Goal: Navigation & Orientation: Find specific page/section

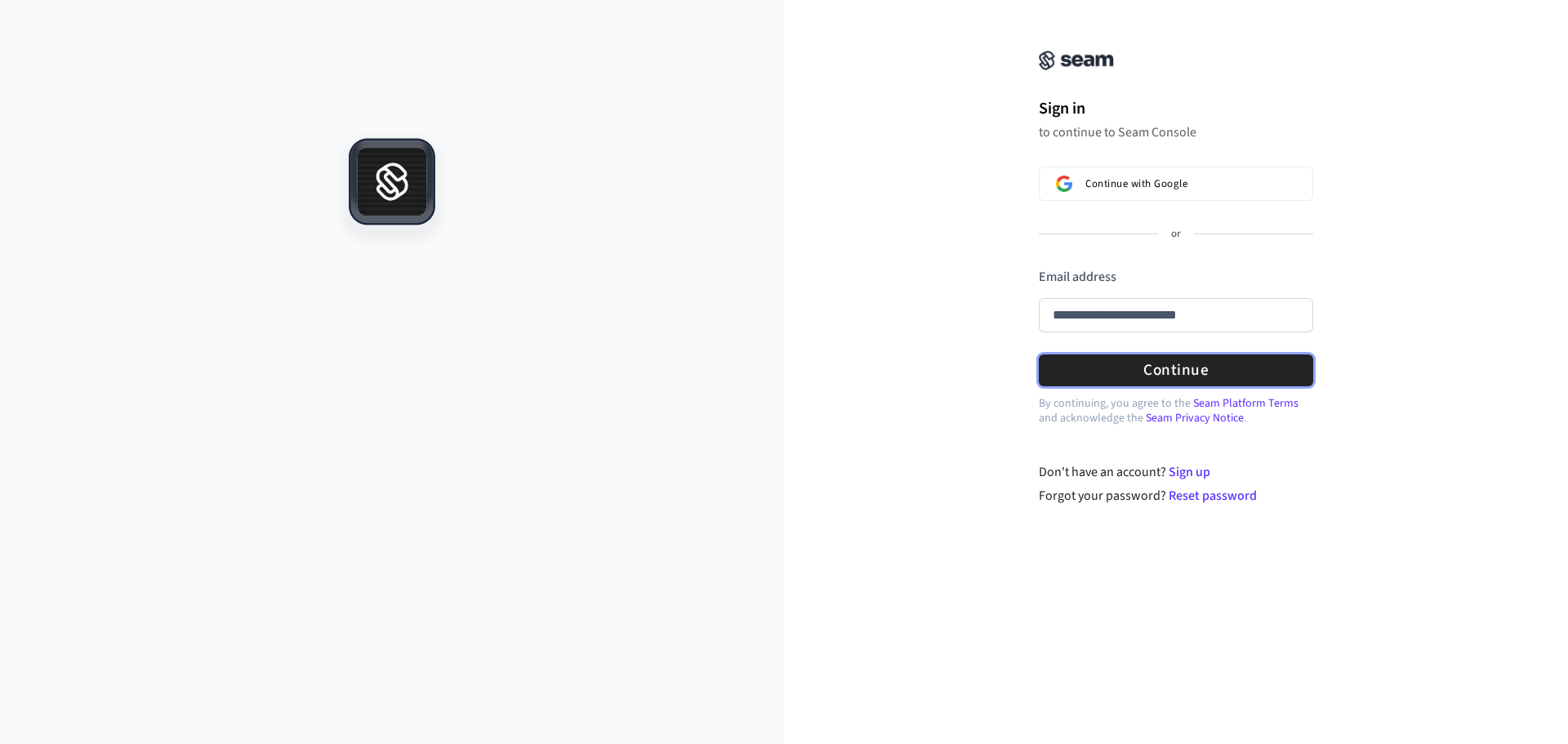
click at [1121, 366] on form "**********" at bounding box center [1176, 327] width 274 height 119
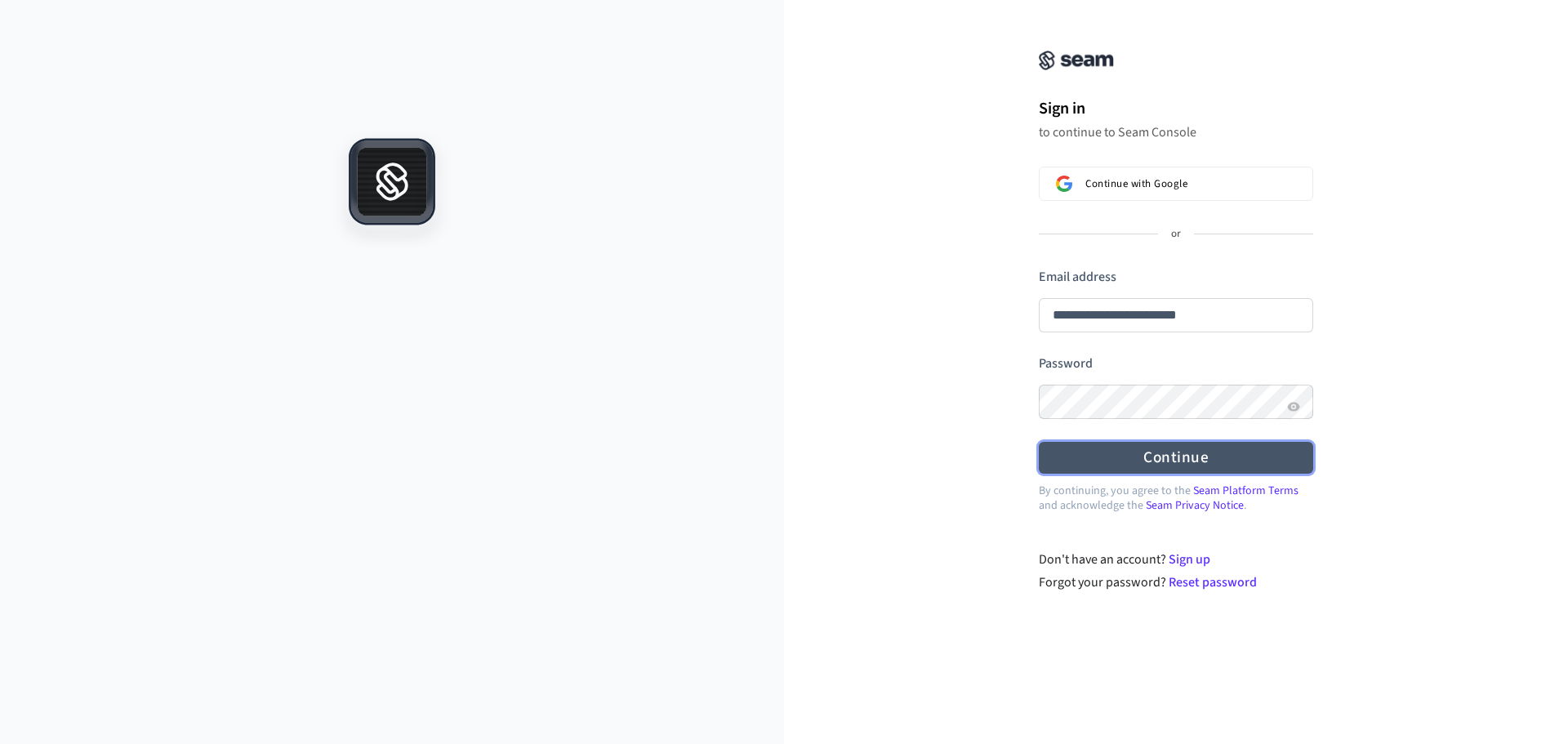
click at [1125, 447] on button "Continue" at bounding box center [1176, 458] width 274 height 32
type input "**********"
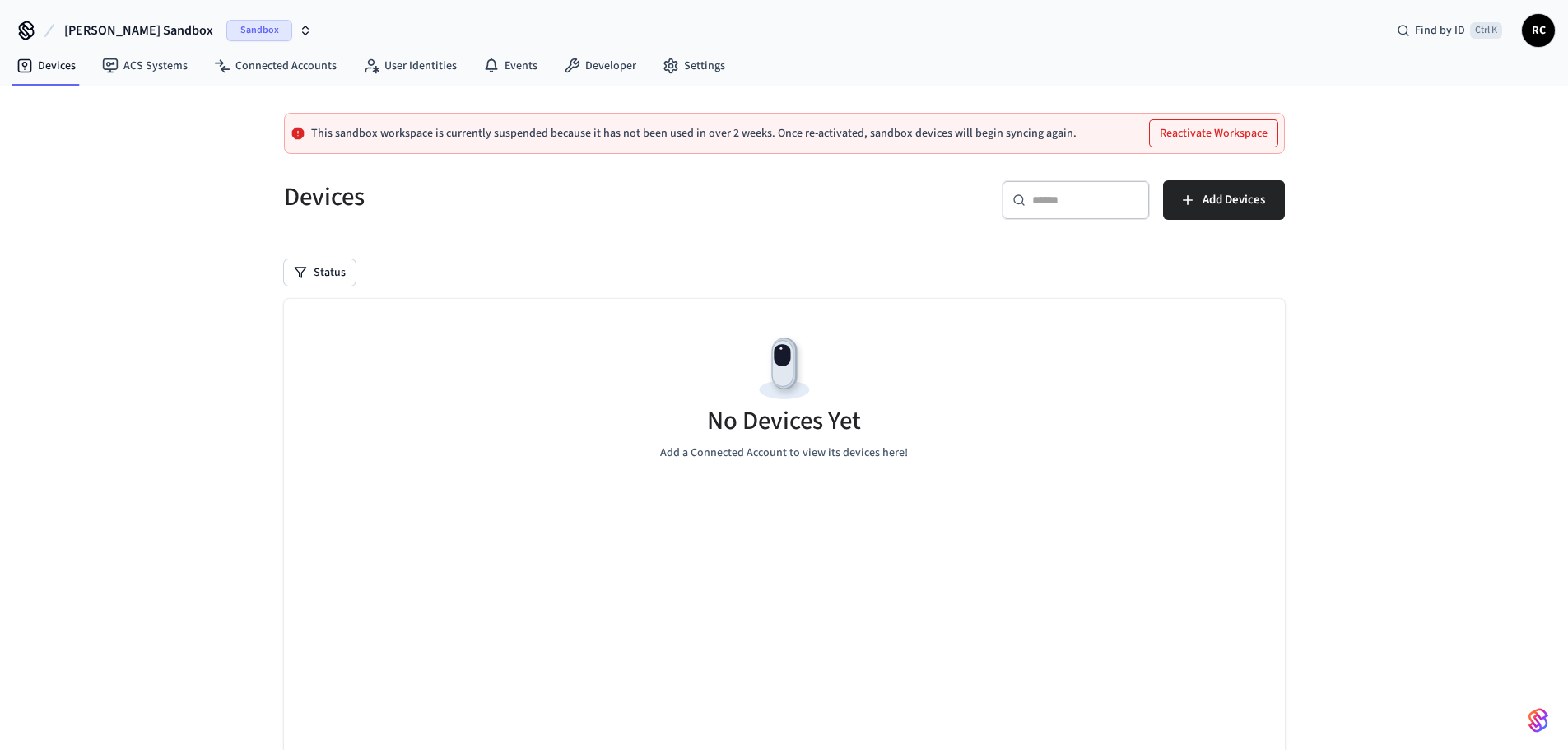
click at [143, 29] on span "Reece's Sandbox" at bounding box center [139, 30] width 149 height 19
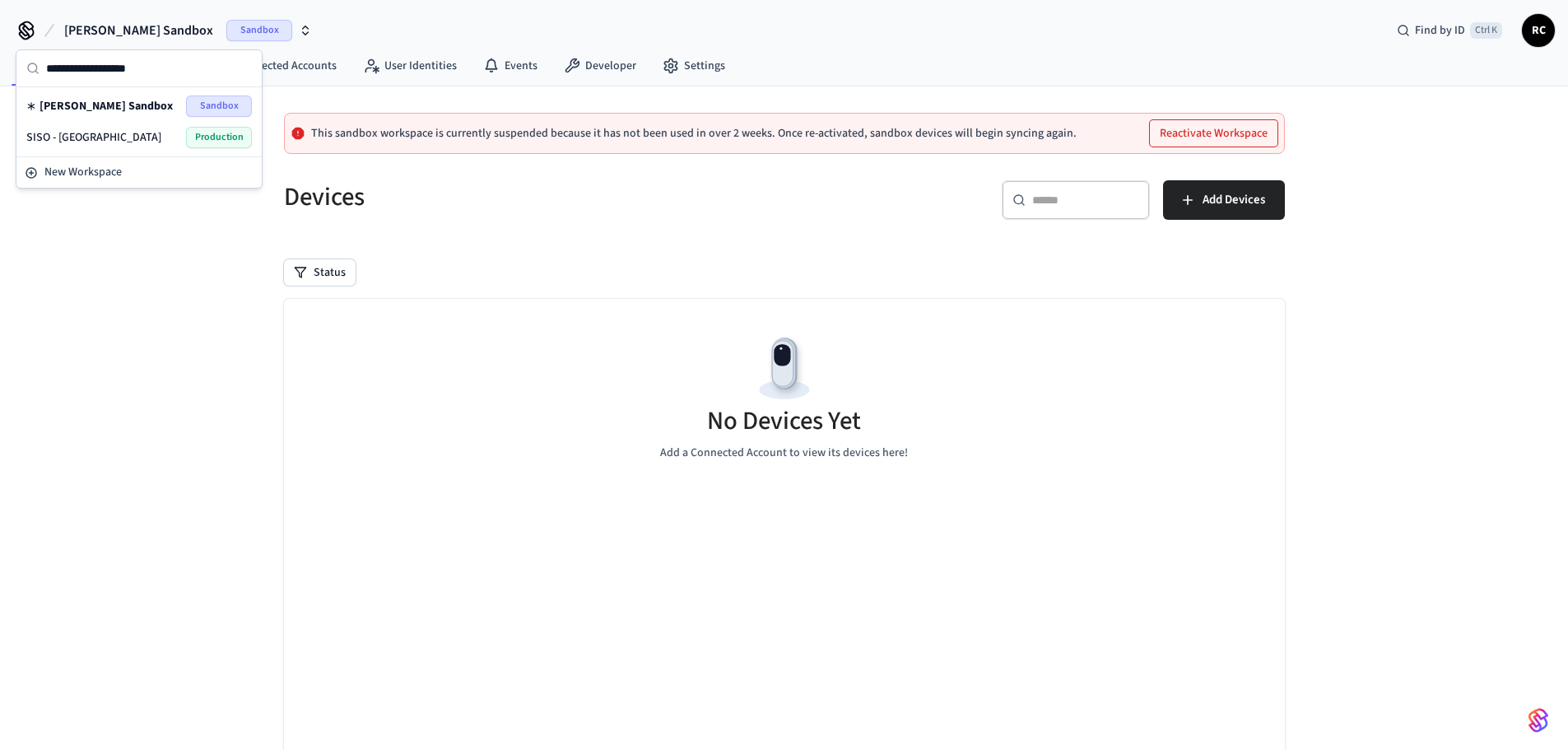
click at [80, 133] on span "SISO - [GEOGRAPHIC_DATA]" at bounding box center [94, 137] width 135 height 17
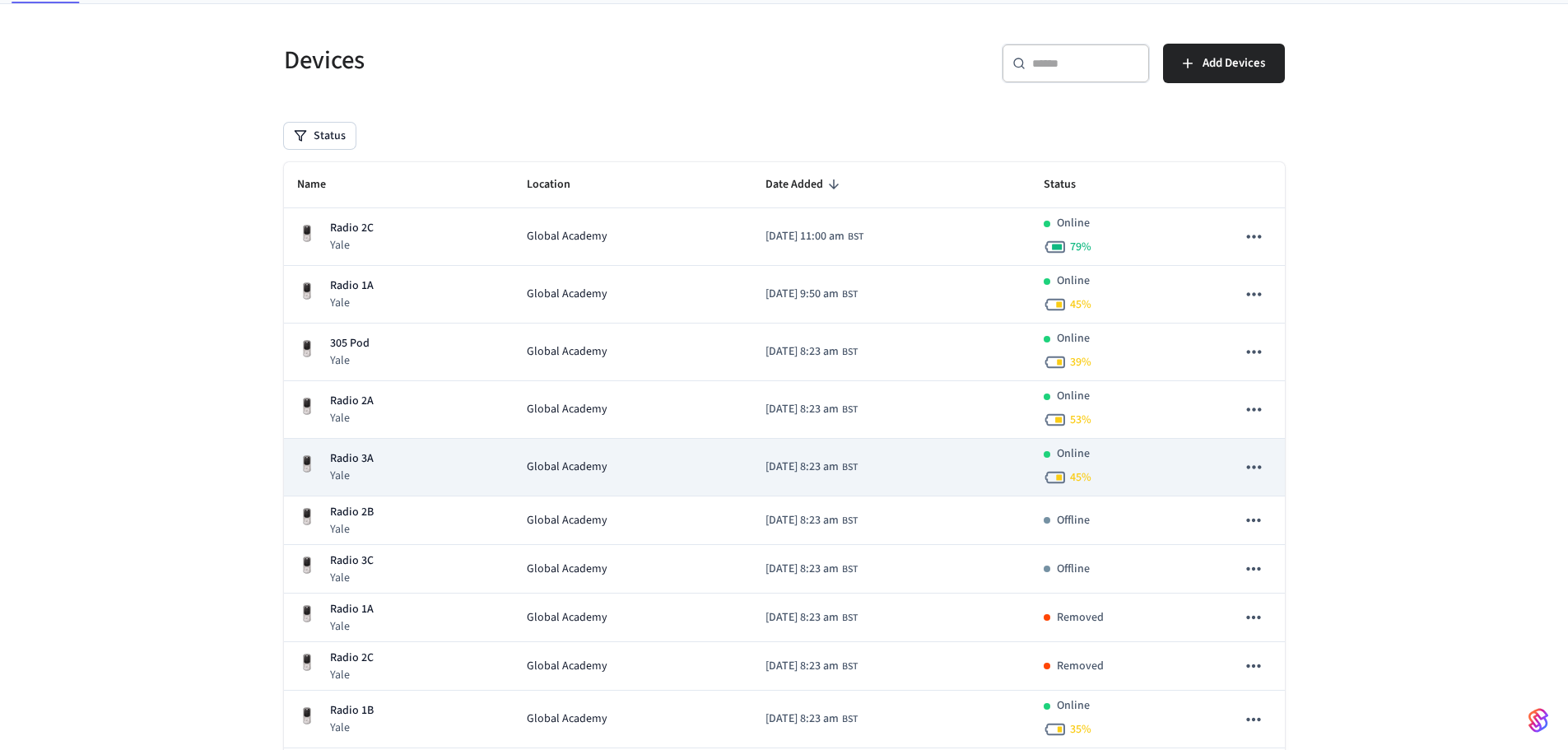
scroll to position [241, 0]
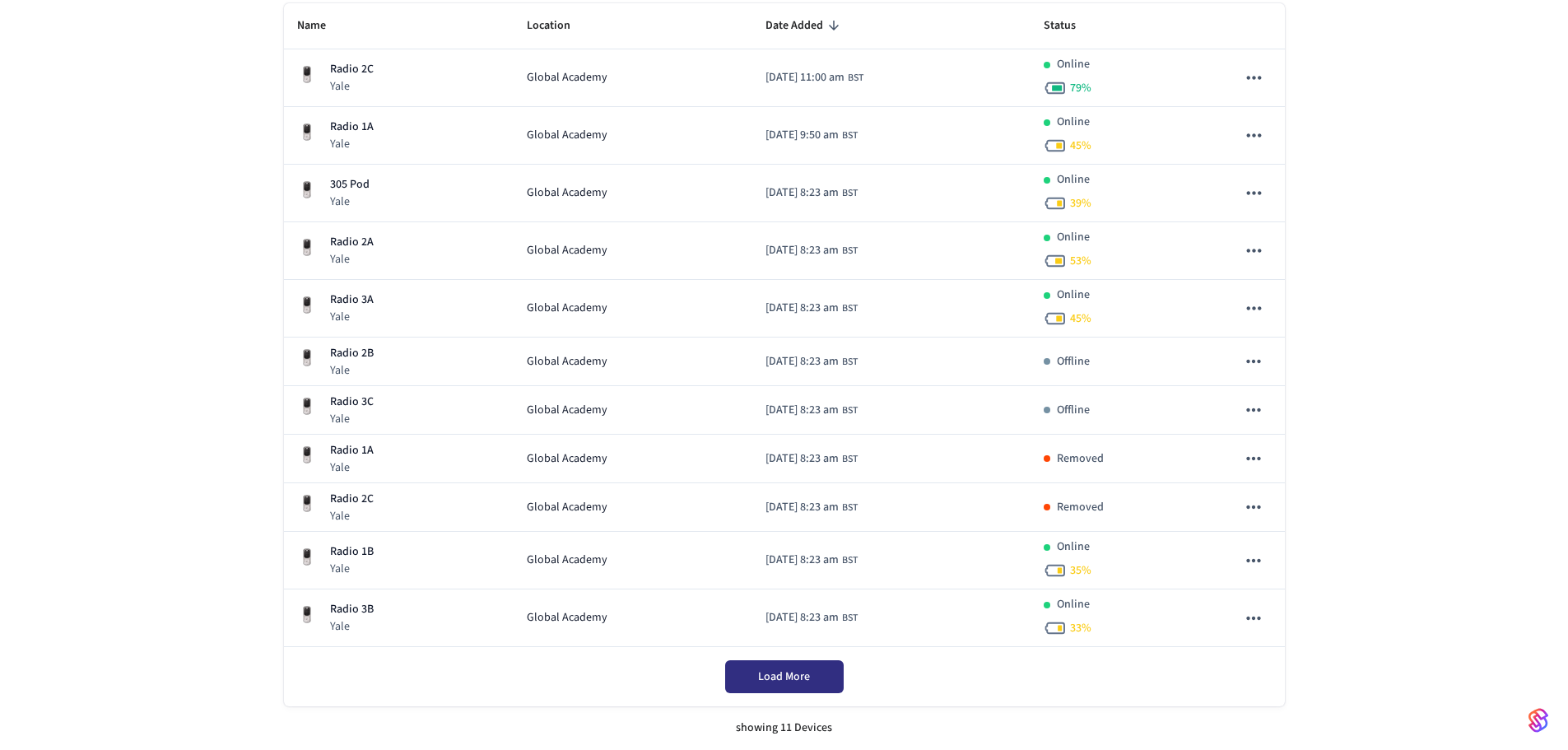
click at [770, 678] on span "Load More" at bounding box center [784, 677] width 52 height 17
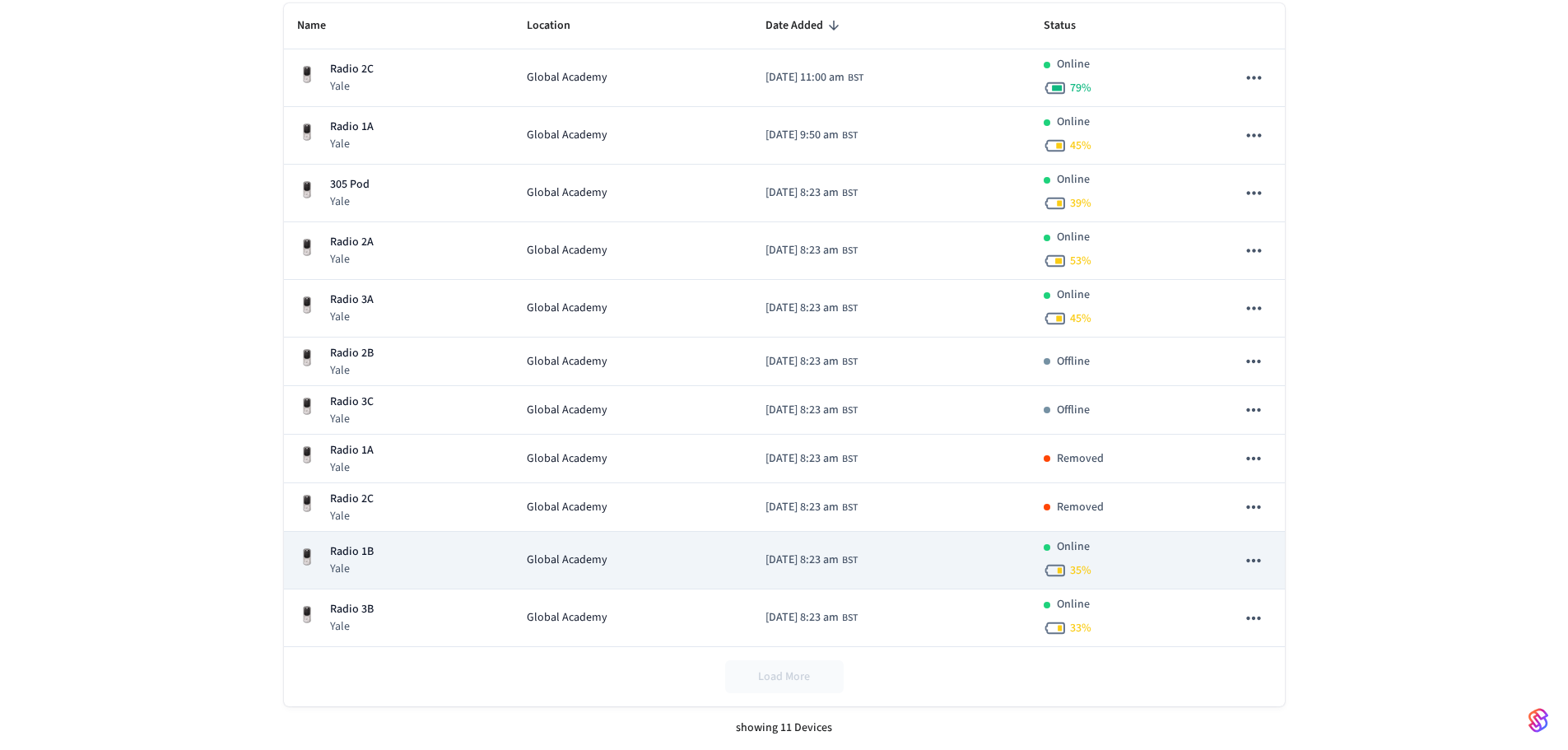
scroll to position [0, 0]
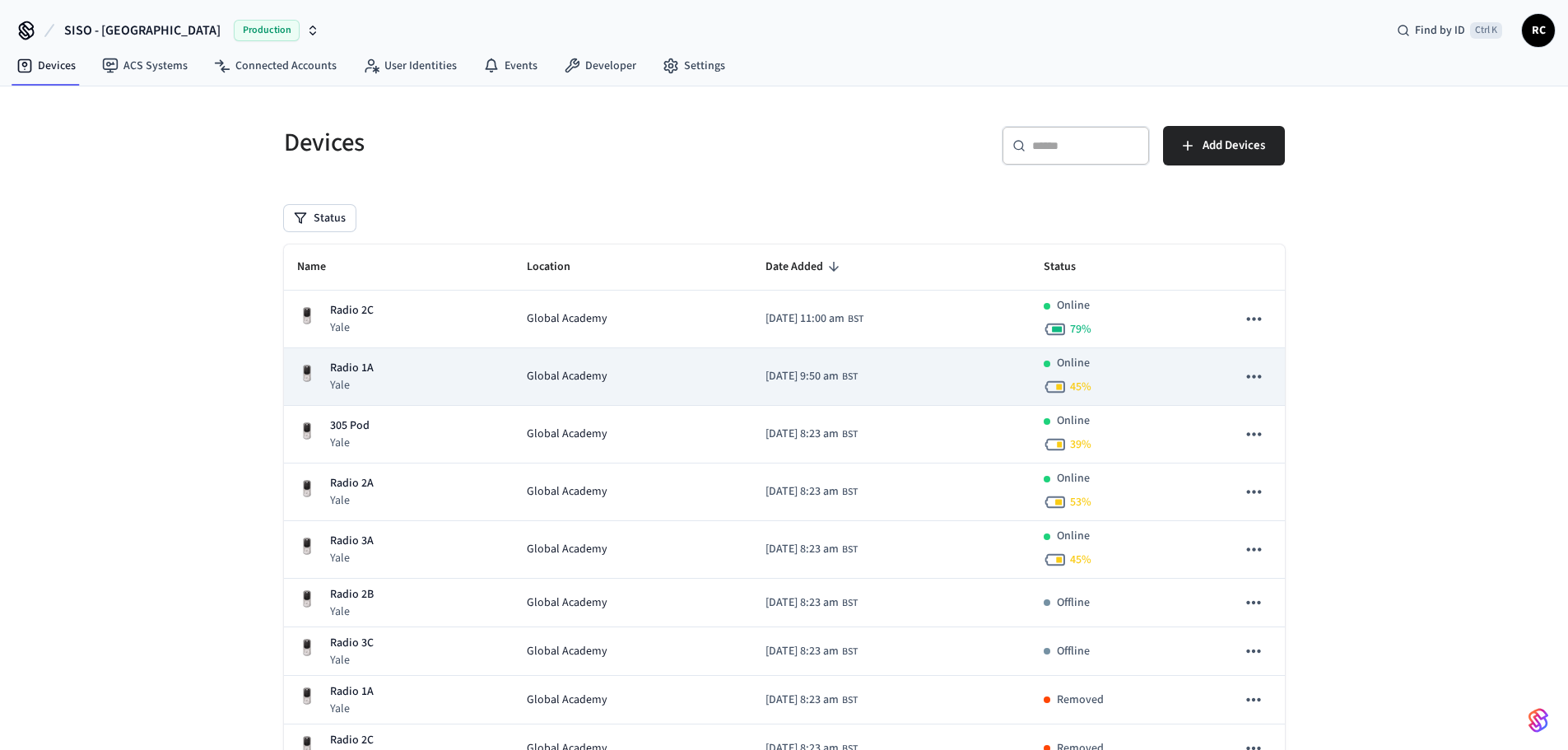
click at [928, 364] on td "2025/05/16 at 9:50 am BST" at bounding box center [891, 377] width 278 height 57
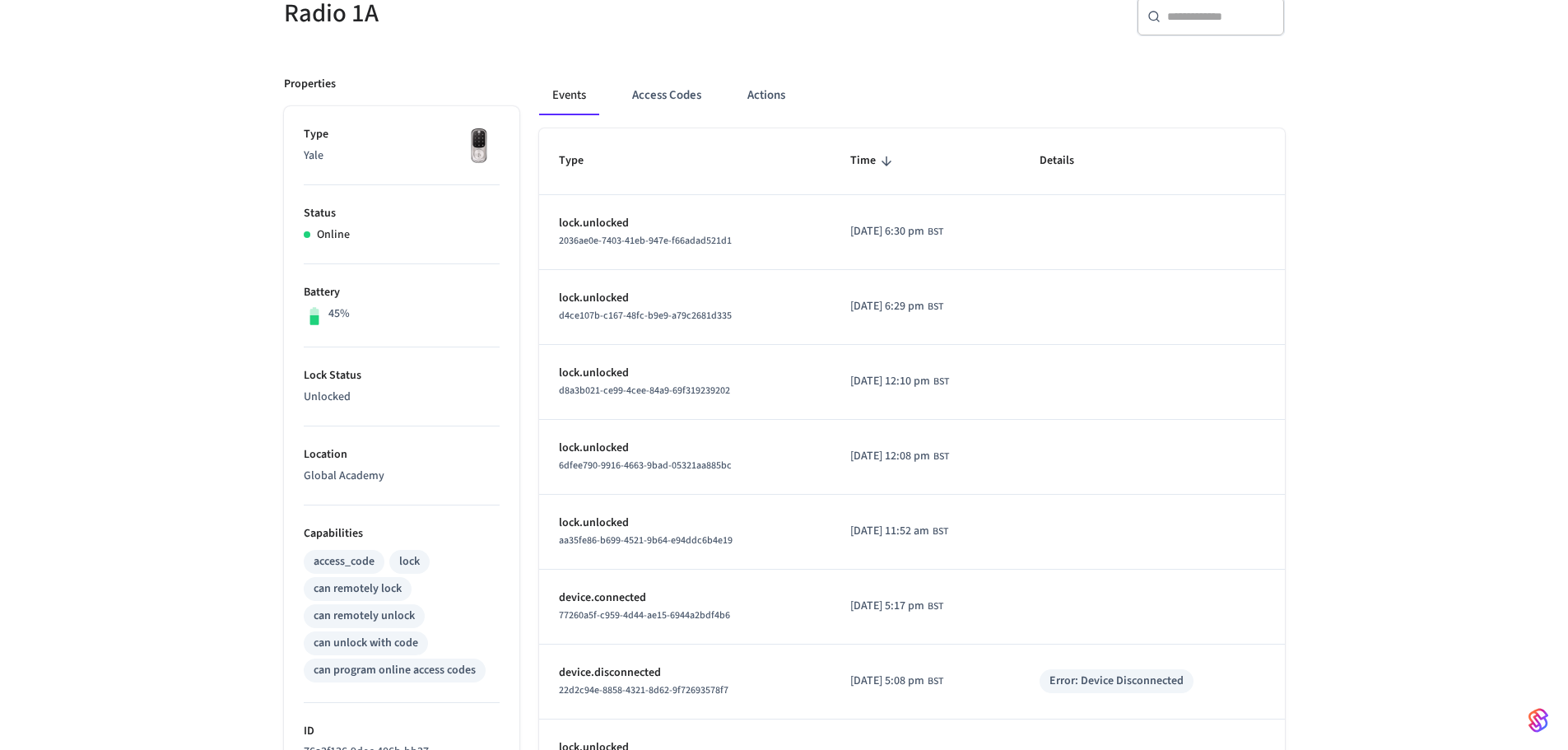
scroll to position [82, 0]
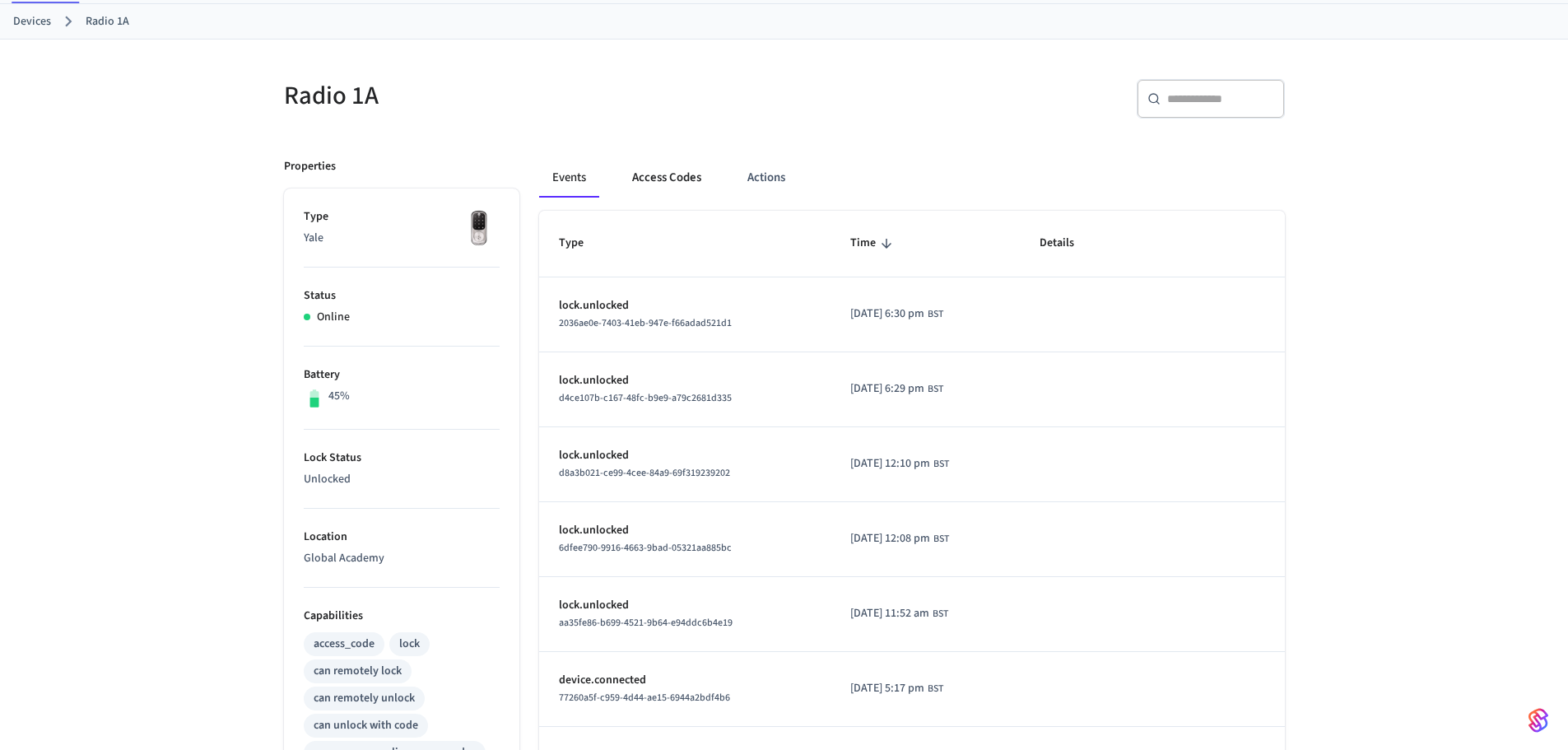
click at [689, 188] on button "Access Codes" at bounding box center [666, 178] width 95 height 40
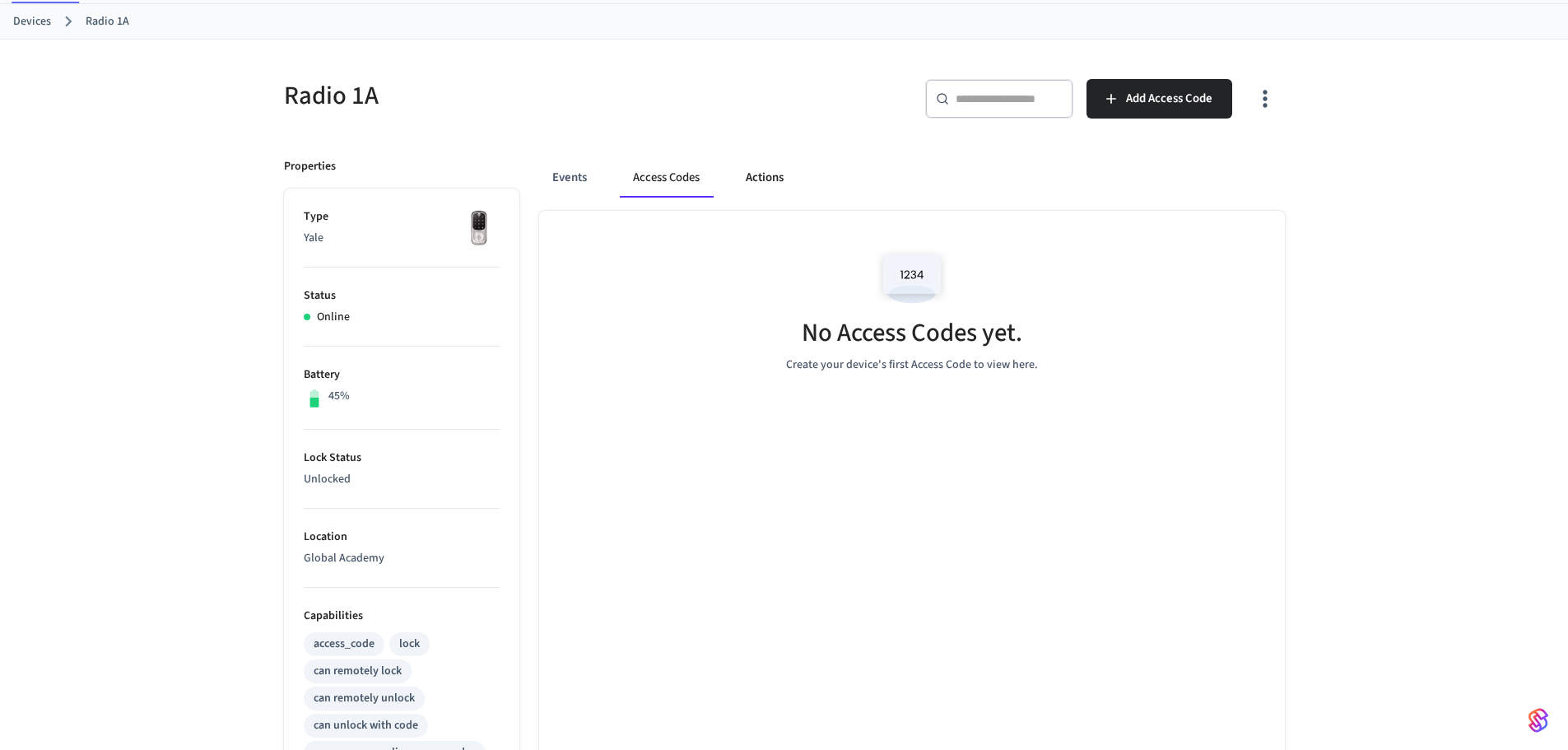
click at [786, 185] on button "Actions" at bounding box center [765, 178] width 65 height 40
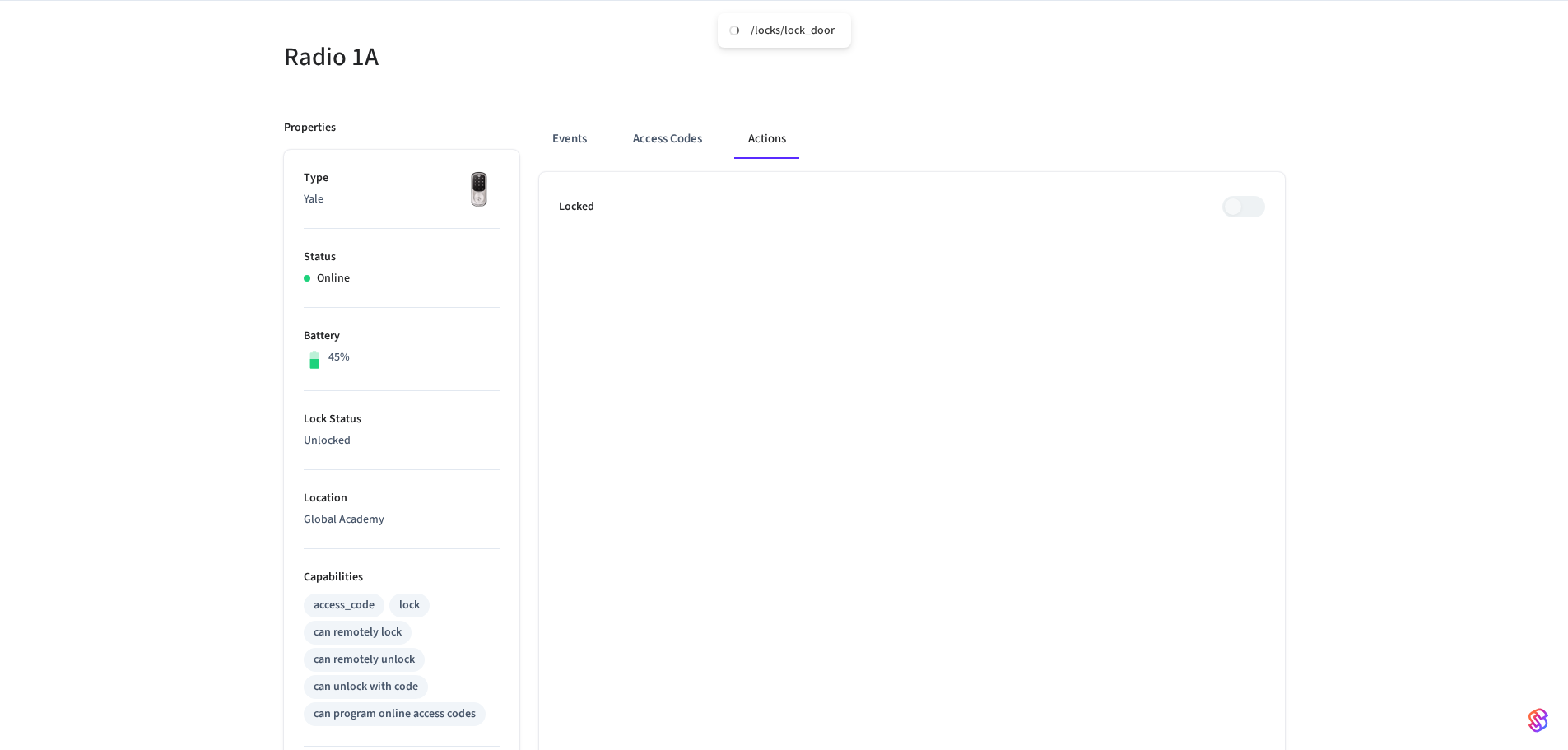
scroll to position [119, 0]
click at [676, 145] on button "Access Codes" at bounding box center [667, 141] width 95 height 40
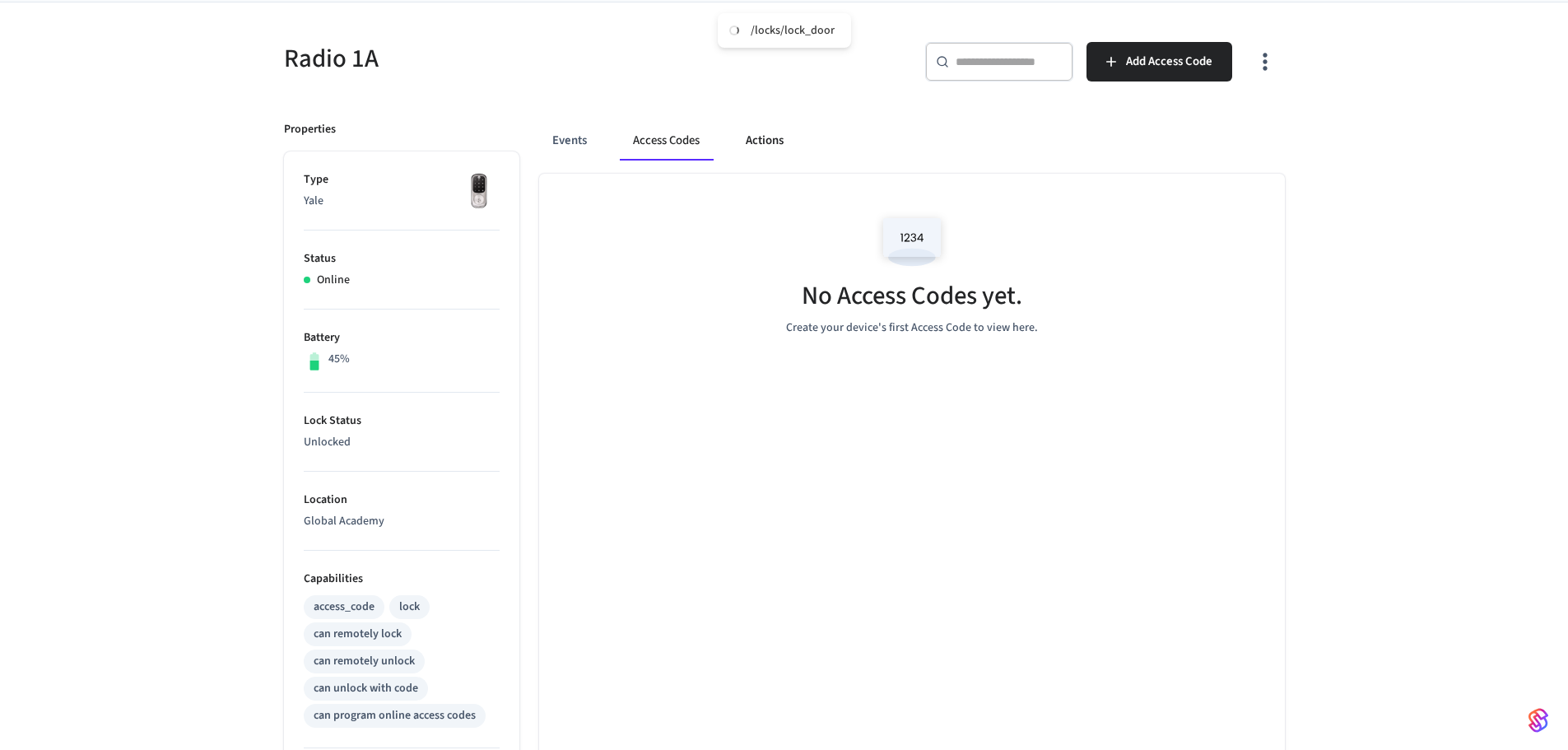
click at [747, 139] on button "Actions" at bounding box center [765, 141] width 65 height 40
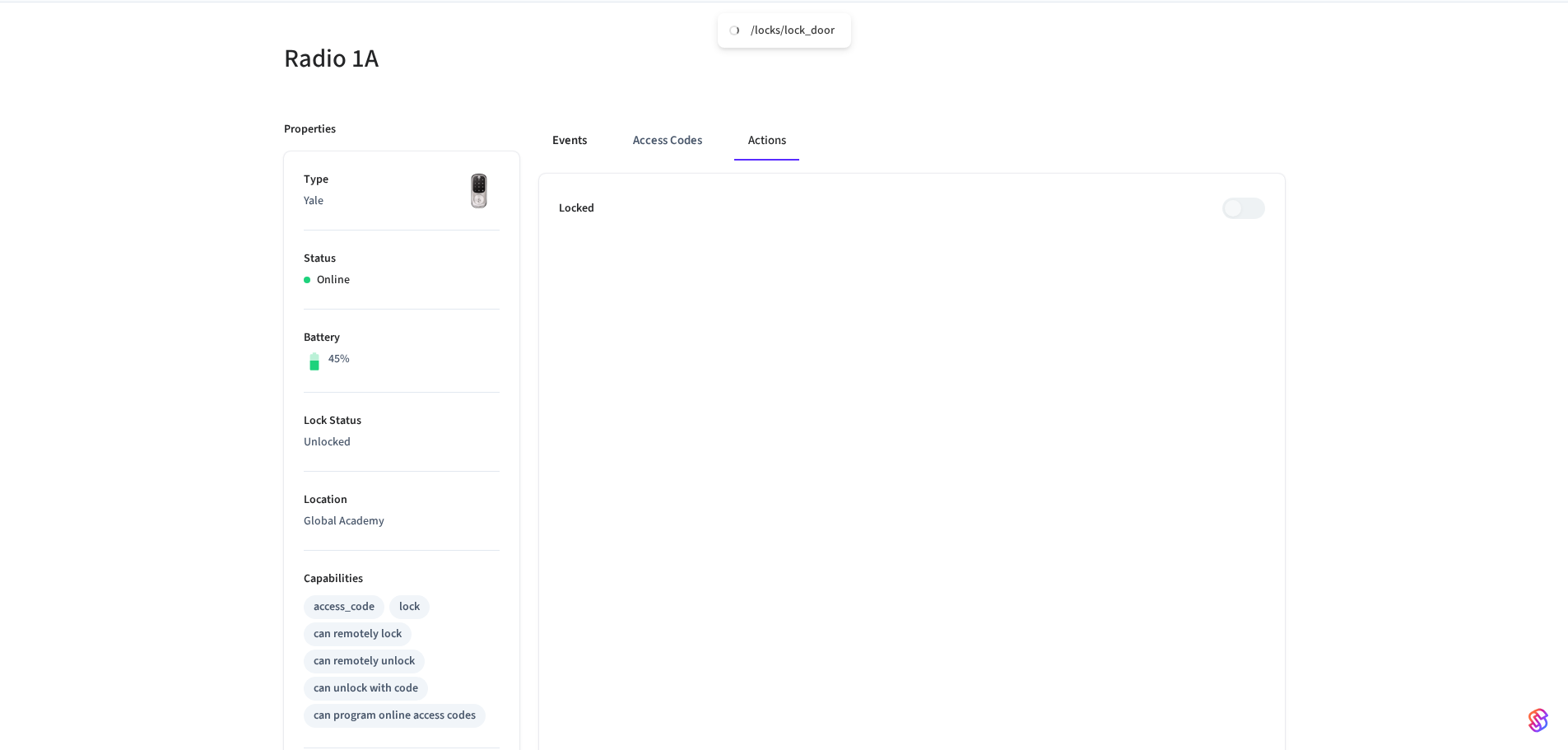
click at [588, 142] on button "Events" at bounding box center [569, 141] width 61 height 40
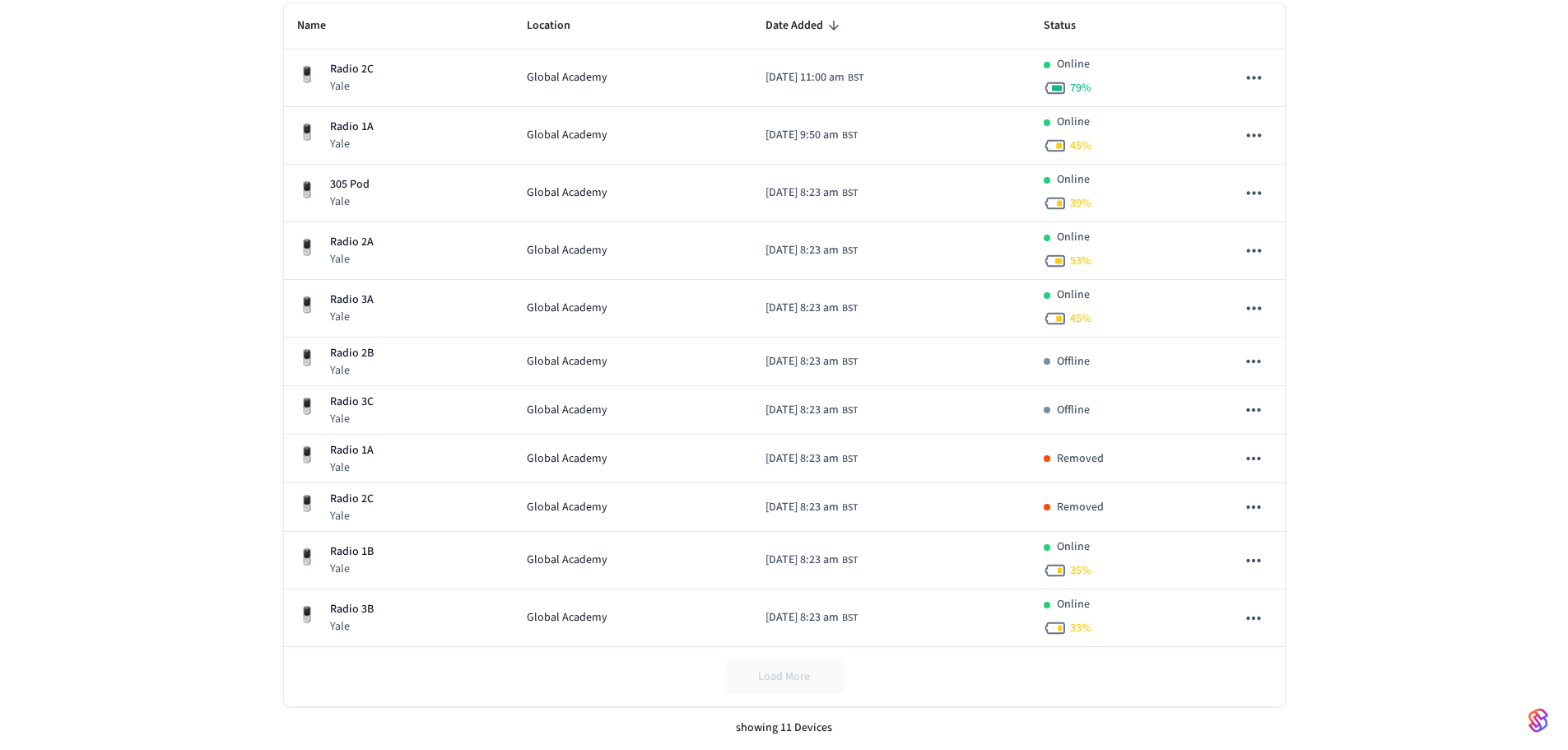
scroll to position [241, 0]
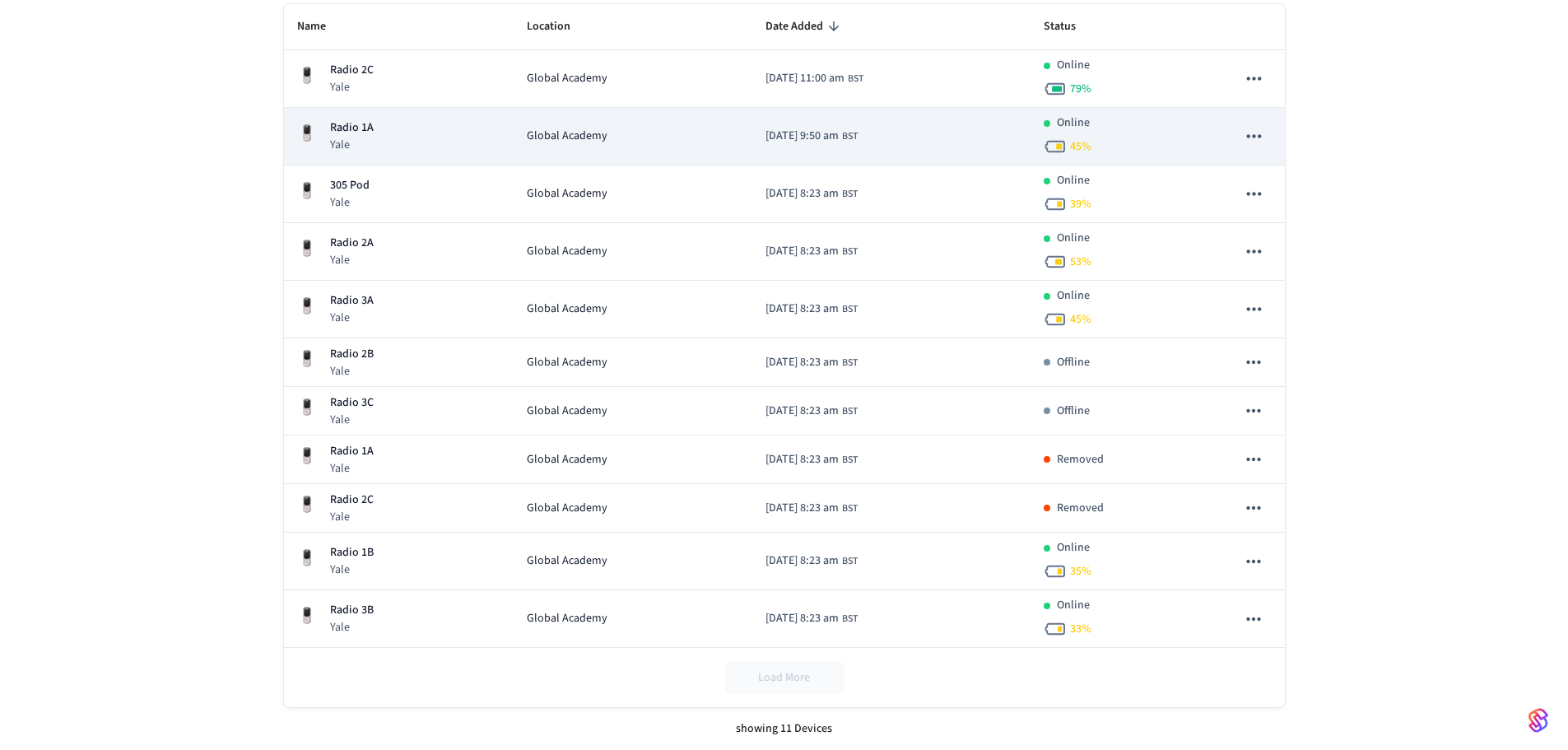
click at [1015, 135] on td "2025/05/16 at 9:50 am BST" at bounding box center [891, 136] width 278 height 57
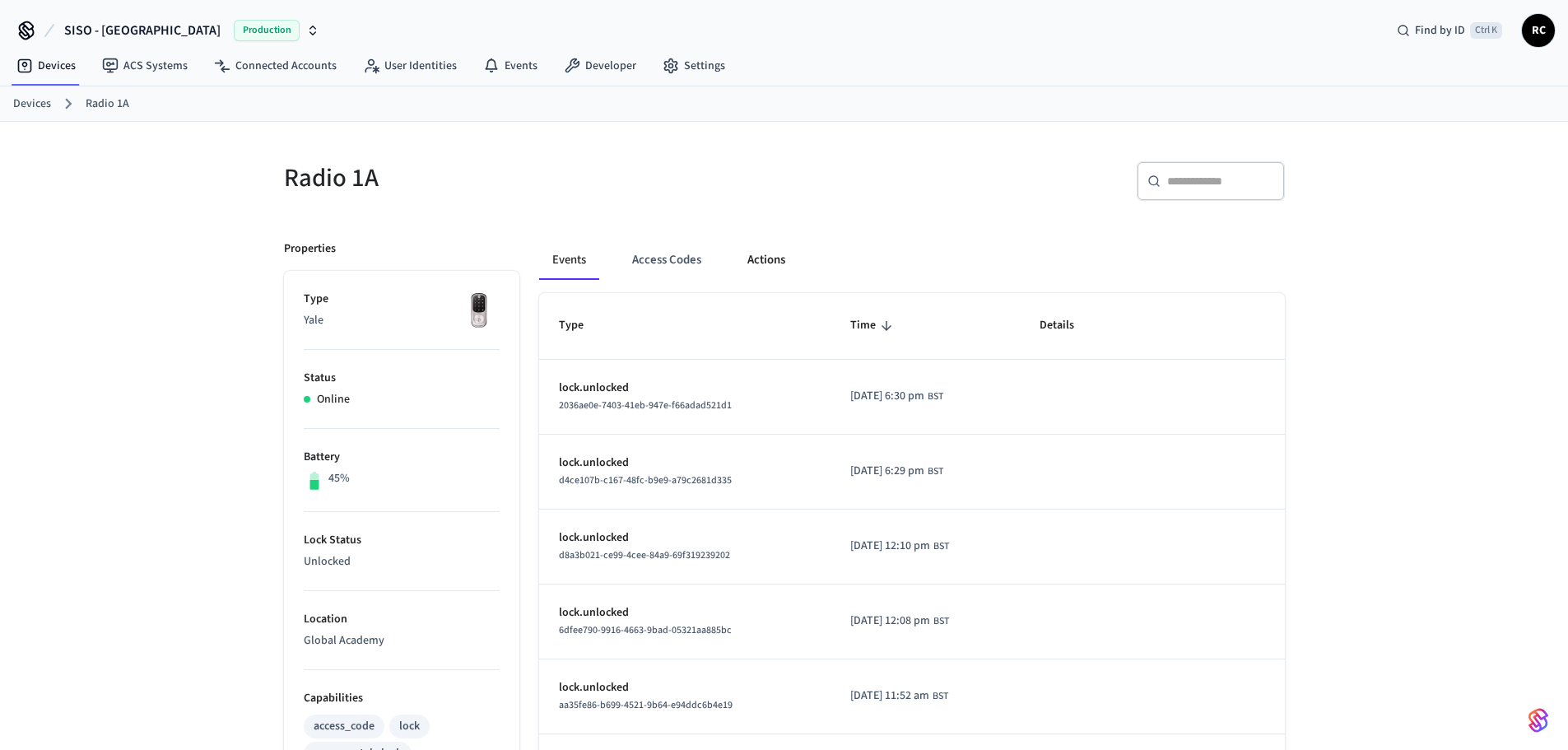
click at [749, 254] on button "Actions" at bounding box center [766, 260] width 65 height 40
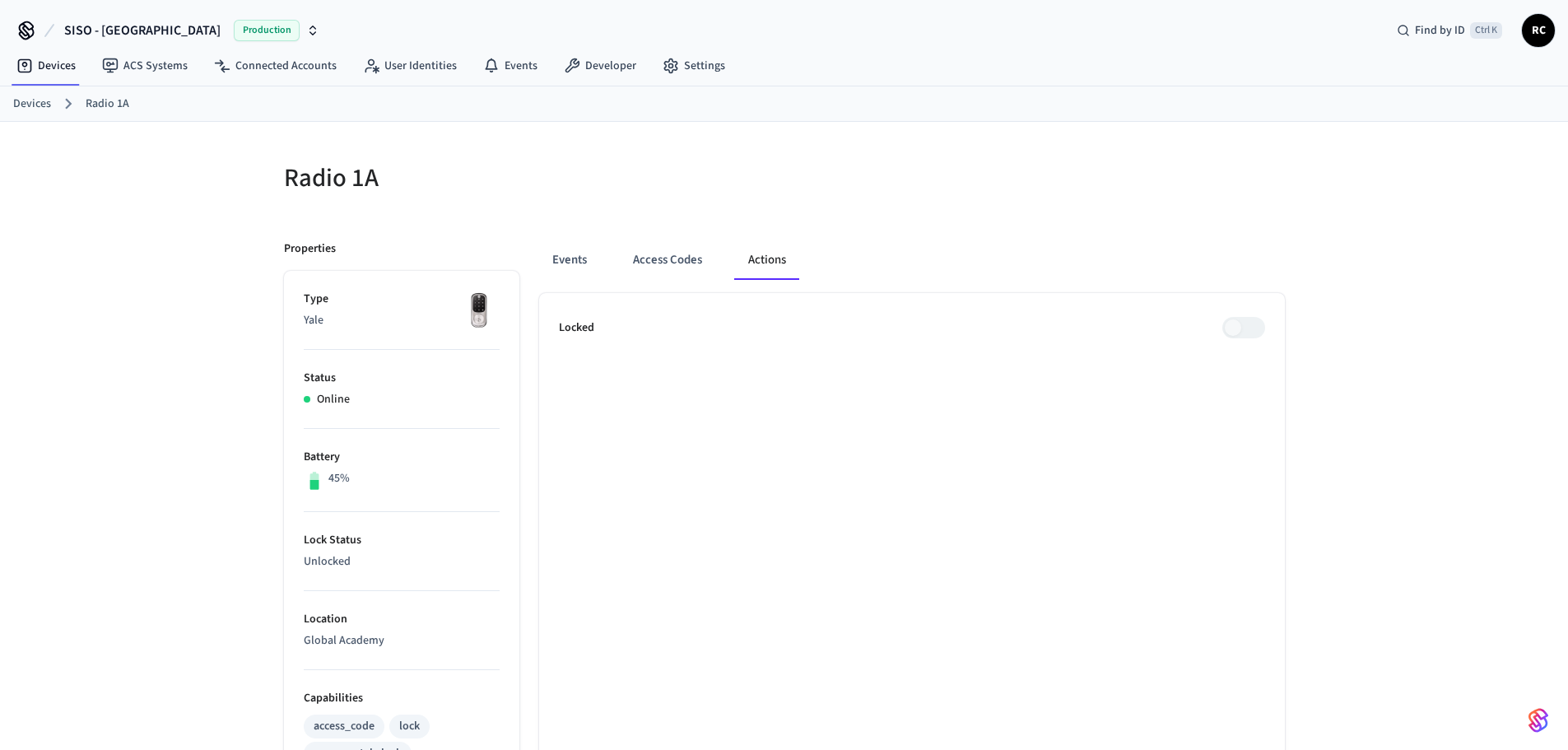
scroll to position [90, 0]
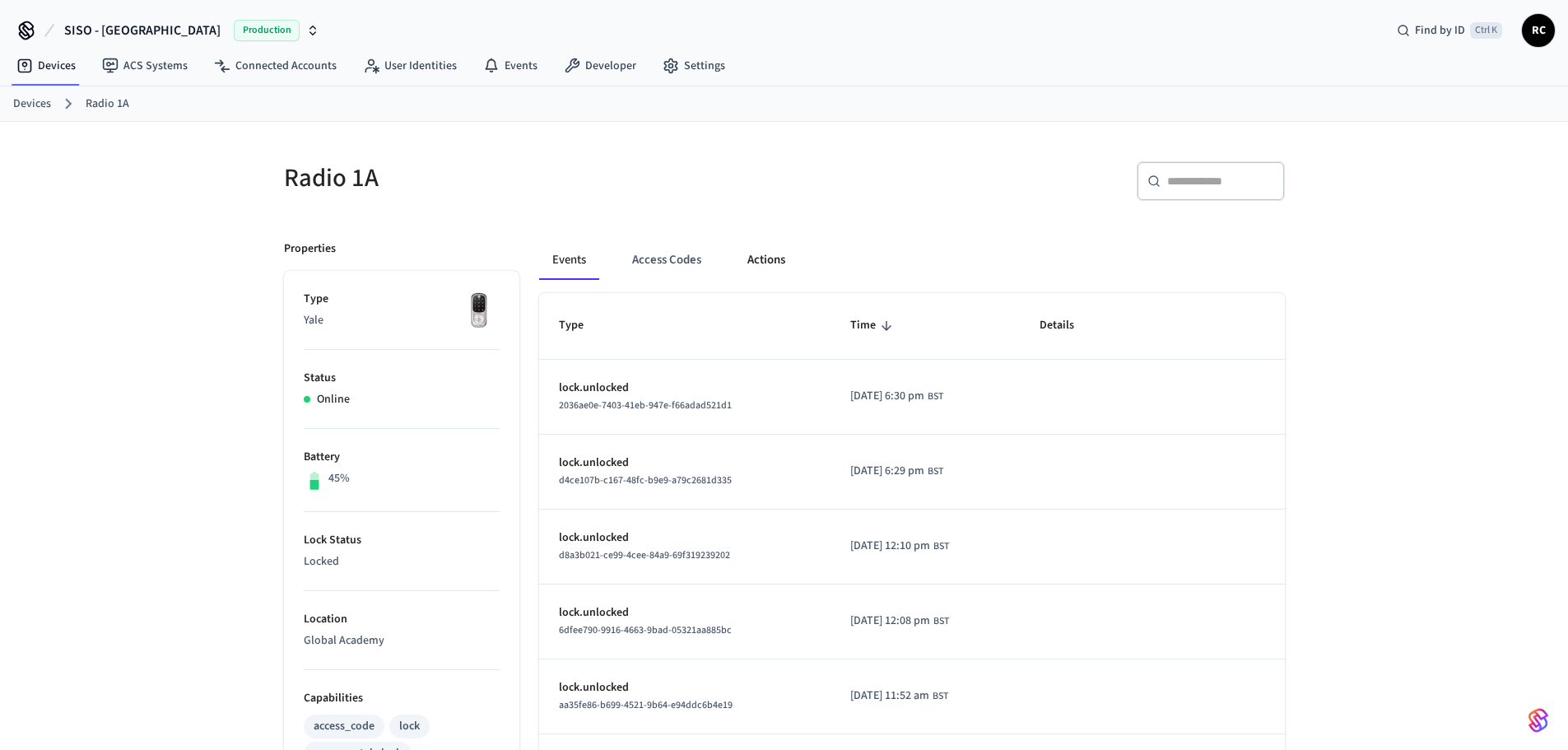
click at [757, 264] on button "Actions" at bounding box center [766, 260] width 65 height 40
click at [788, 256] on button "Actions" at bounding box center [766, 260] width 65 height 40
click at [753, 264] on button "Actions" at bounding box center [766, 260] width 65 height 40
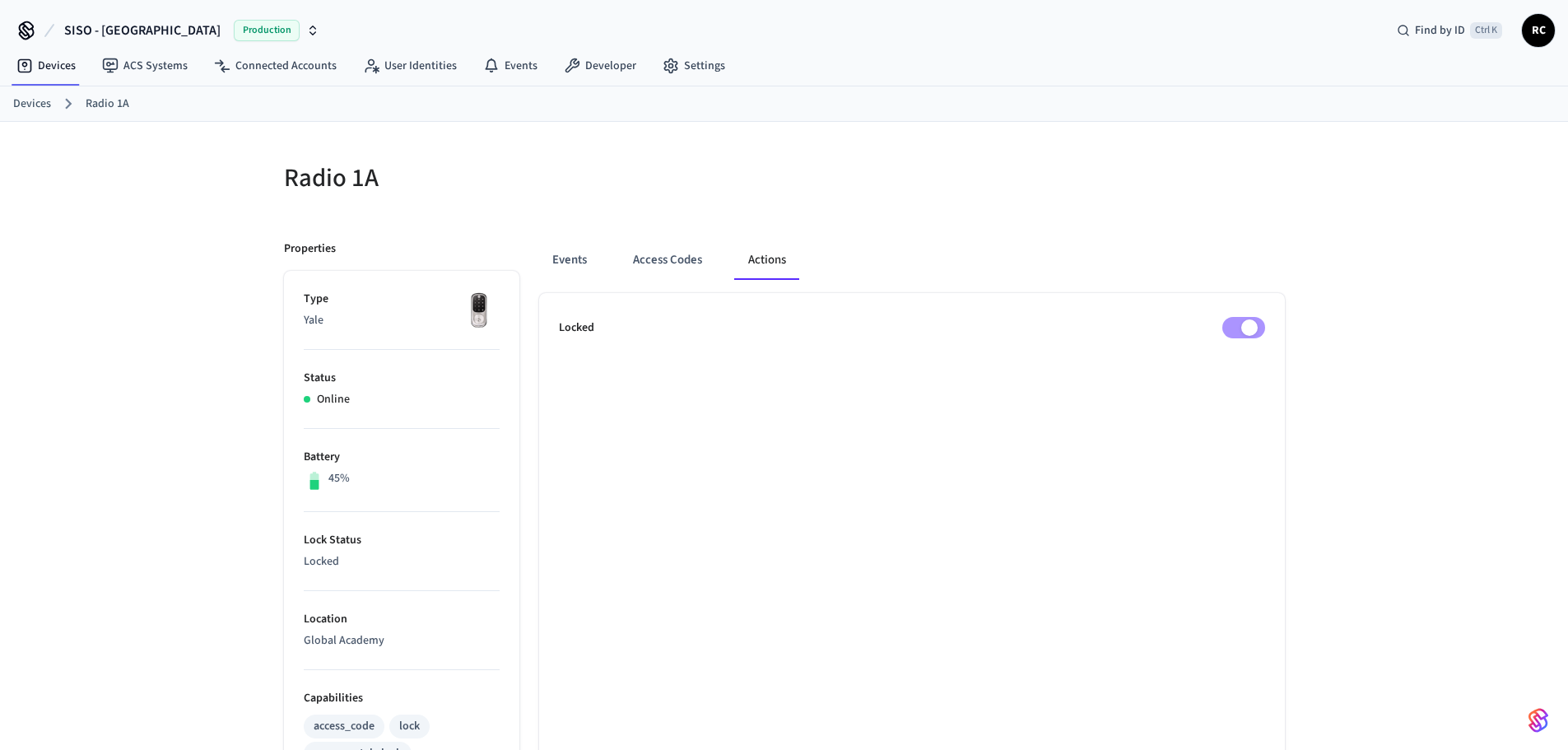
click at [31, 101] on link "Devices" at bounding box center [32, 104] width 38 height 18
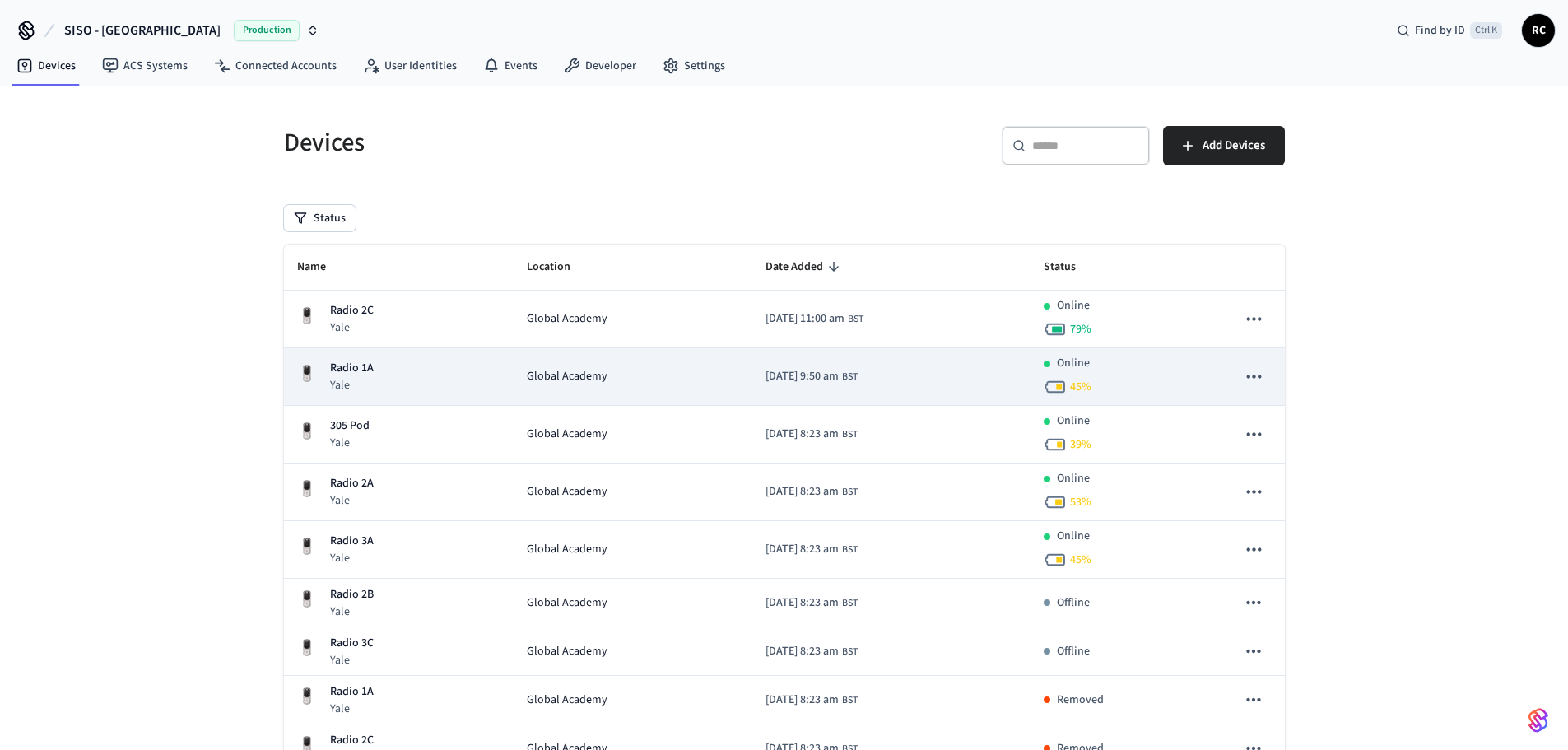
click at [514, 366] on td "Global Academy" at bounding box center [633, 377] width 240 height 57
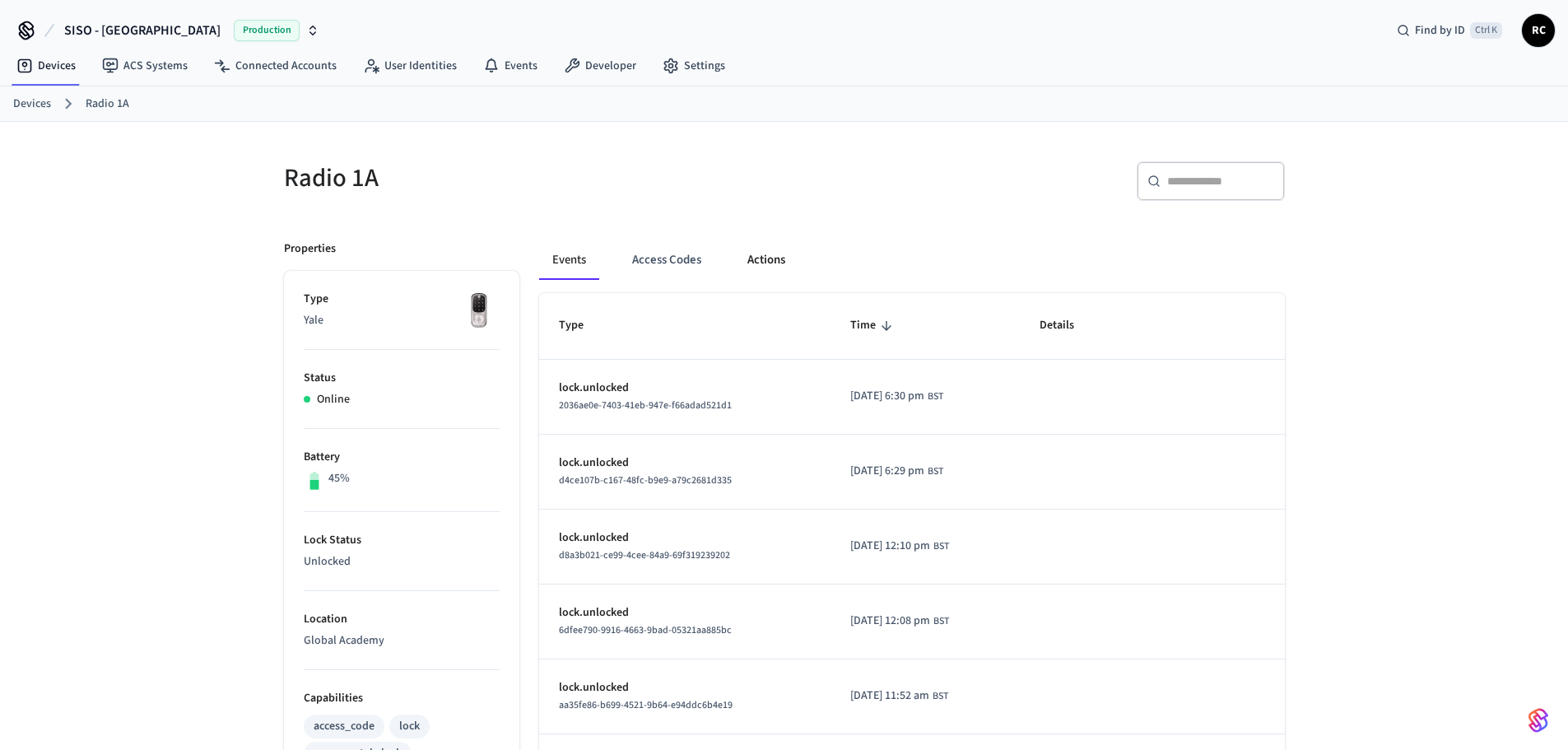
click at [791, 262] on button "Actions" at bounding box center [766, 260] width 65 height 40
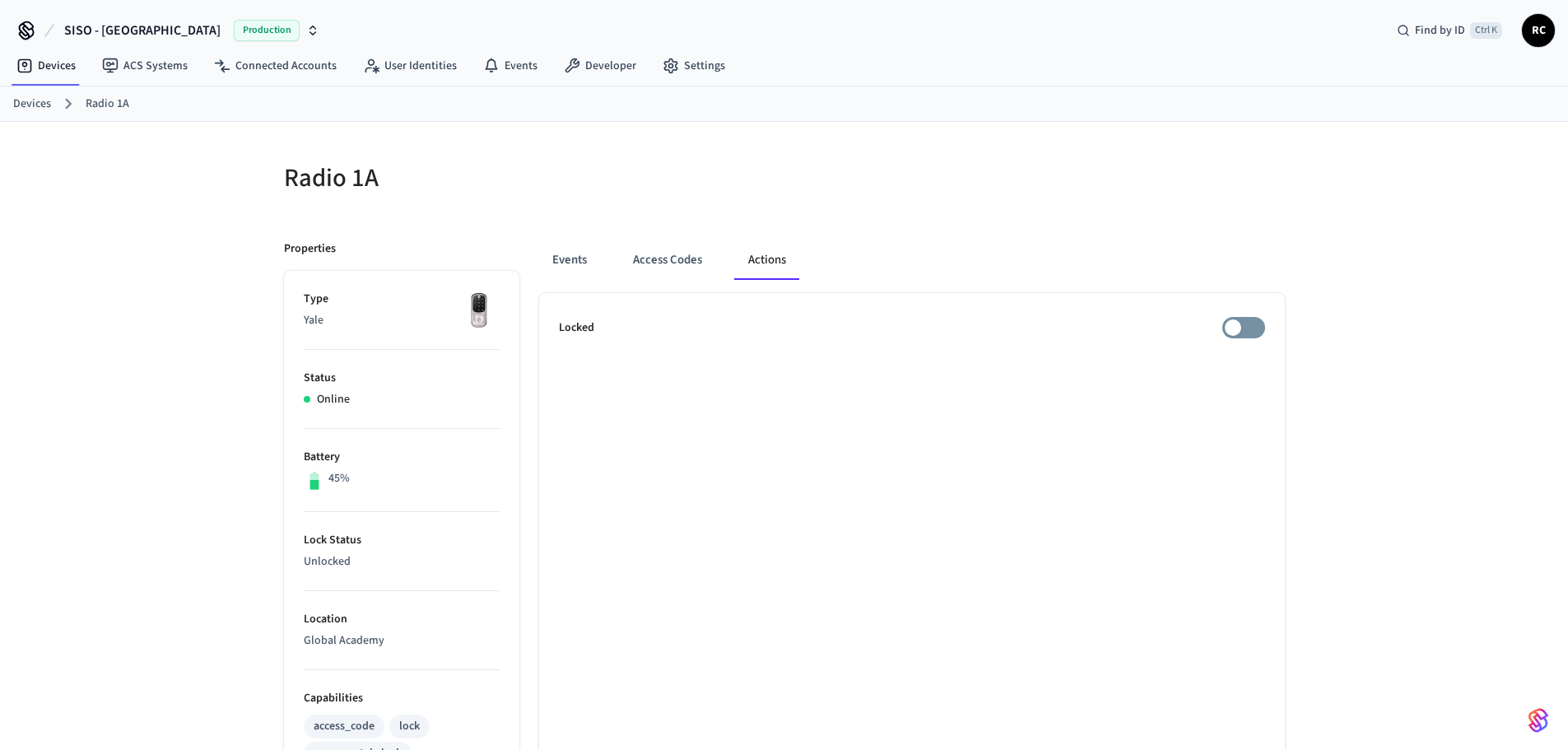
click at [20, 110] on link "Devices" at bounding box center [32, 104] width 38 height 18
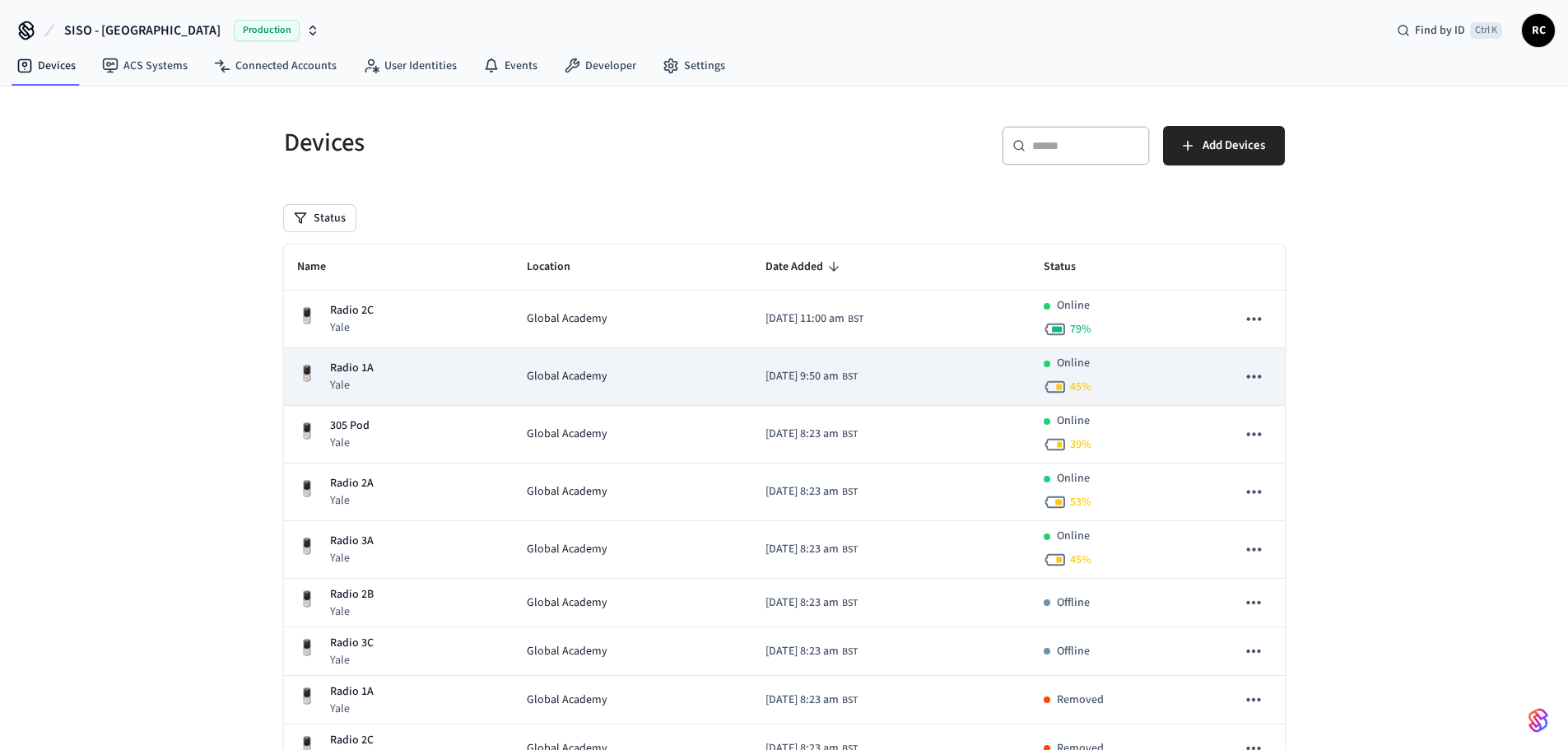
click at [438, 390] on div "Radio 1A Yale" at bounding box center [399, 377] width 203 height 34
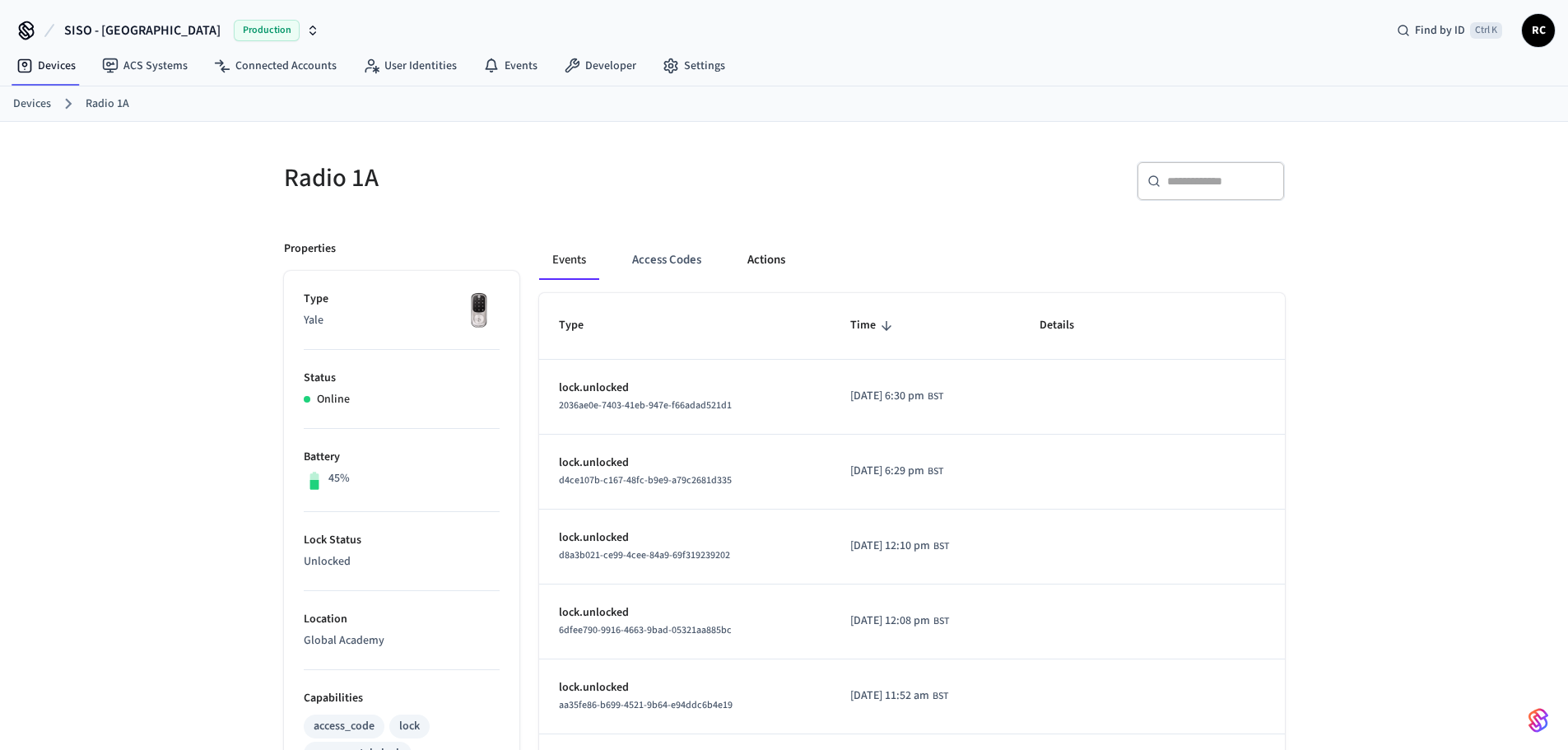
click at [773, 259] on button "Actions" at bounding box center [766, 260] width 65 height 40
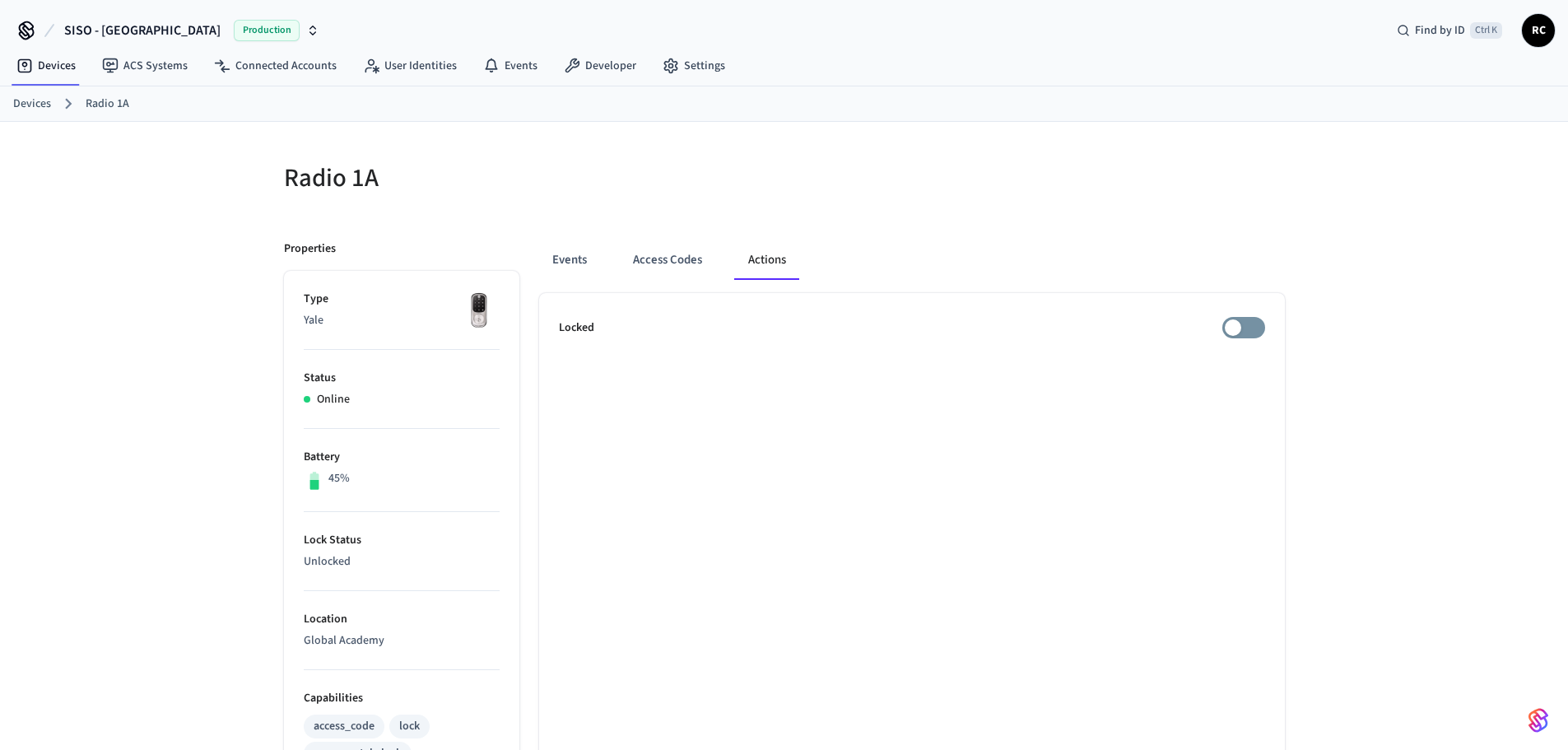
click at [32, 103] on link "Devices" at bounding box center [32, 104] width 38 height 18
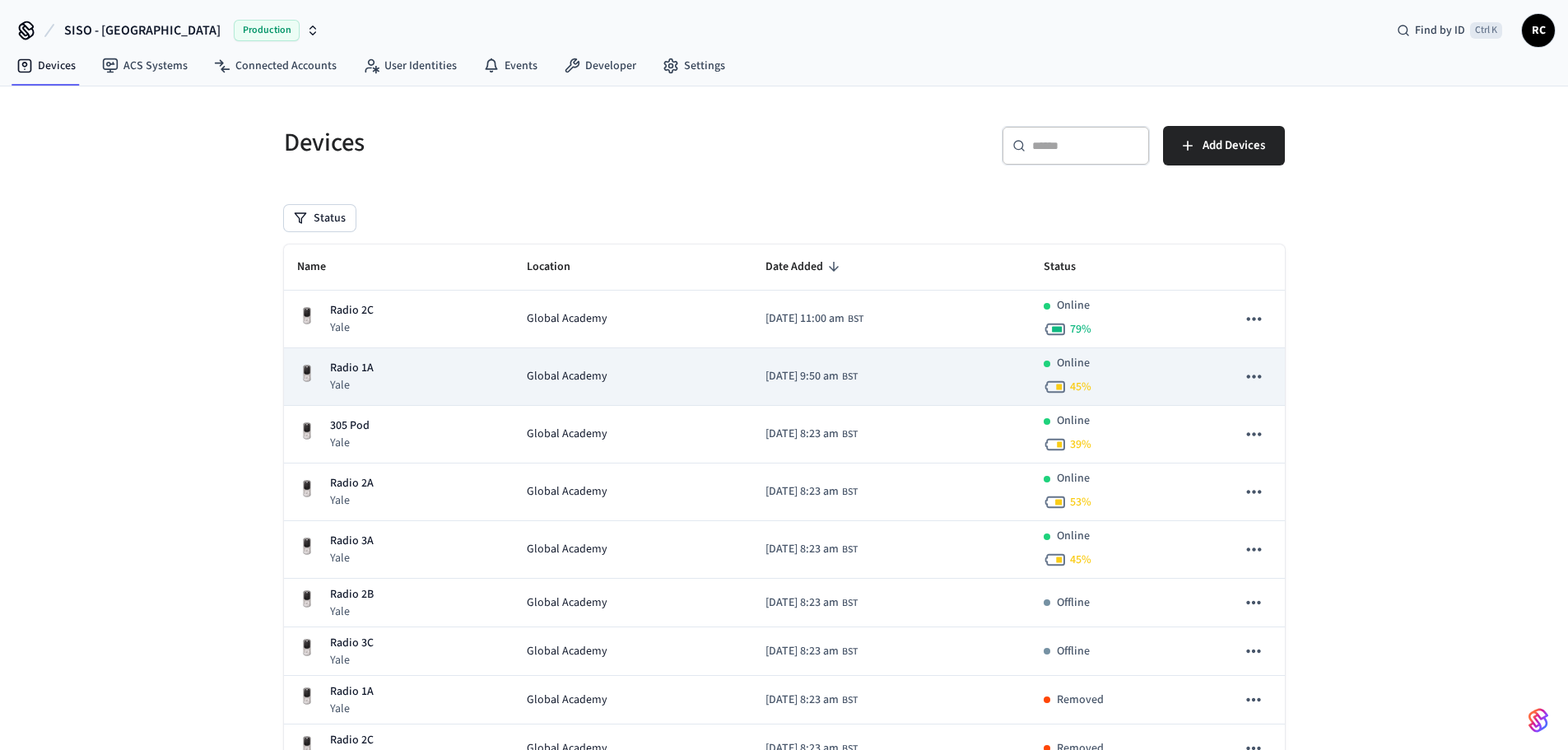
click at [551, 387] on td "Global Academy" at bounding box center [633, 377] width 240 height 57
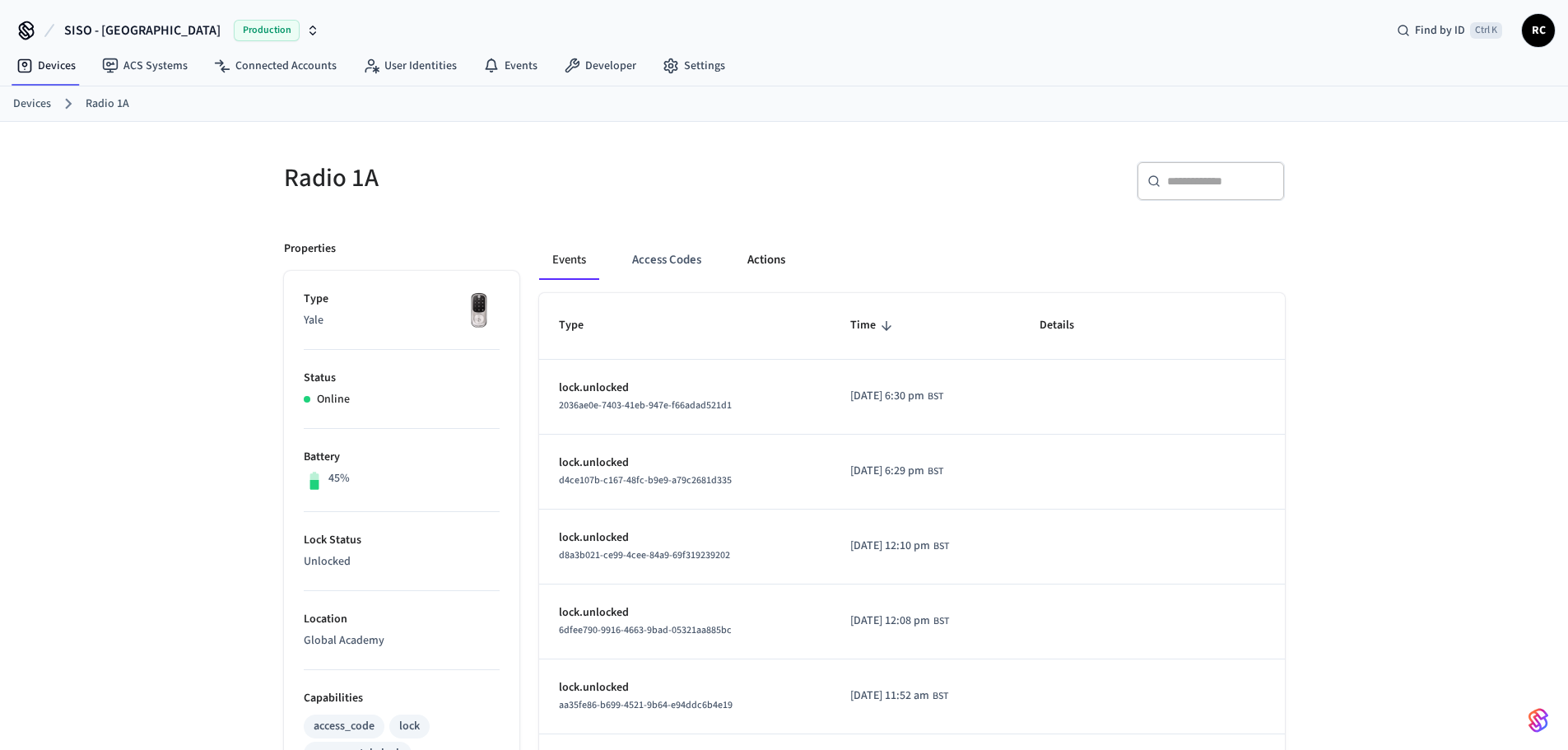
click at [773, 261] on button "Actions" at bounding box center [766, 260] width 65 height 40
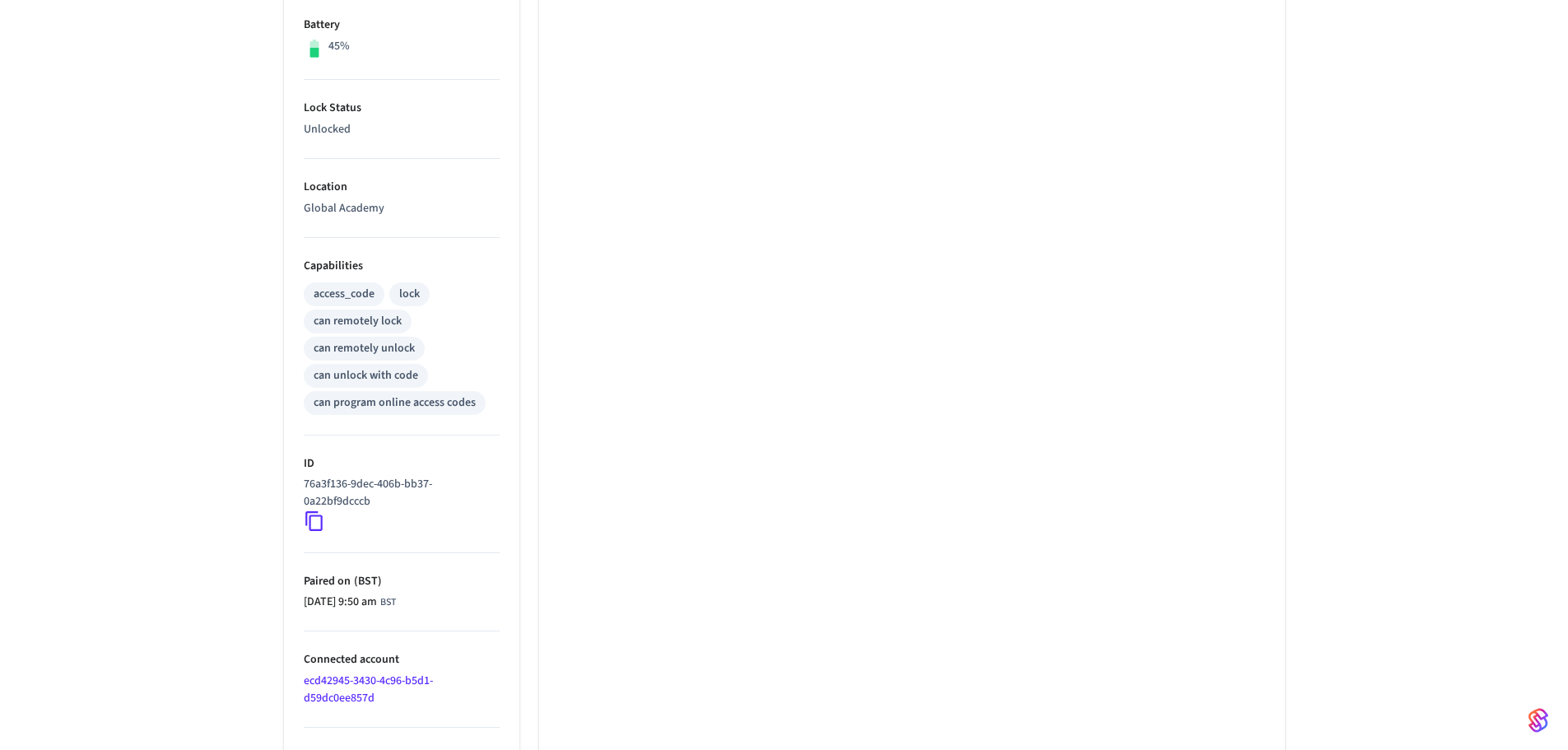
scroll to position [432, 0]
click at [400, 680] on link "ecd42945-3430-4c96-b5d1-d59dc0ee857d" at bounding box center [369, 691] width 129 height 34
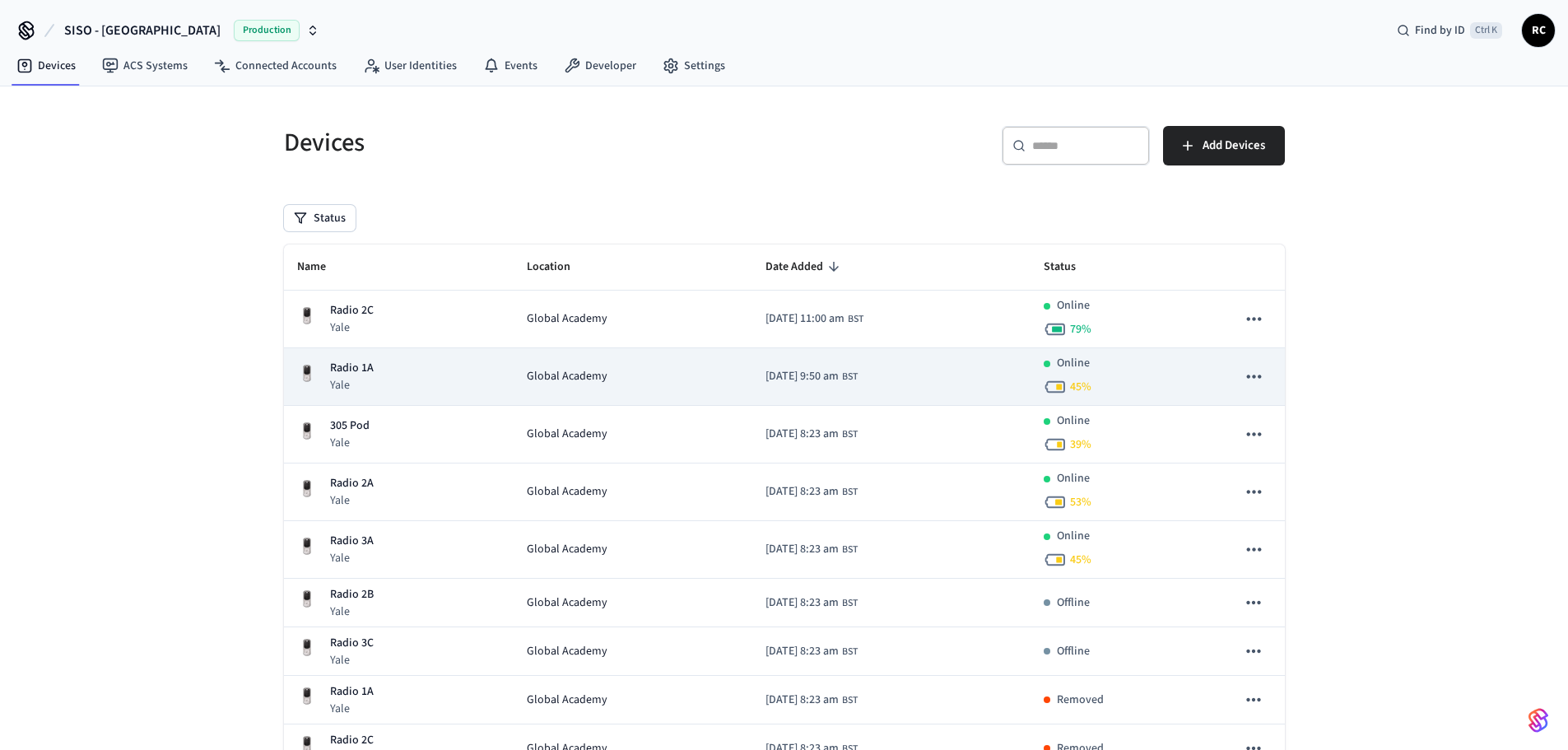
click at [895, 384] on td "2025/05/16 at 9:50 am BST" at bounding box center [891, 377] width 278 height 57
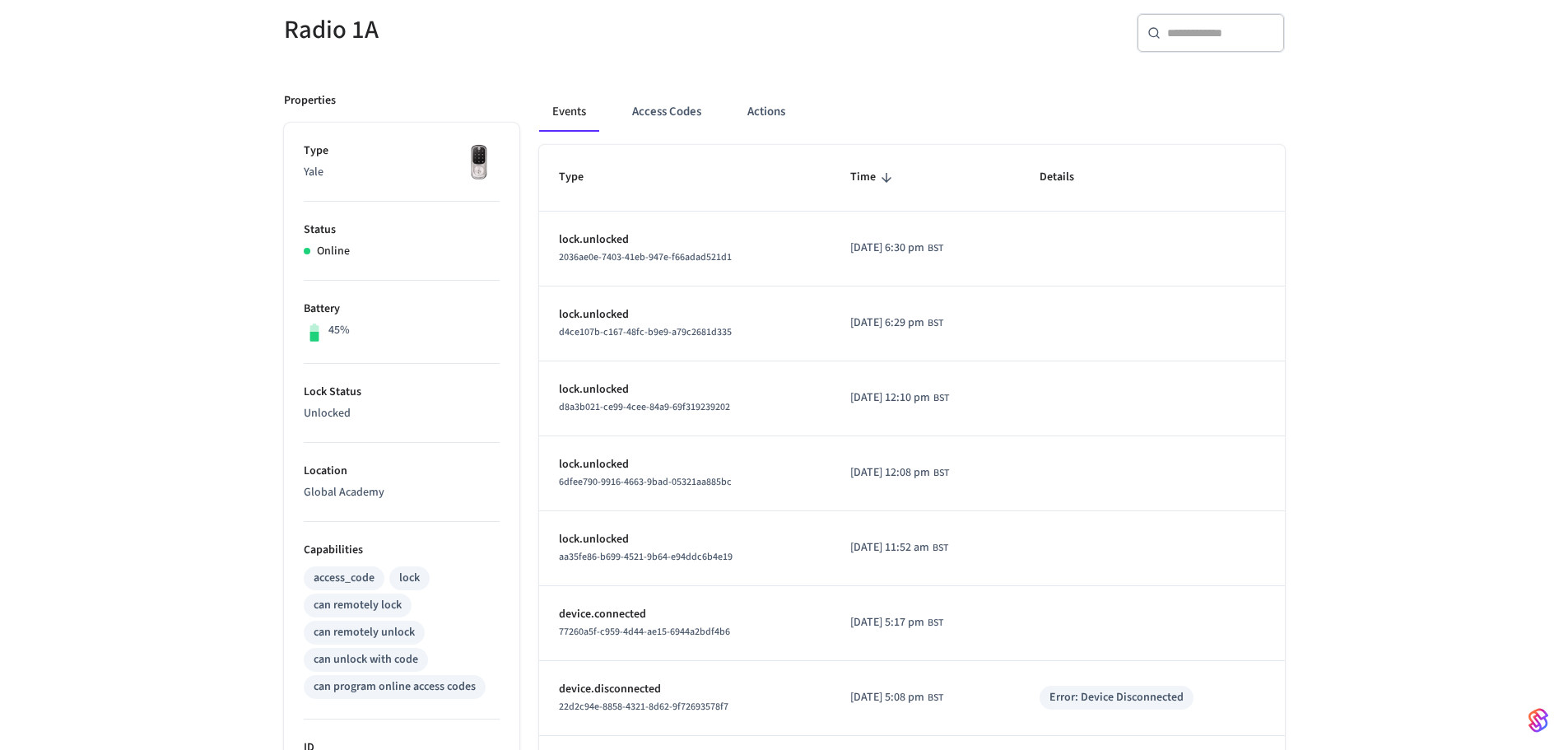
scroll to position [148, 0]
click at [768, 107] on button "Actions" at bounding box center [766, 112] width 65 height 40
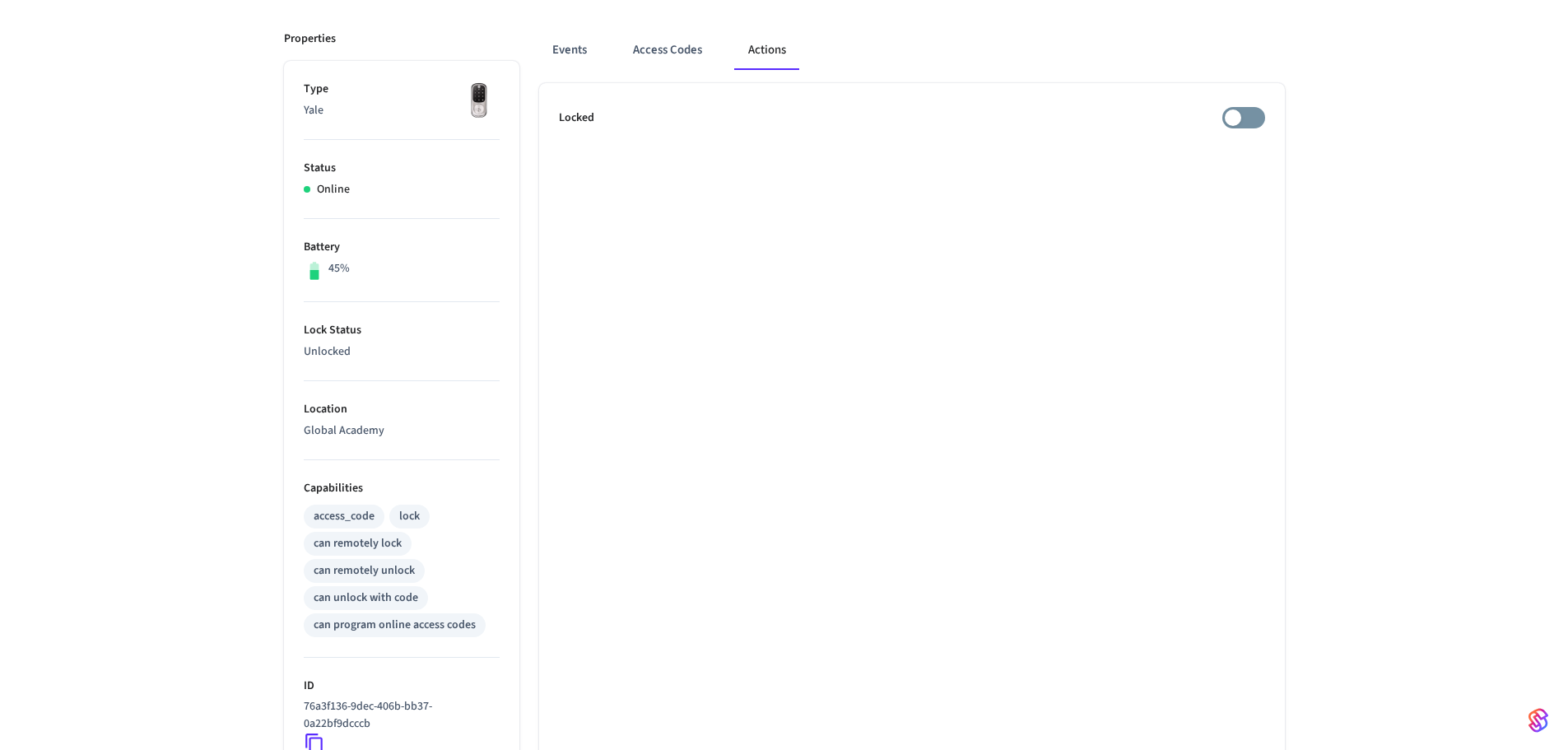
scroll to position [90, 0]
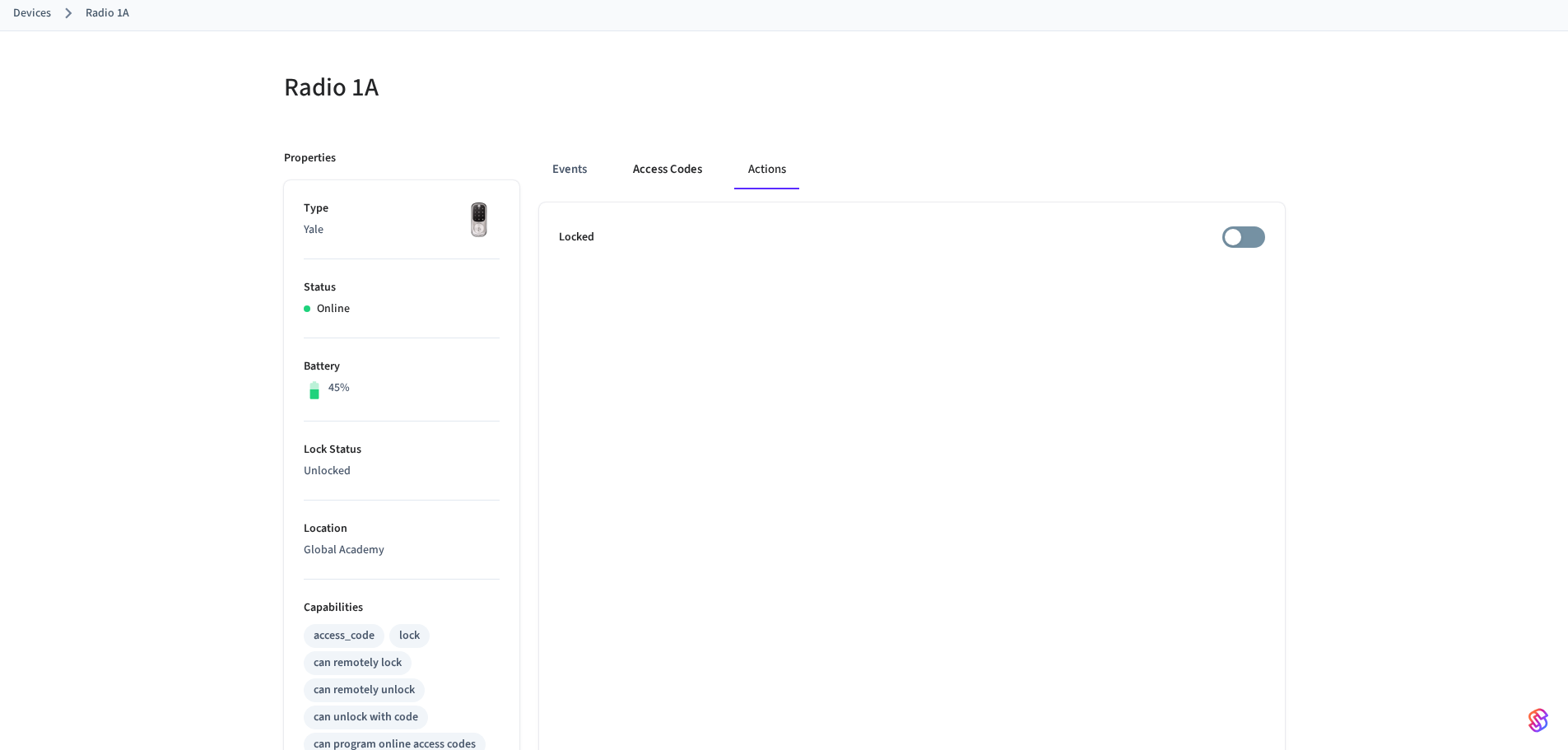
click at [669, 166] on button "Access Codes" at bounding box center [667, 170] width 95 height 40
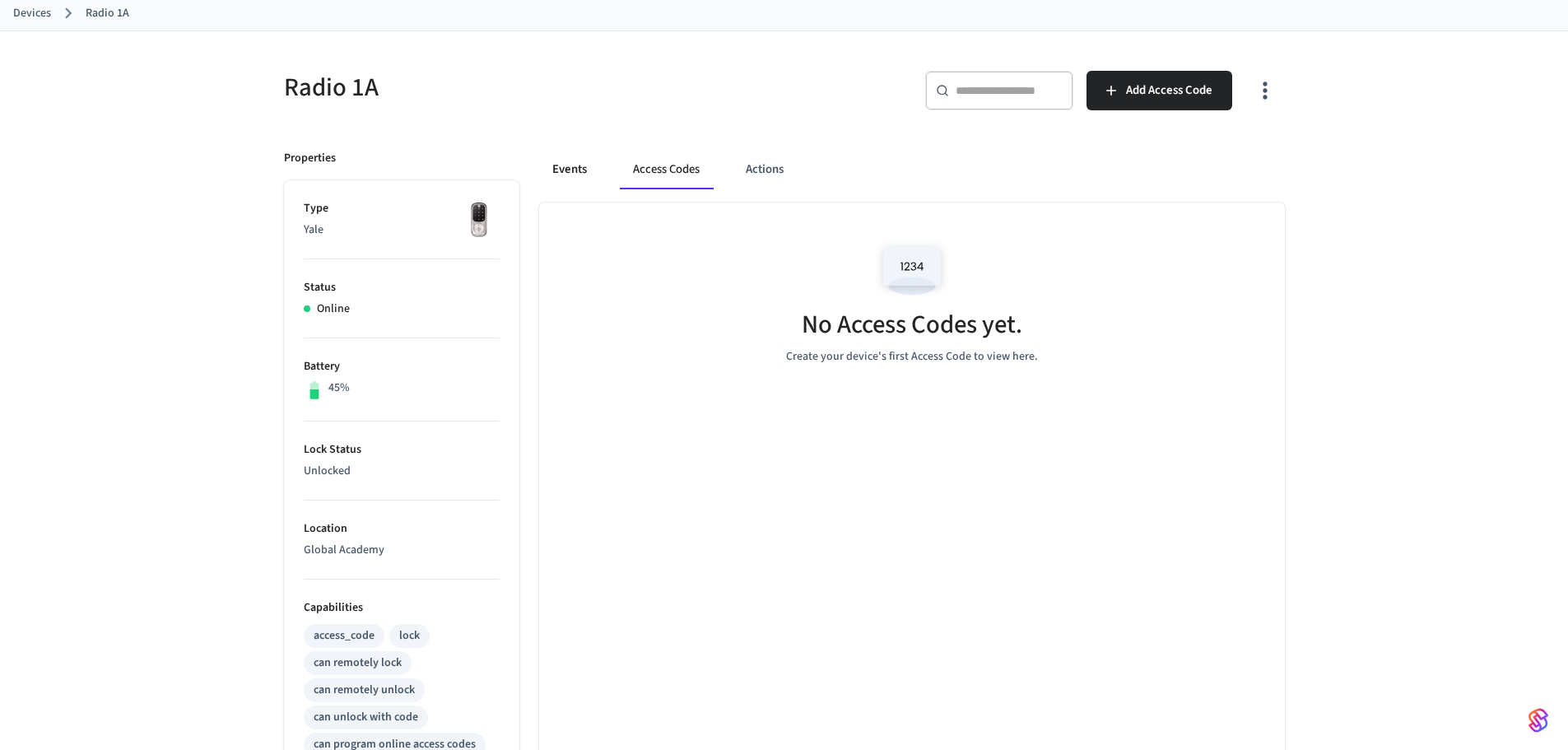
click at [565, 163] on button "Events" at bounding box center [569, 170] width 61 height 40
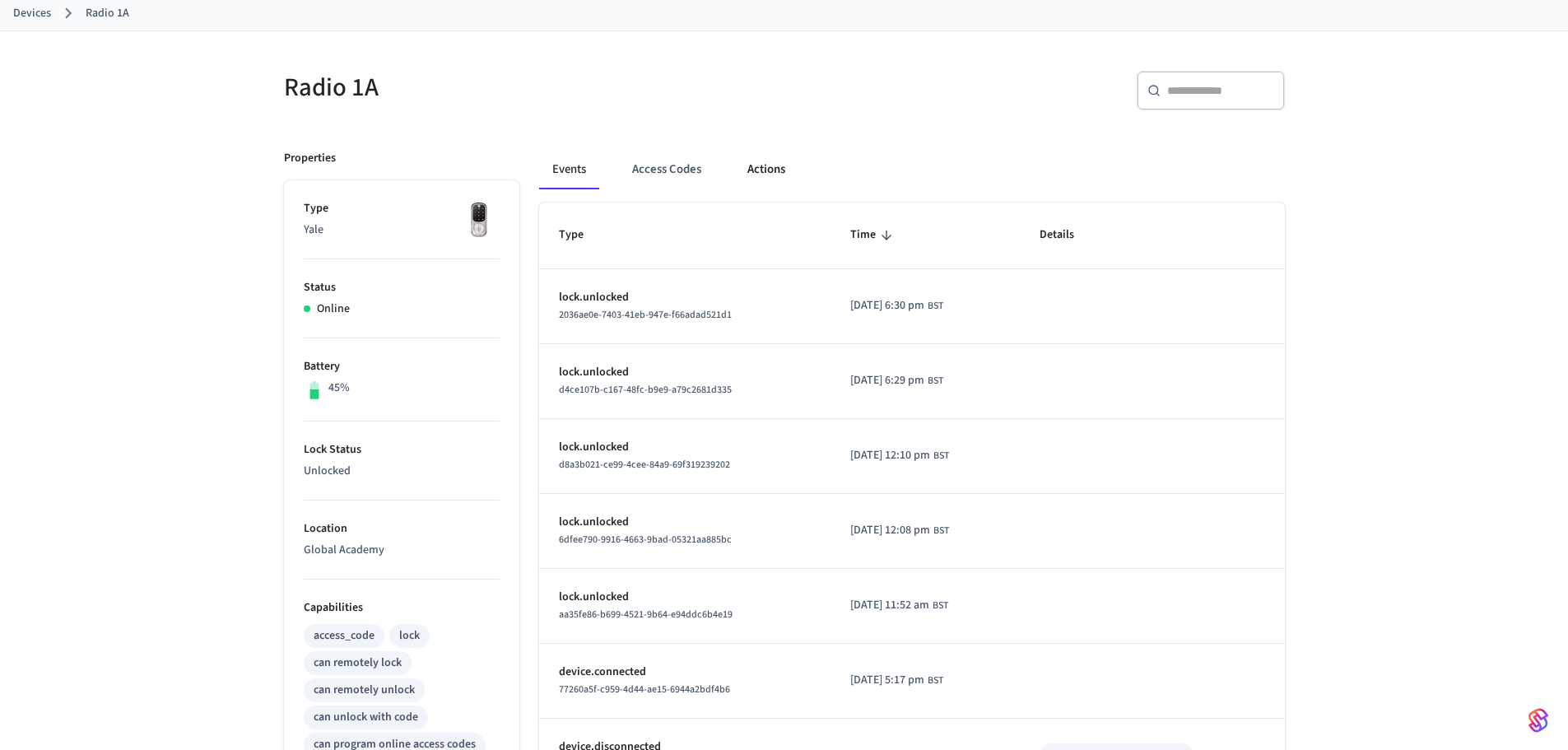
click at [765, 166] on button "Actions" at bounding box center [766, 170] width 65 height 40
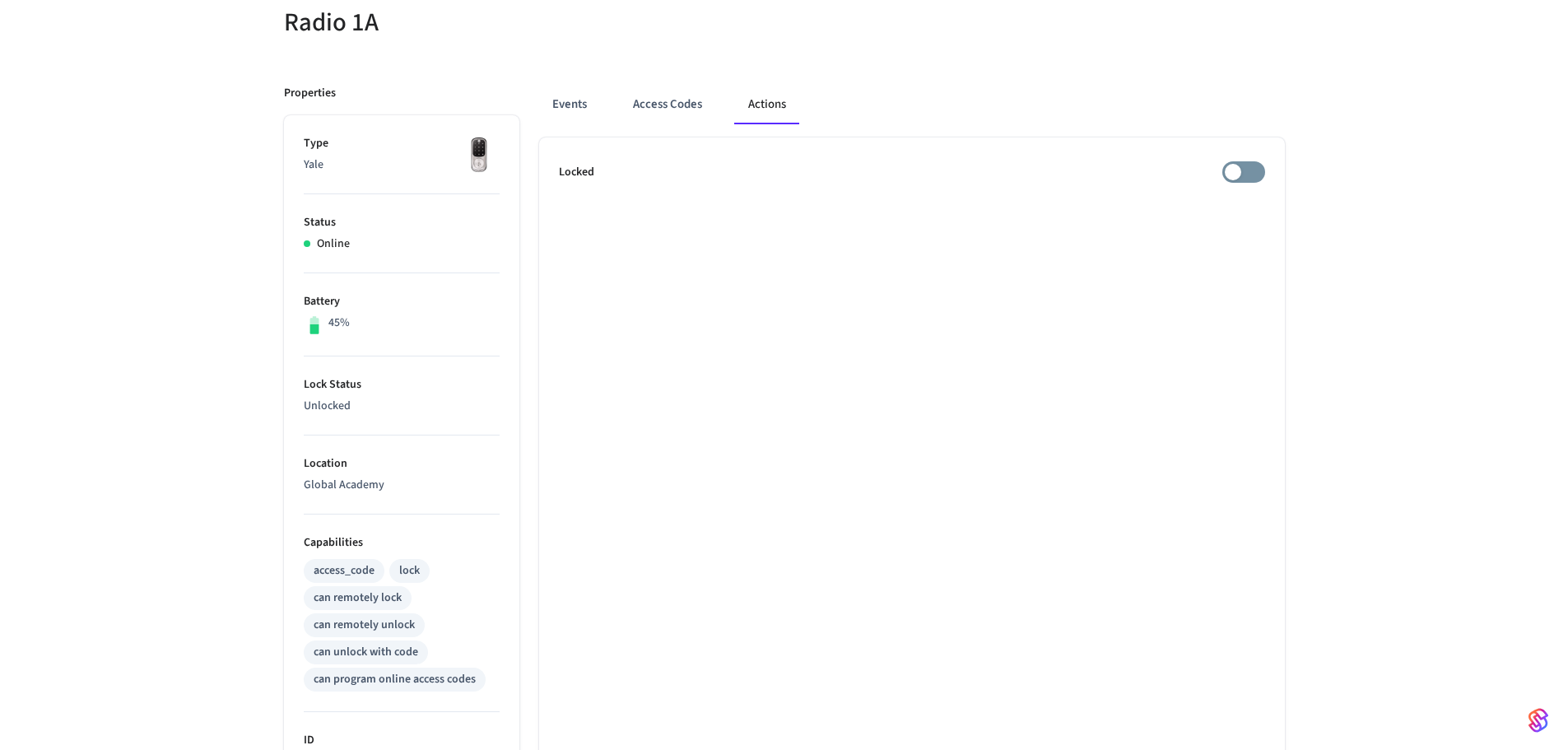
scroll to position [0, 0]
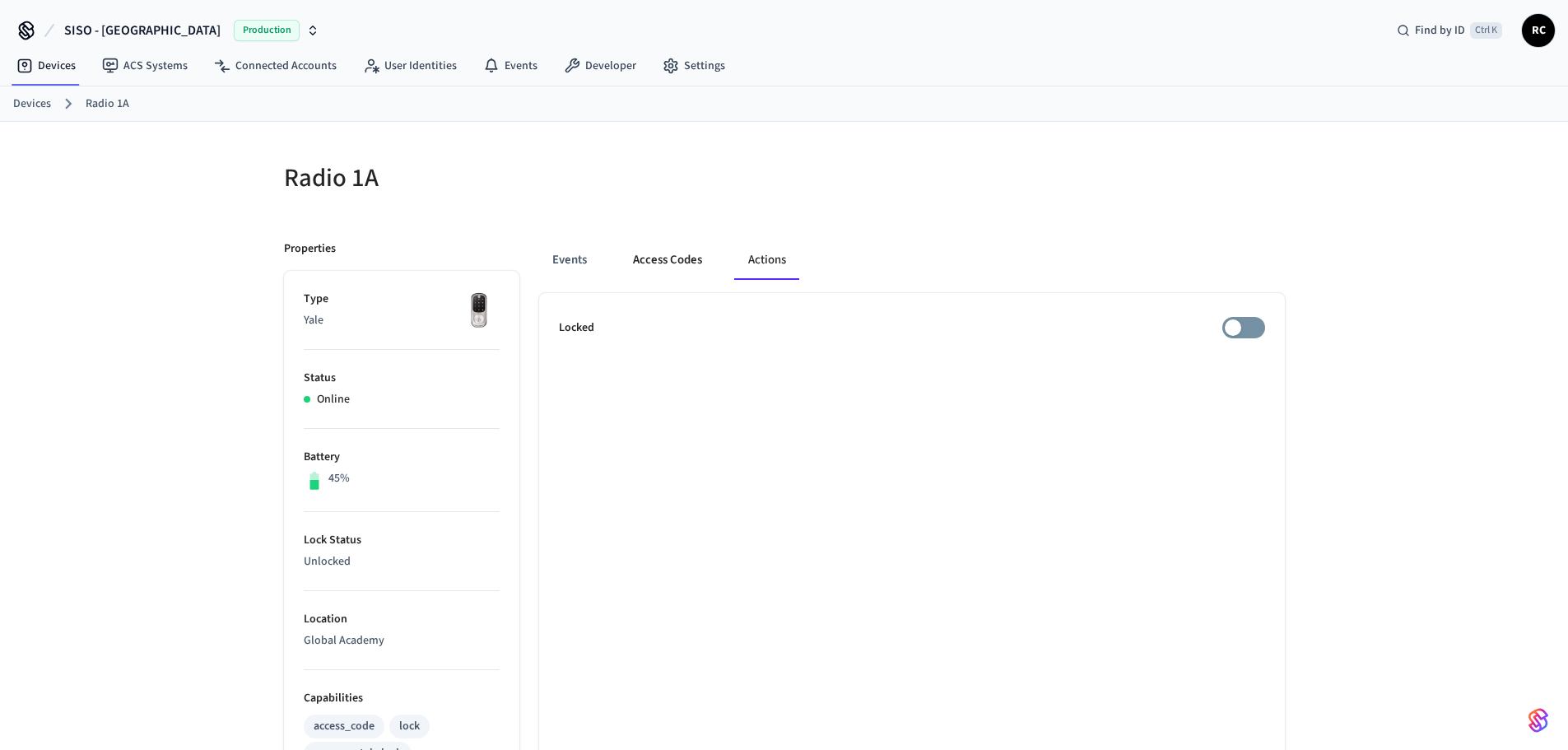
click at [673, 254] on button "Access Codes" at bounding box center [667, 260] width 95 height 40
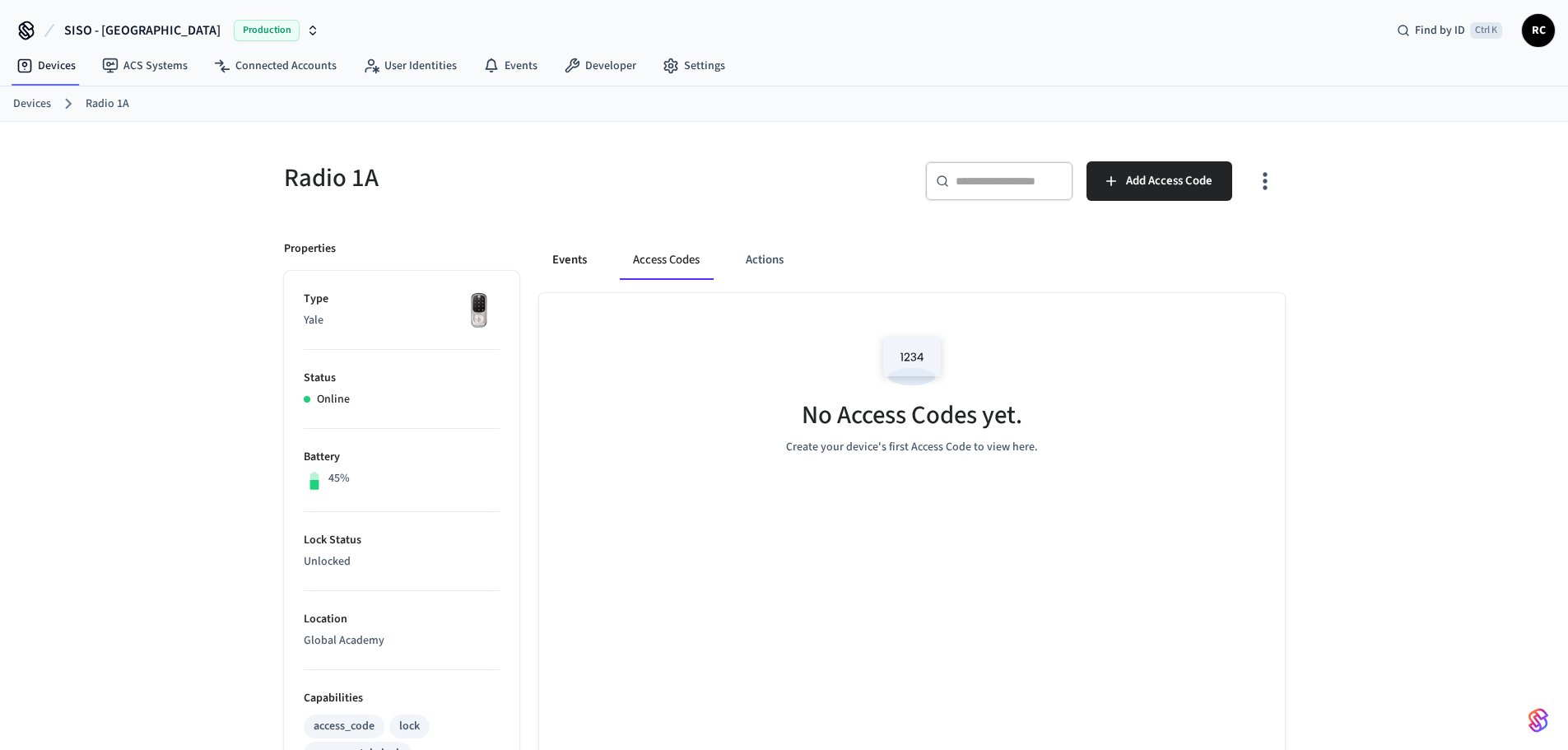
click at [569, 242] on button "Events" at bounding box center [569, 260] width 61 height 40
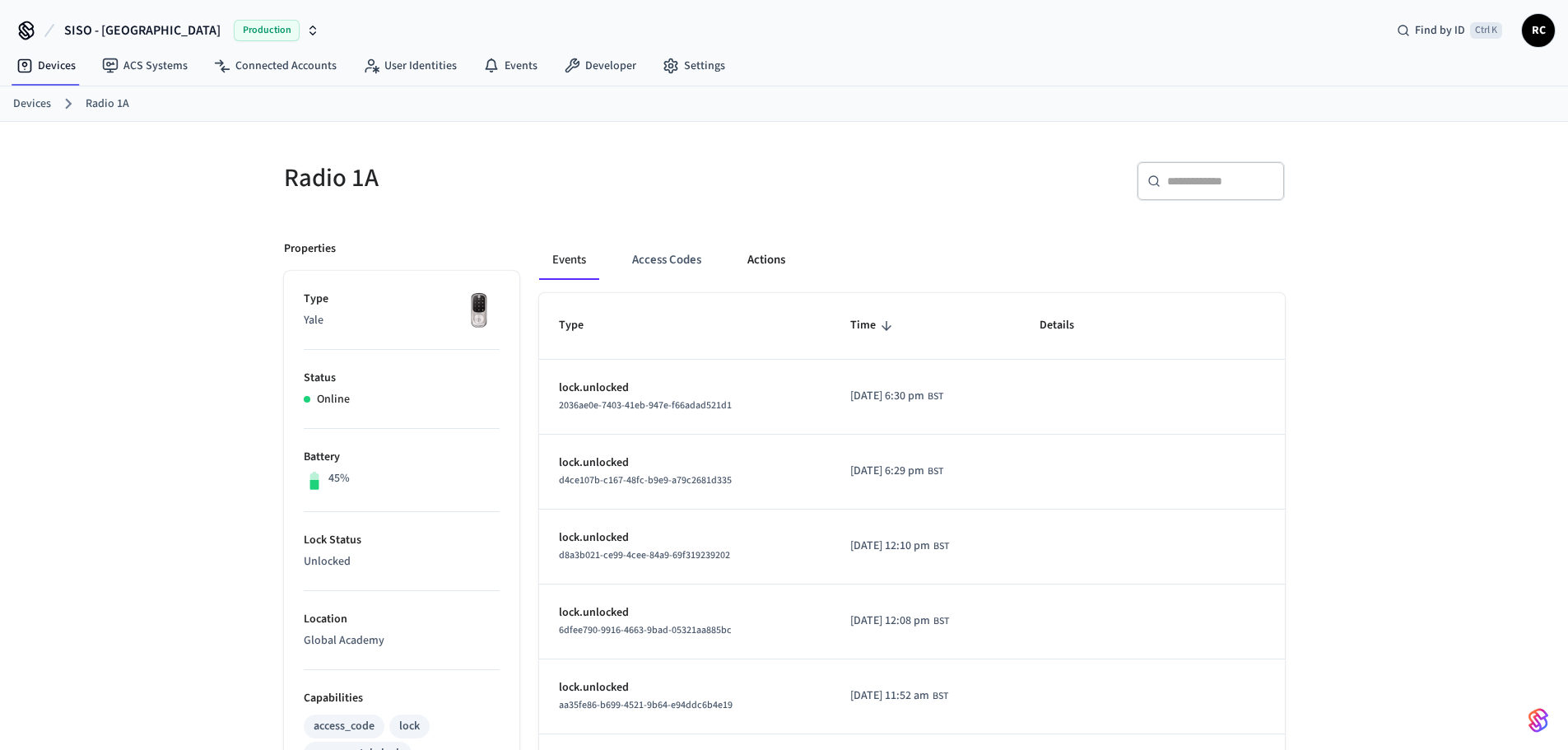
click at [757, 254] on button "Actions" at bounding box center [766, 260] width 65 height 40
click at [763, 266] on button "Actions" at bounding box center [766, 260] width 65 height 40
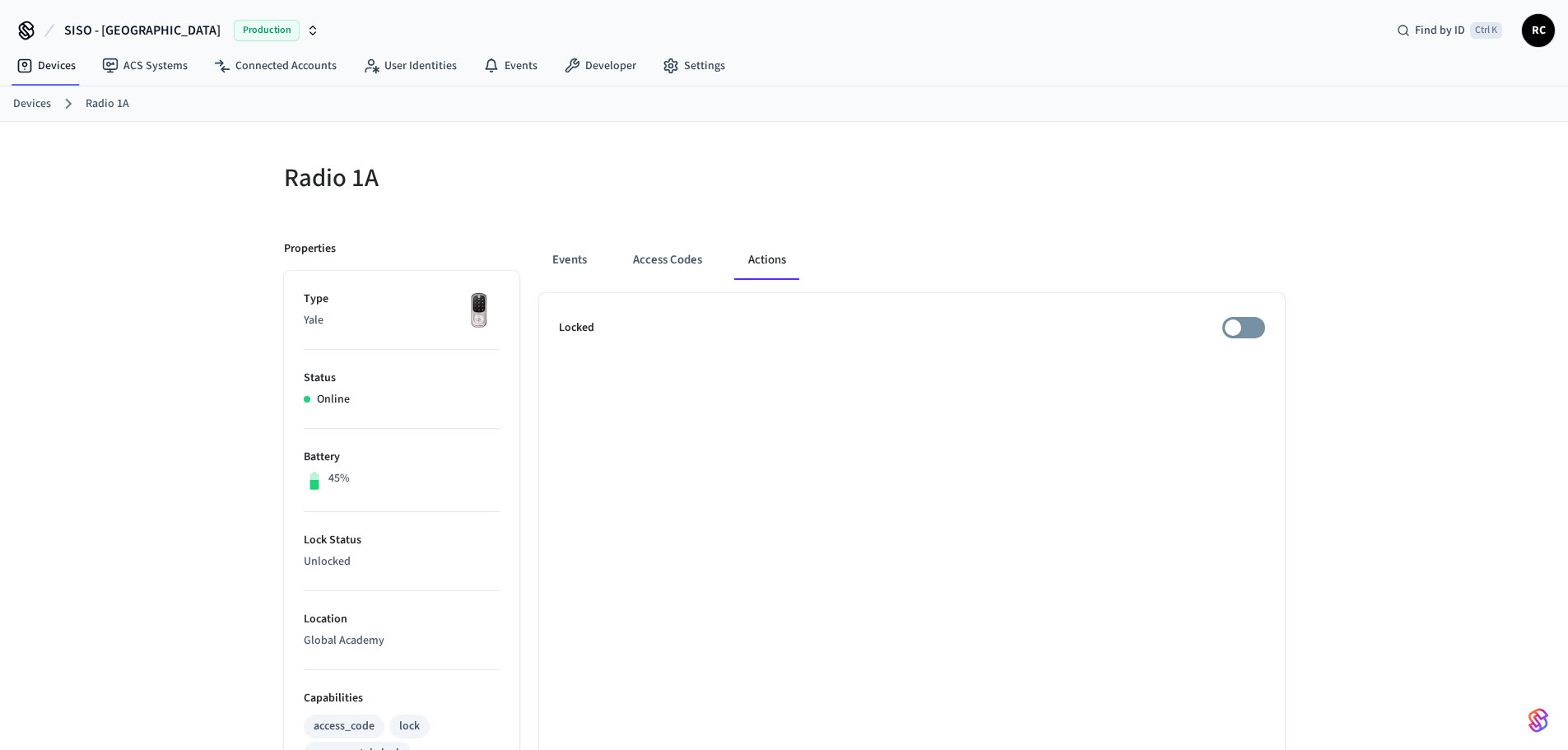
click at [29, 97] on link "Devices" at bounding box center [32, 104] width 38 height 18
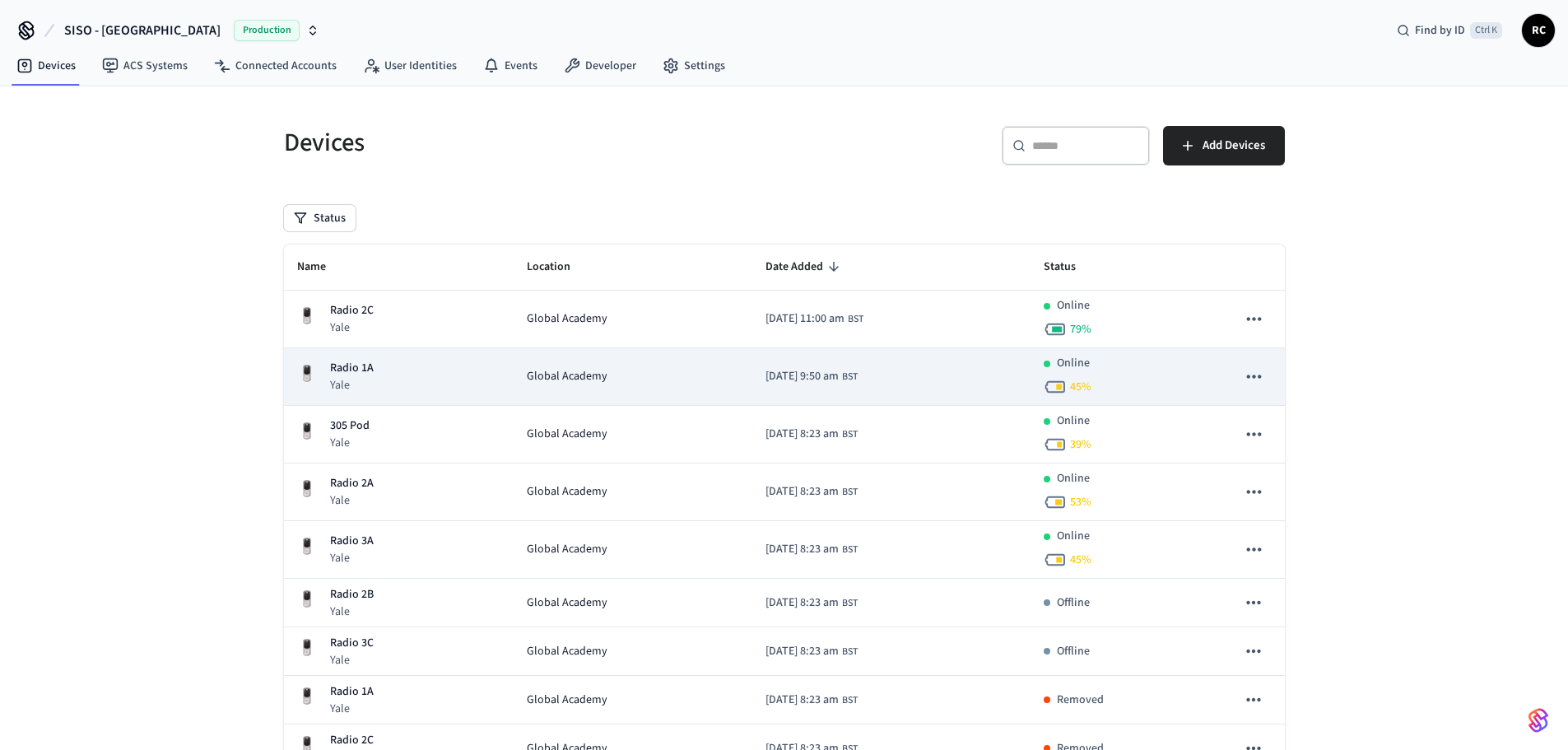
click at [765, 380] on span "[DATE] 9:50 am" at bounding box center [802, 377] width 73 height 18
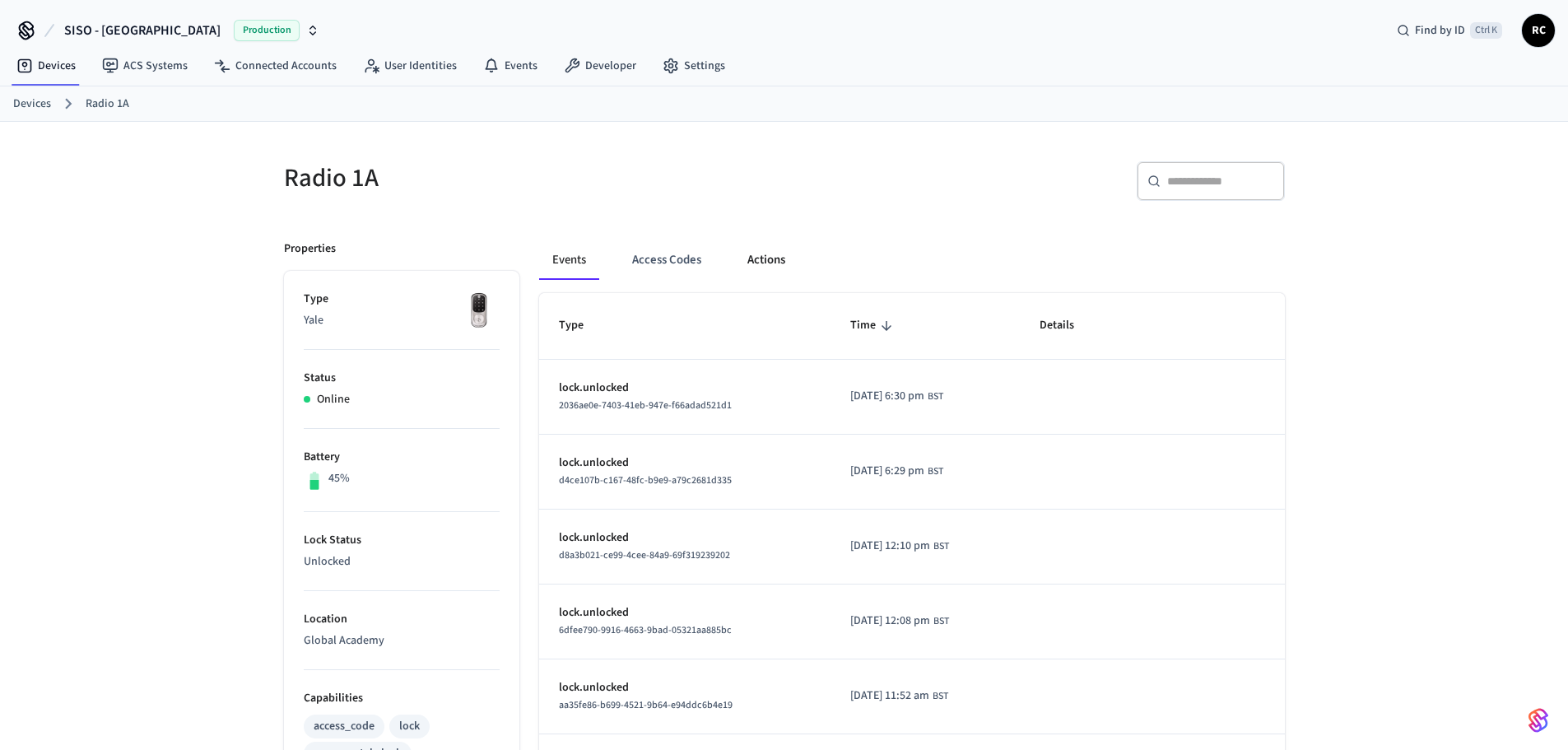
click at [768, 257] on button "Actions" at bounding box center [766, 260] width 65 height 40
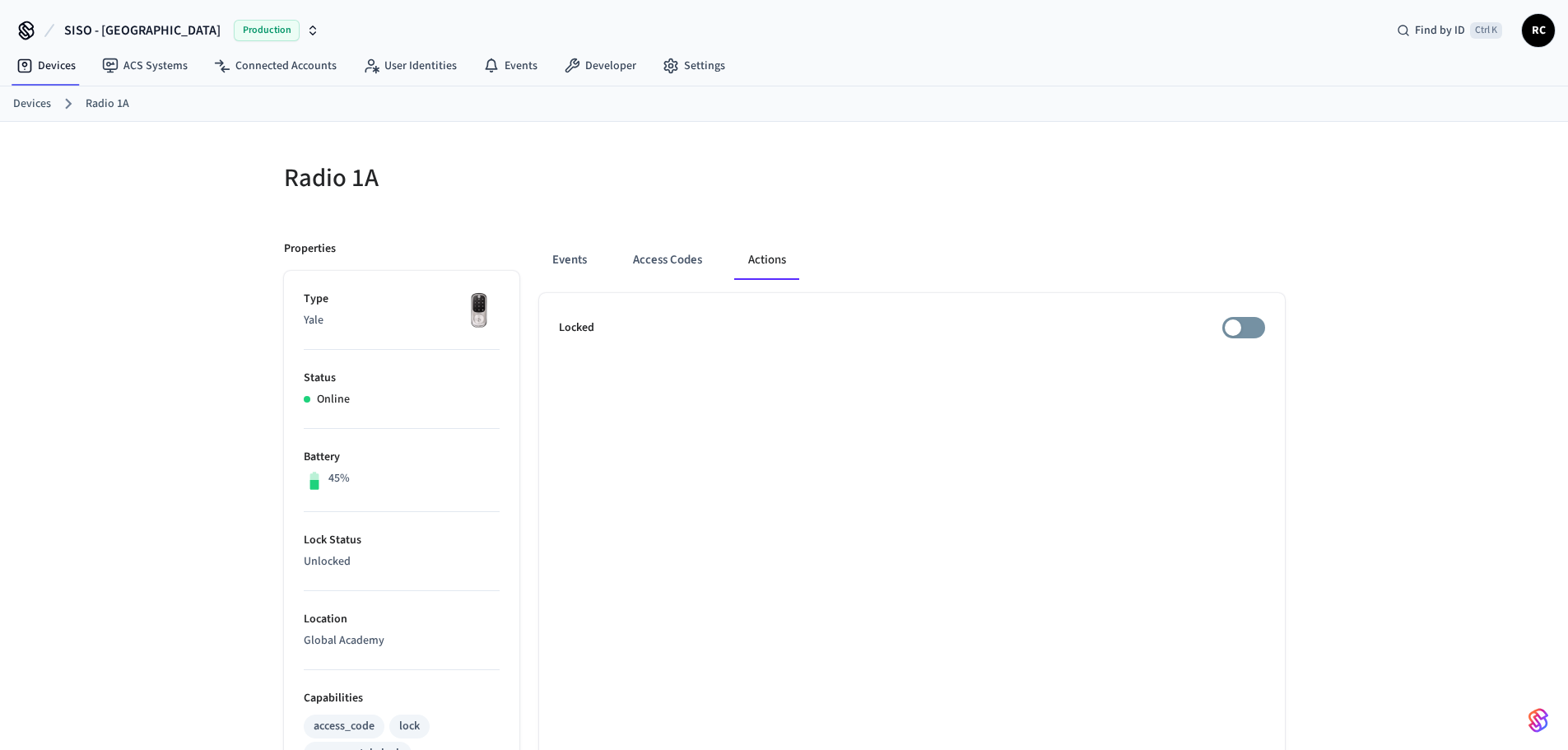
click at [47, 102] on link "Devices" at bounding box center [32, 104] width 38 height 18
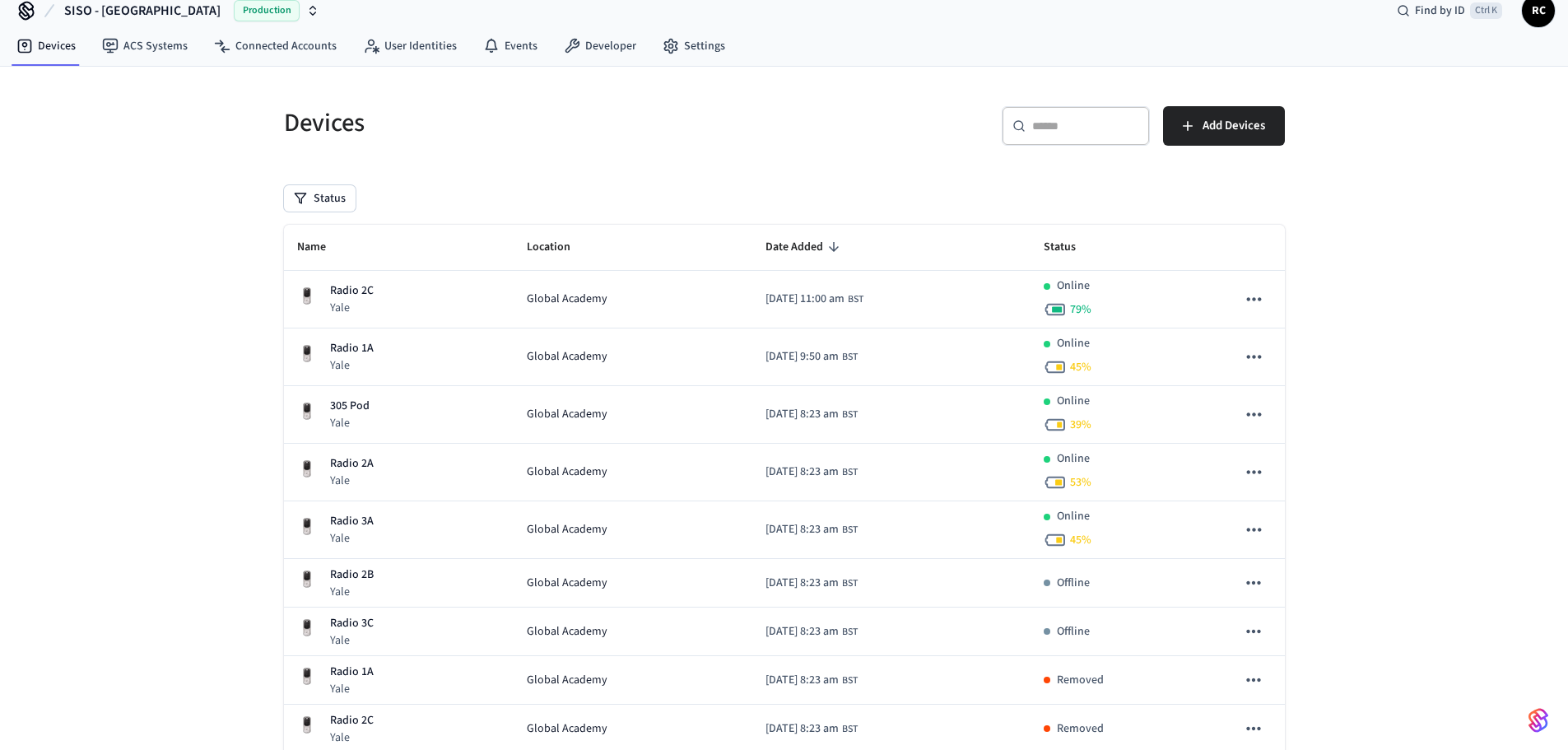
scroll to position [1, 0]
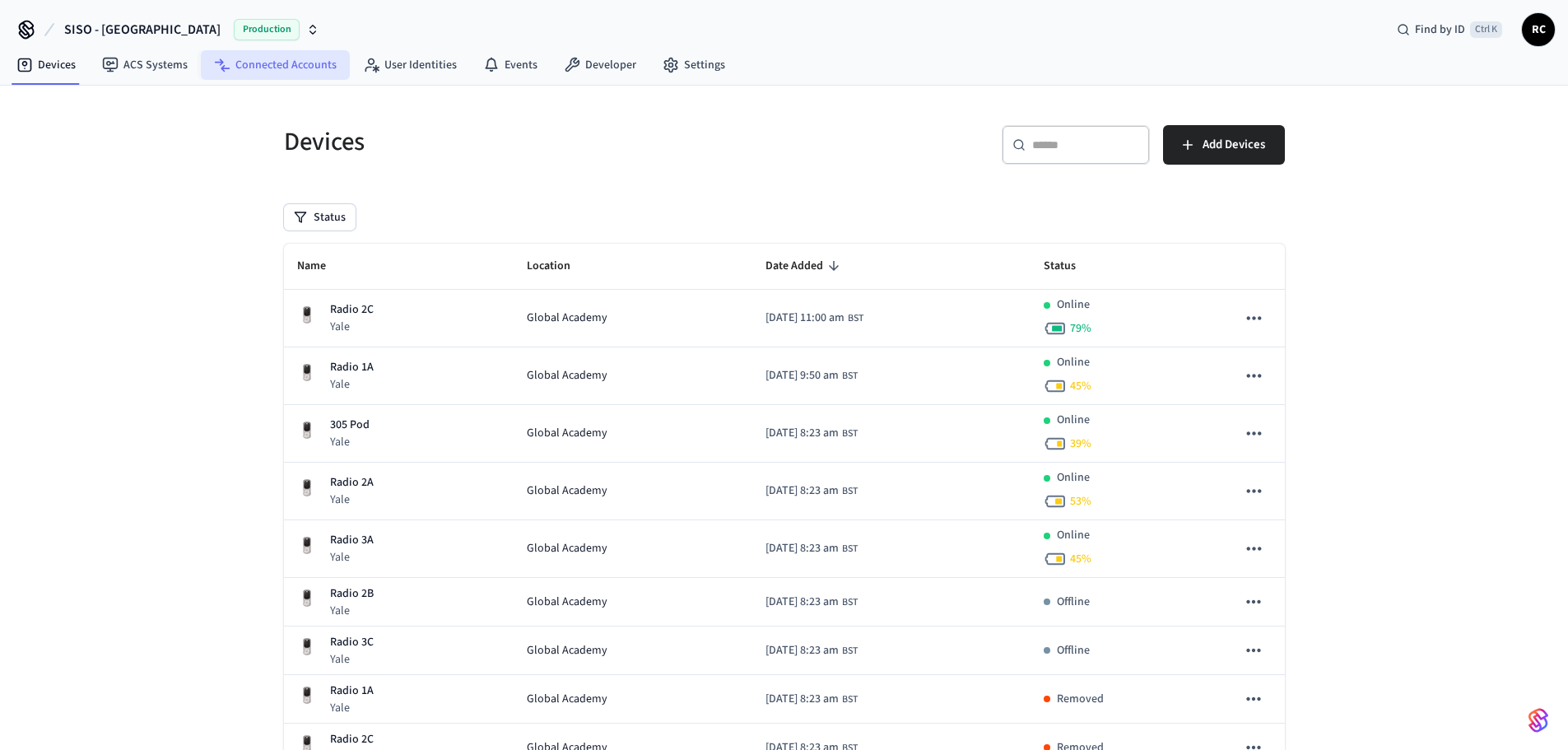
click at [263, 61] on link "Connected Accounts" at bounding box center [275, 65] width 149 height 30
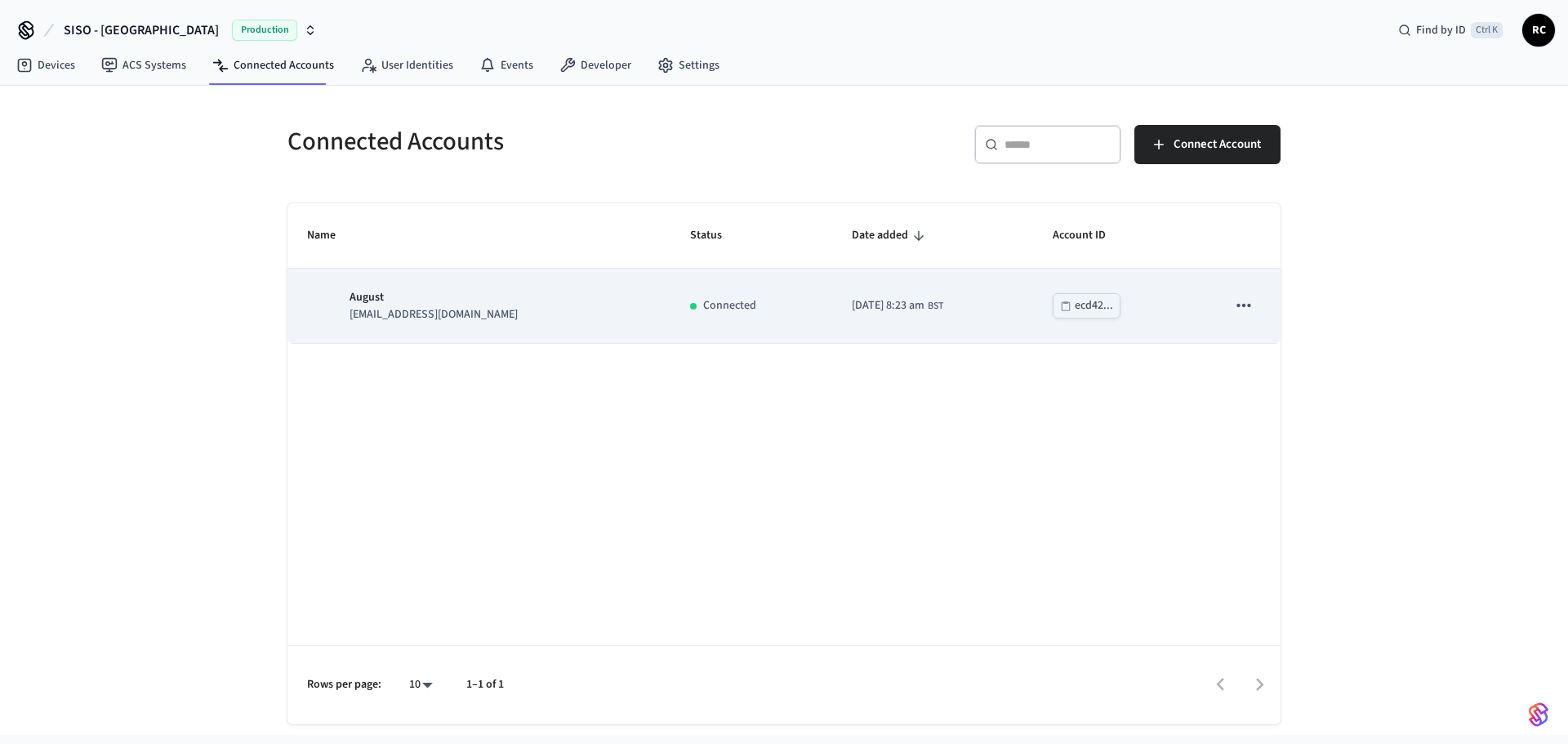
click at [1247, 300] on icon "sticky table" at bounding box center [1244, 305] width 21 height 21
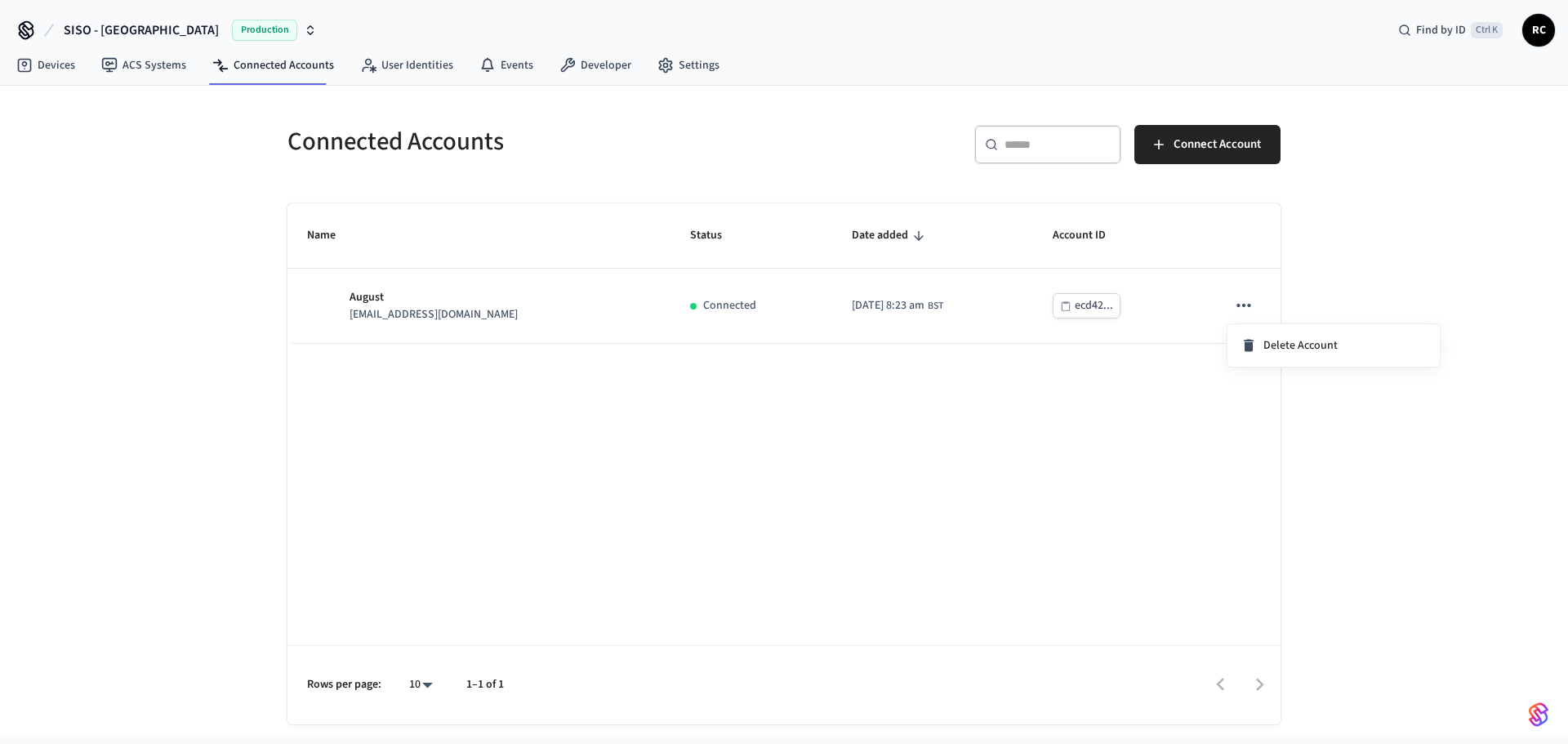
click at [719, 238] on div at bounding box center [784, 372] width 1568 height 744
click at [408, 66] on link "User Identities" at bounding box center [407, 66] width 119 height 30
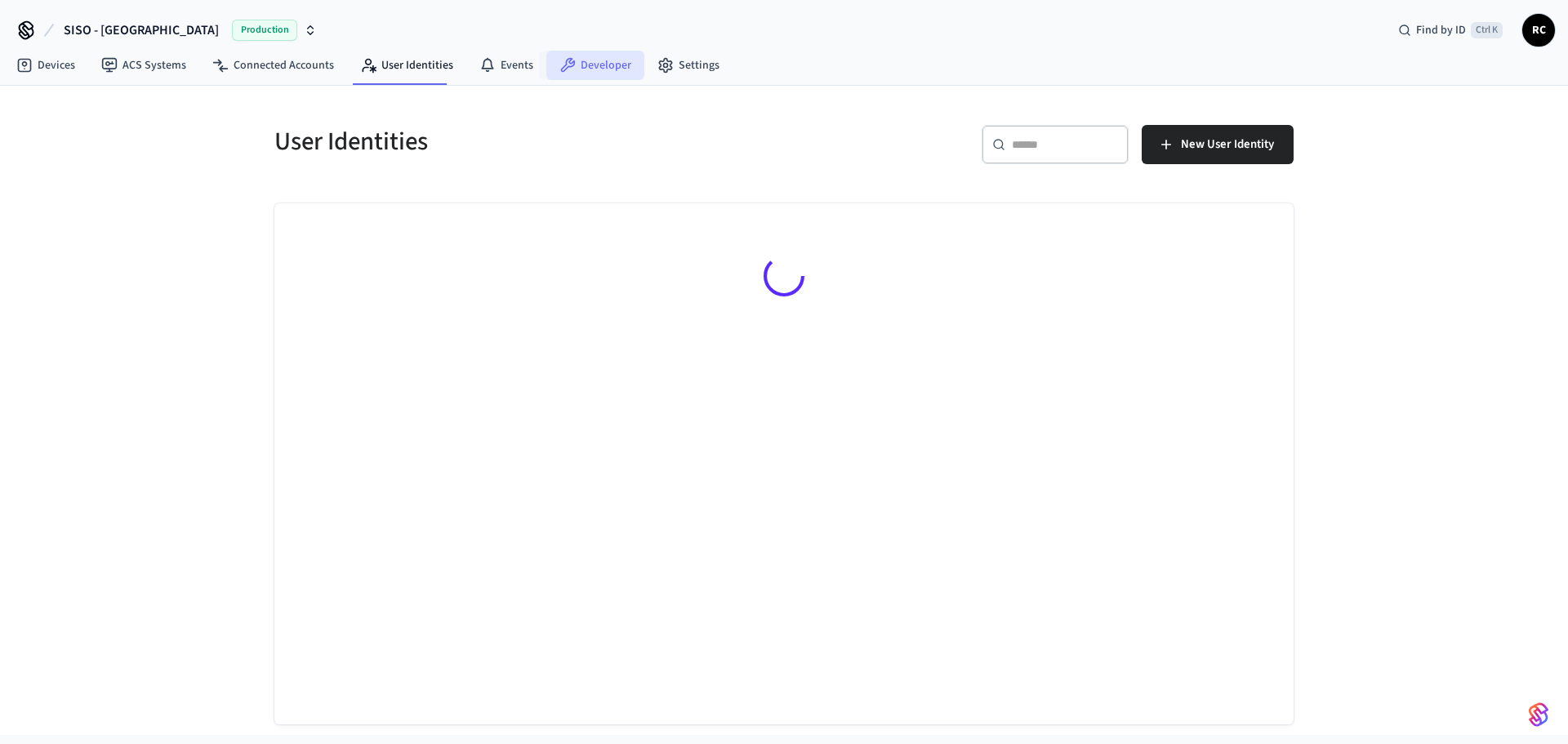
click at [588, 73] on link "Developer" at bounding box center [595, 66] width 98 height 30
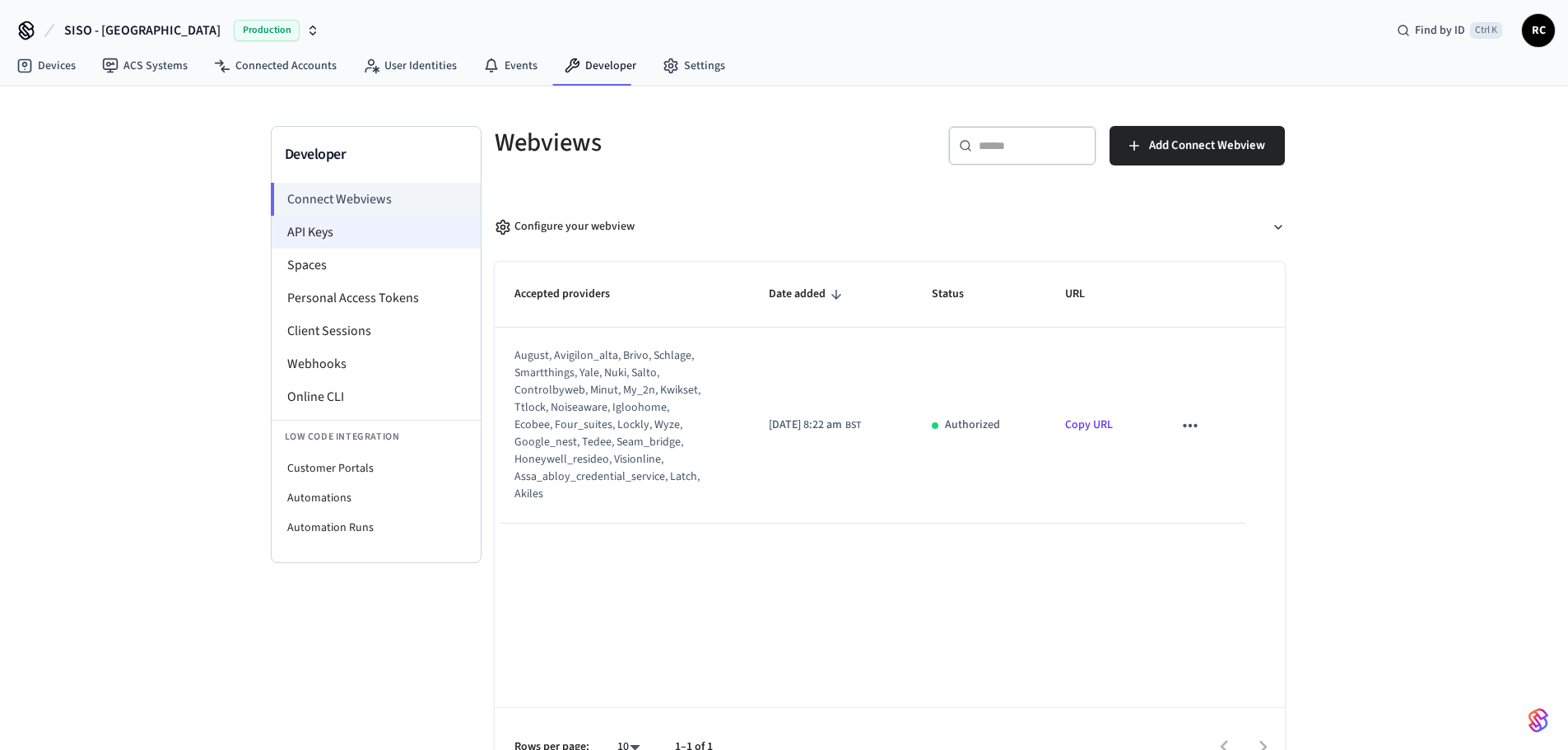
click at [307, 236] on li "API Keys" at bounding box center [376, 232] width 209 height 33
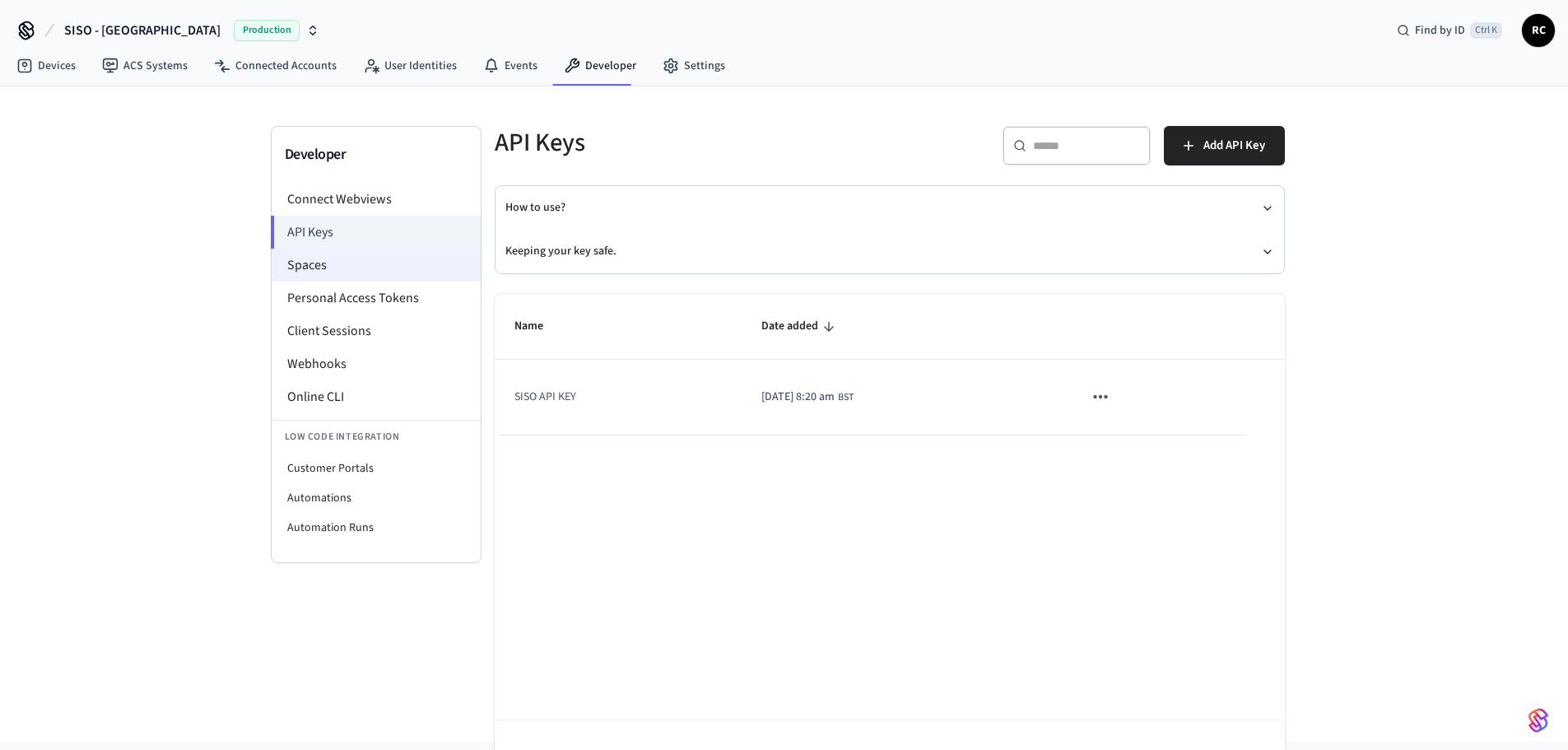
click at [316, 260] on li "Spaces" at bounding box center [376, 264] width 209 height 33
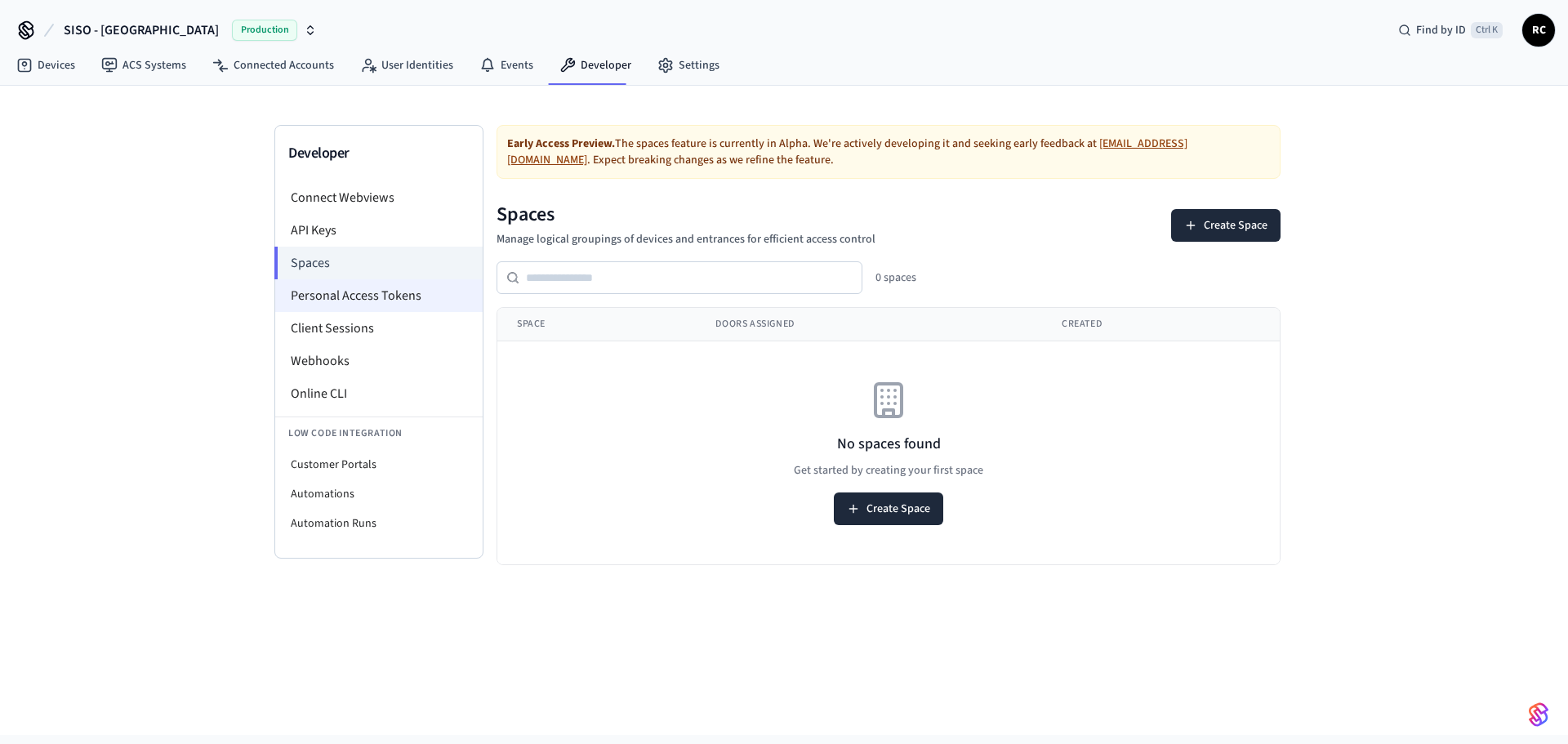
click at [315, 292] on li "Personal Access Tokens" at bounding box center [379, 296] width 208 height 32
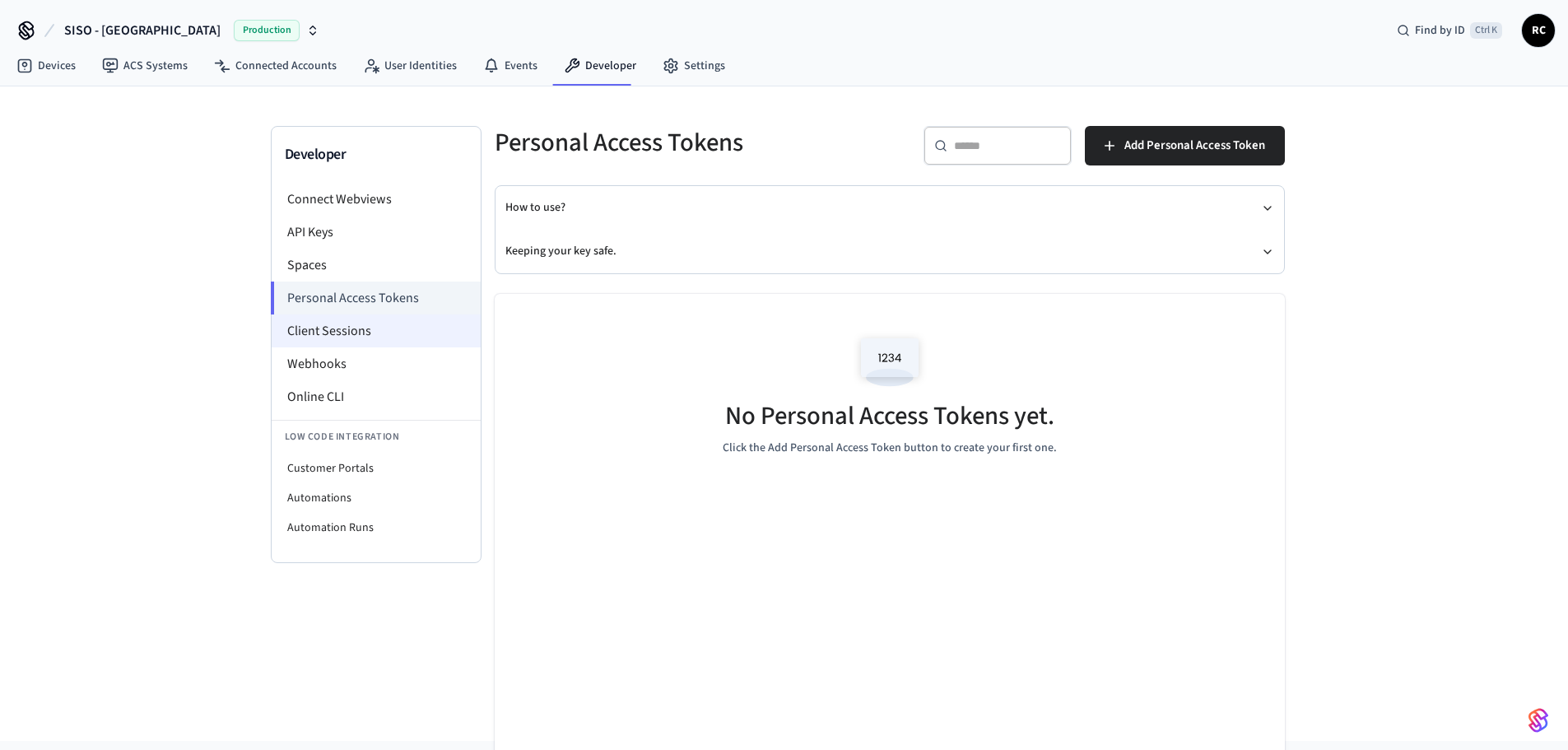
click at [354, 336] on li "Client Sessions" at bounding box center [376, 331] width 209 height 33
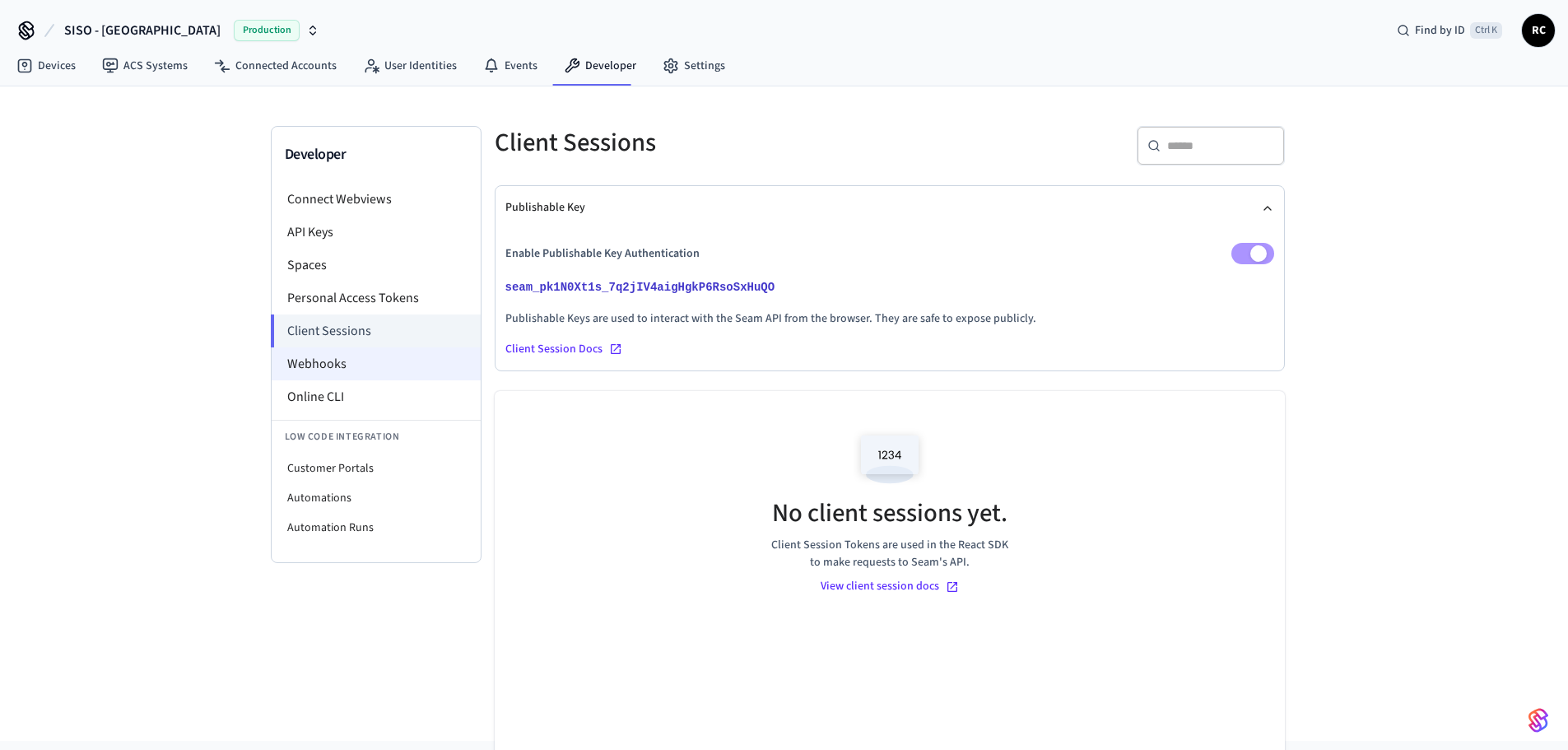
click at [341, 377] on li "Webhooks" at bounding box center [376, 364] width 209 height 33
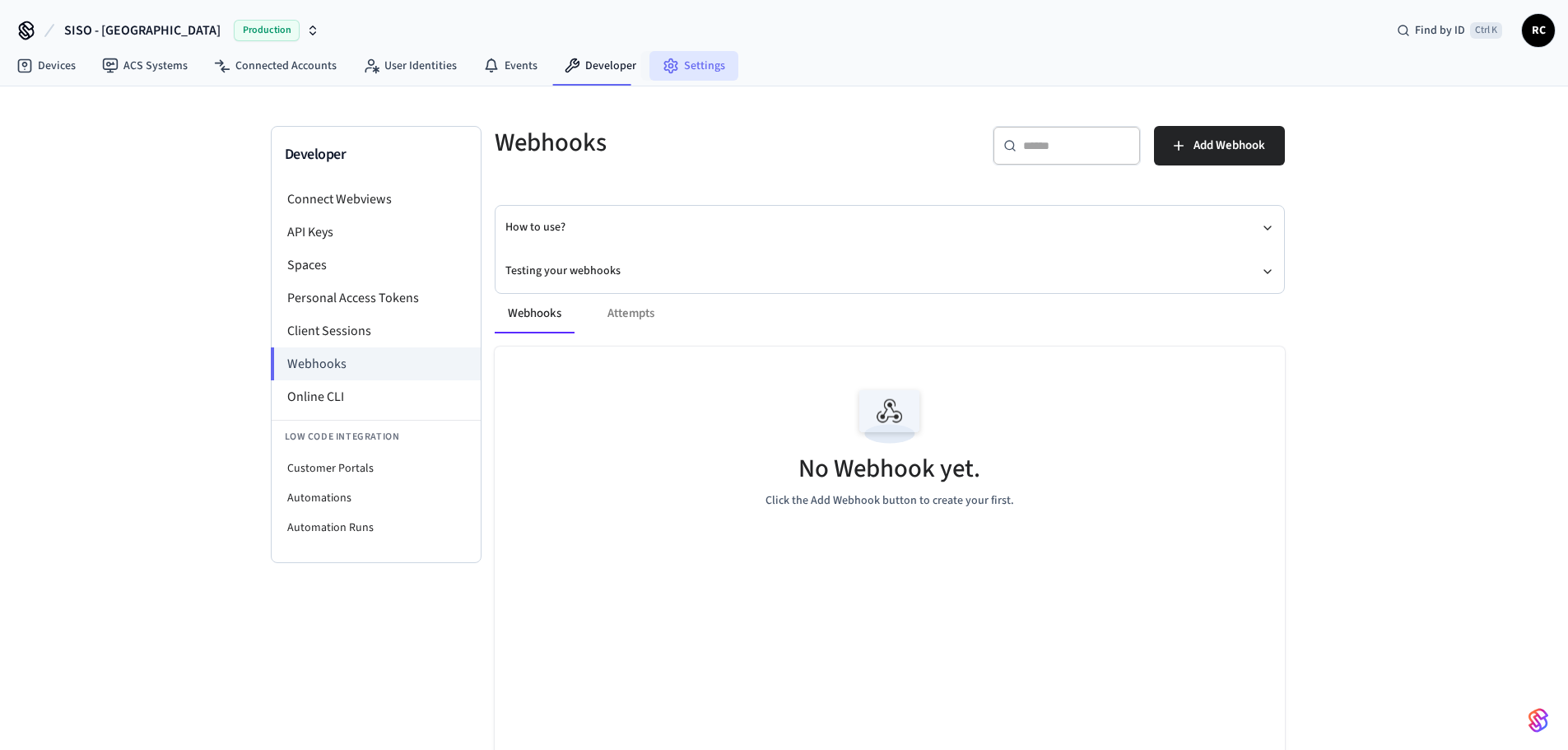
click at [685, 68] on link "Settings" at bounding box center [694, 66] width 89 height 30
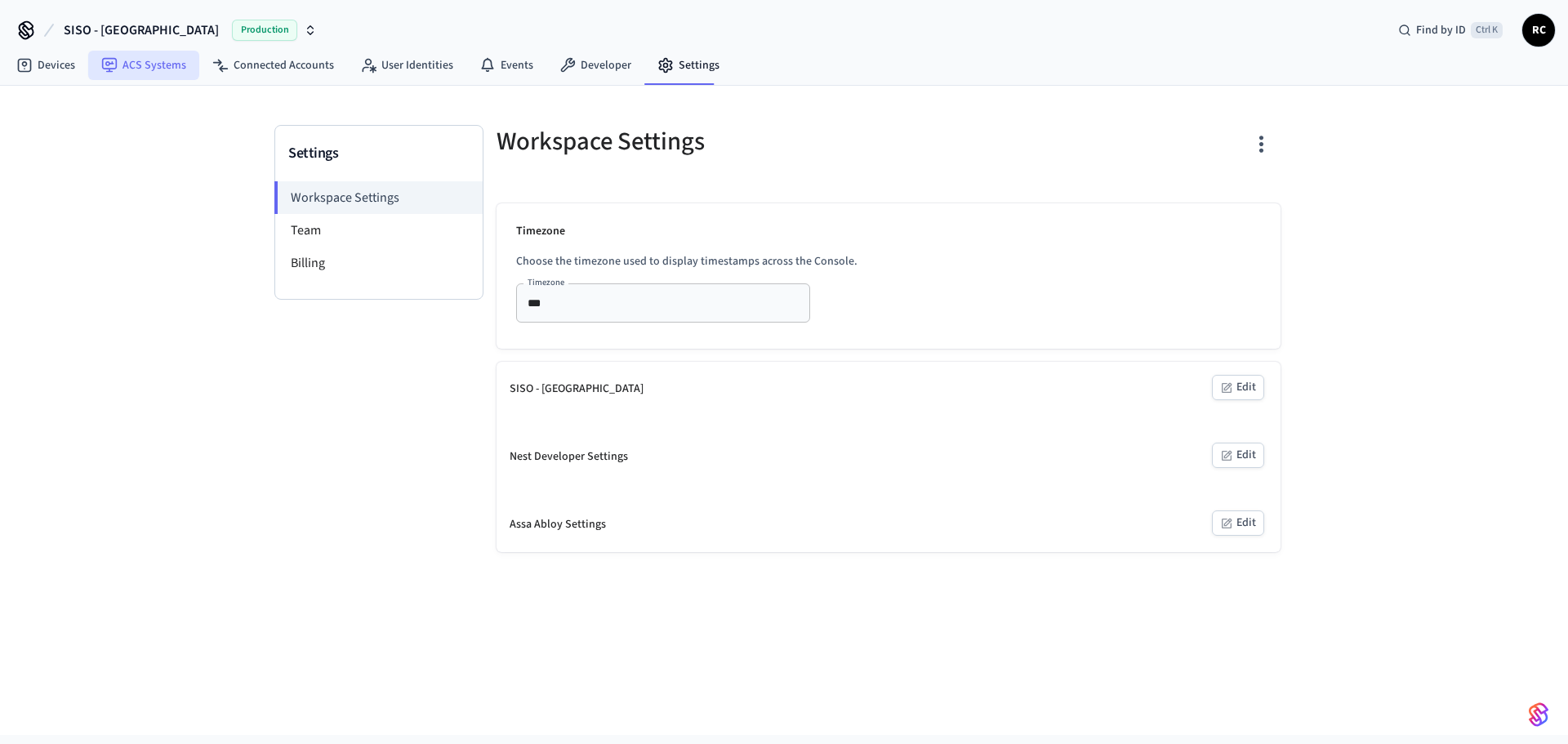
click at [139, 63] on link "ACS Systems" at bounding box center [144, 66] width 111 height 30
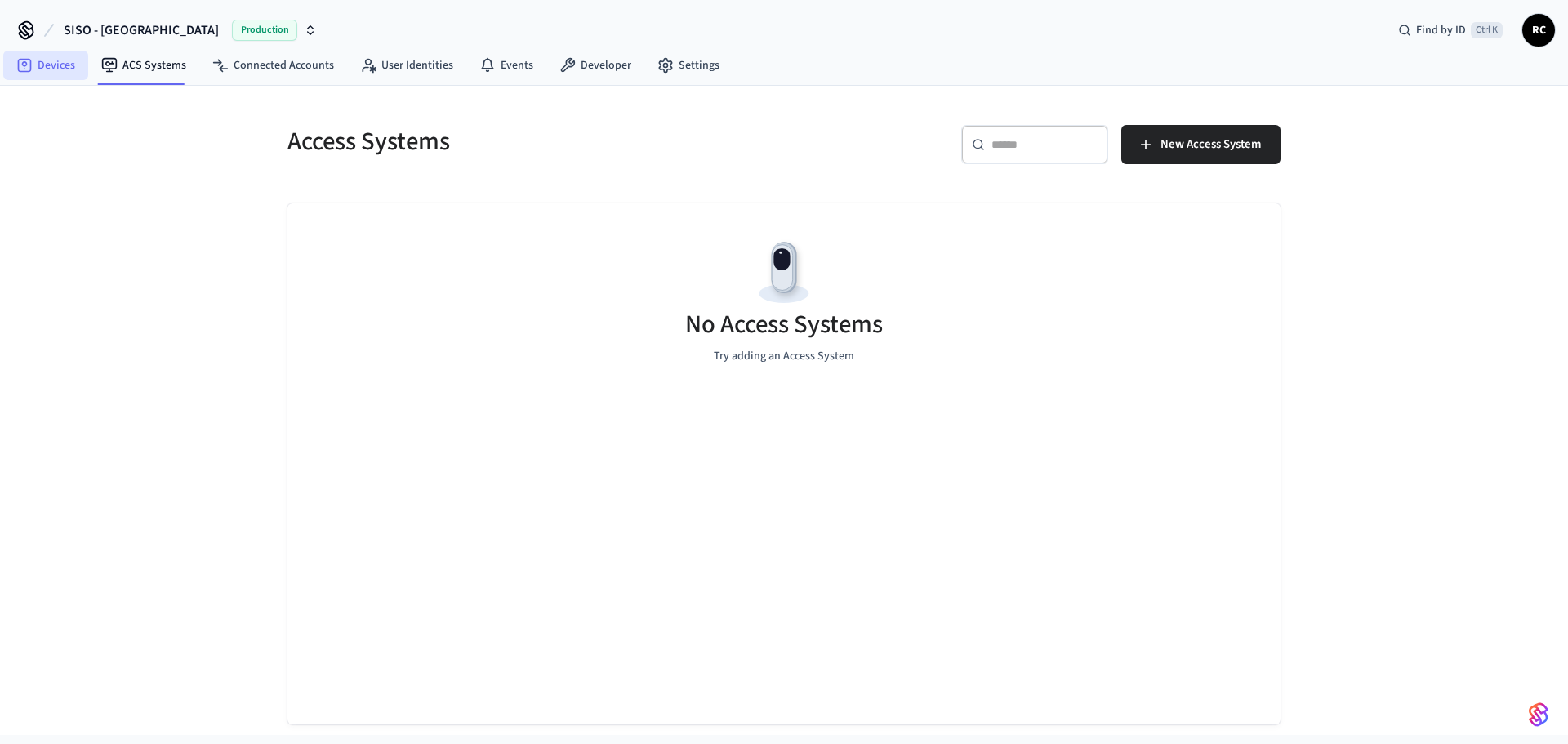
click at [35, 71] on link "Devices" at bounding box center [46, 66] width 85 height 30
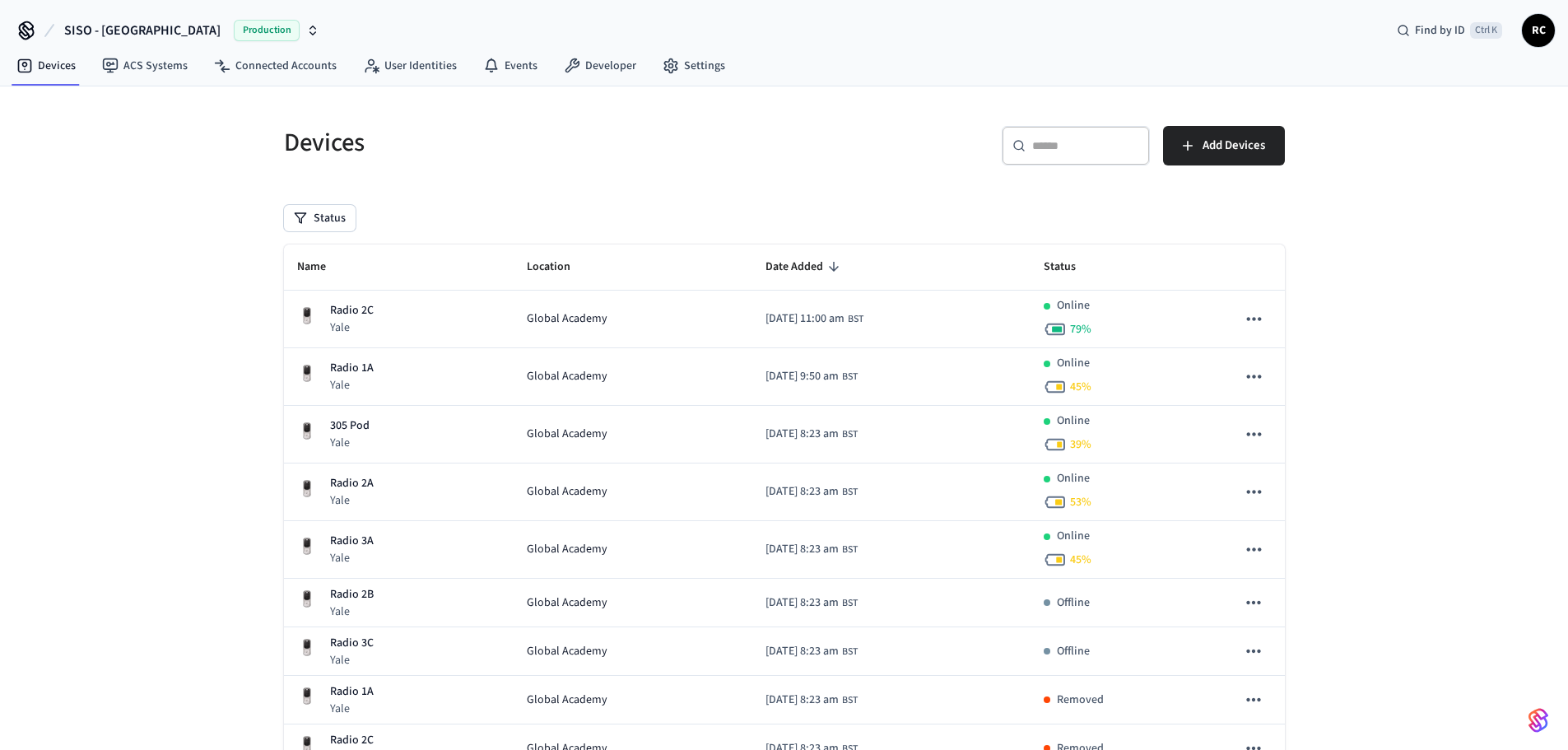
click at [331, 237] on div "Devices ​ ​ Add Devices Status Name Location Date Added Status Radio 2C Yale Gl…" at bounding box center [784, 548] width 1027 height 885
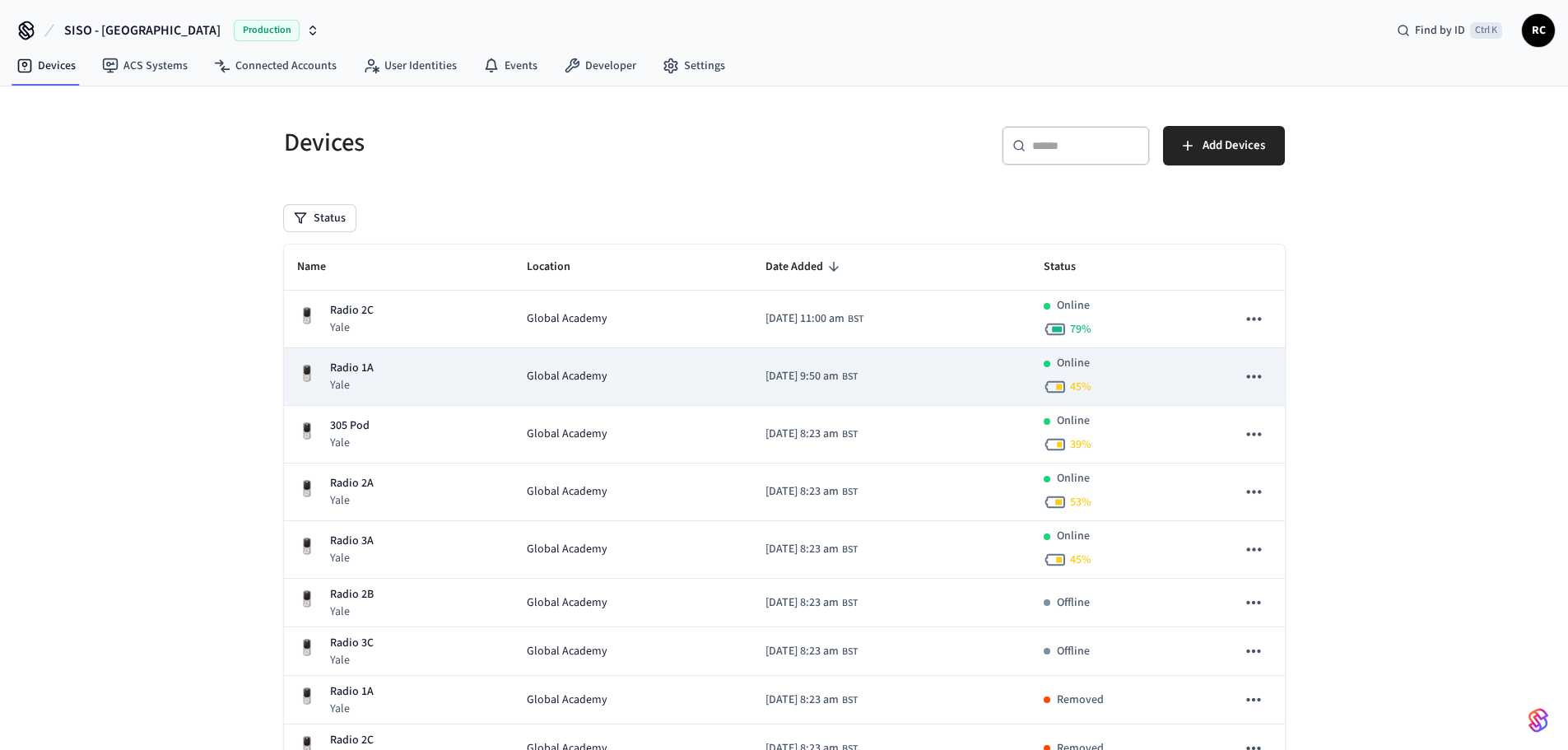
click at [453, 368] on div "Radio 1A Yale" at bounding box center [399, 377] width 203 height 34
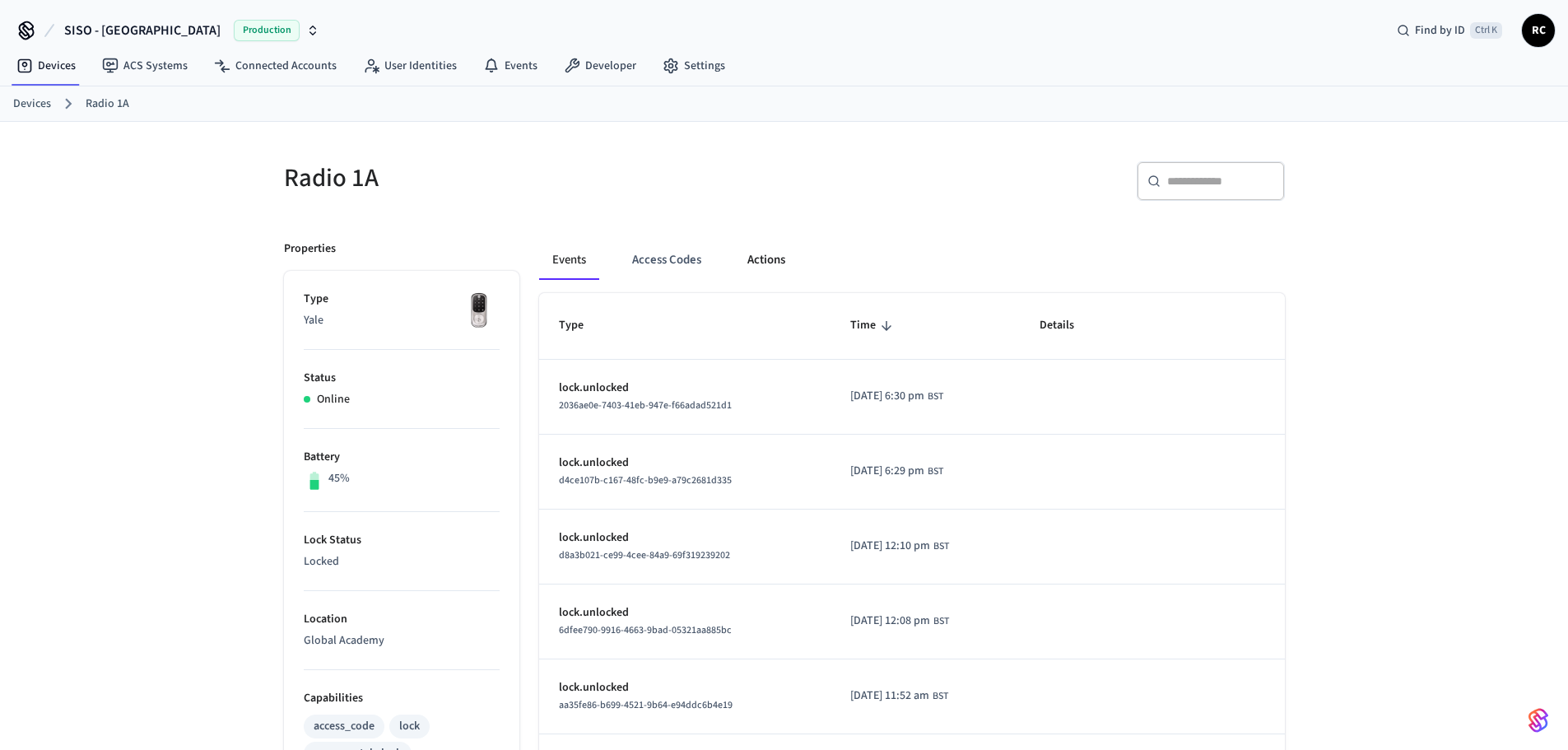
click at [750, 263] on button "Actions" at bounding box center [766, 260] width 65 height 40
click at [753, 268] on button "Actions" at bounding box center [766, 260] width 65 height 40
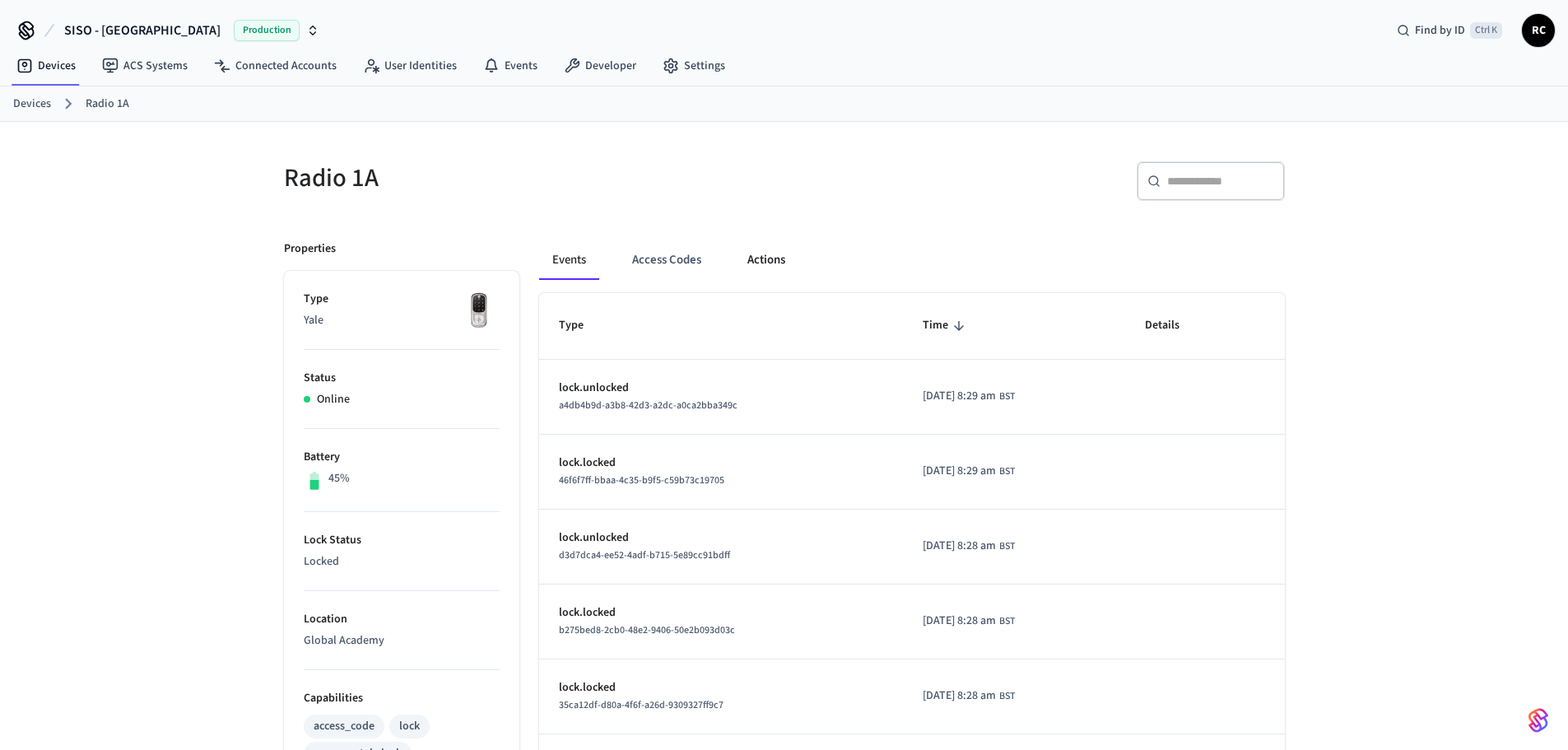
click at [753, 269] on button "Actions" at bounding box center [766, 260] width 65 height 40
click at [758, 251] on button "Actions" at bounding box center [766, 260] width 65 height 40
click at [741, 264] on button "Actions" at bounding box center [766, 260] width 65 height 40
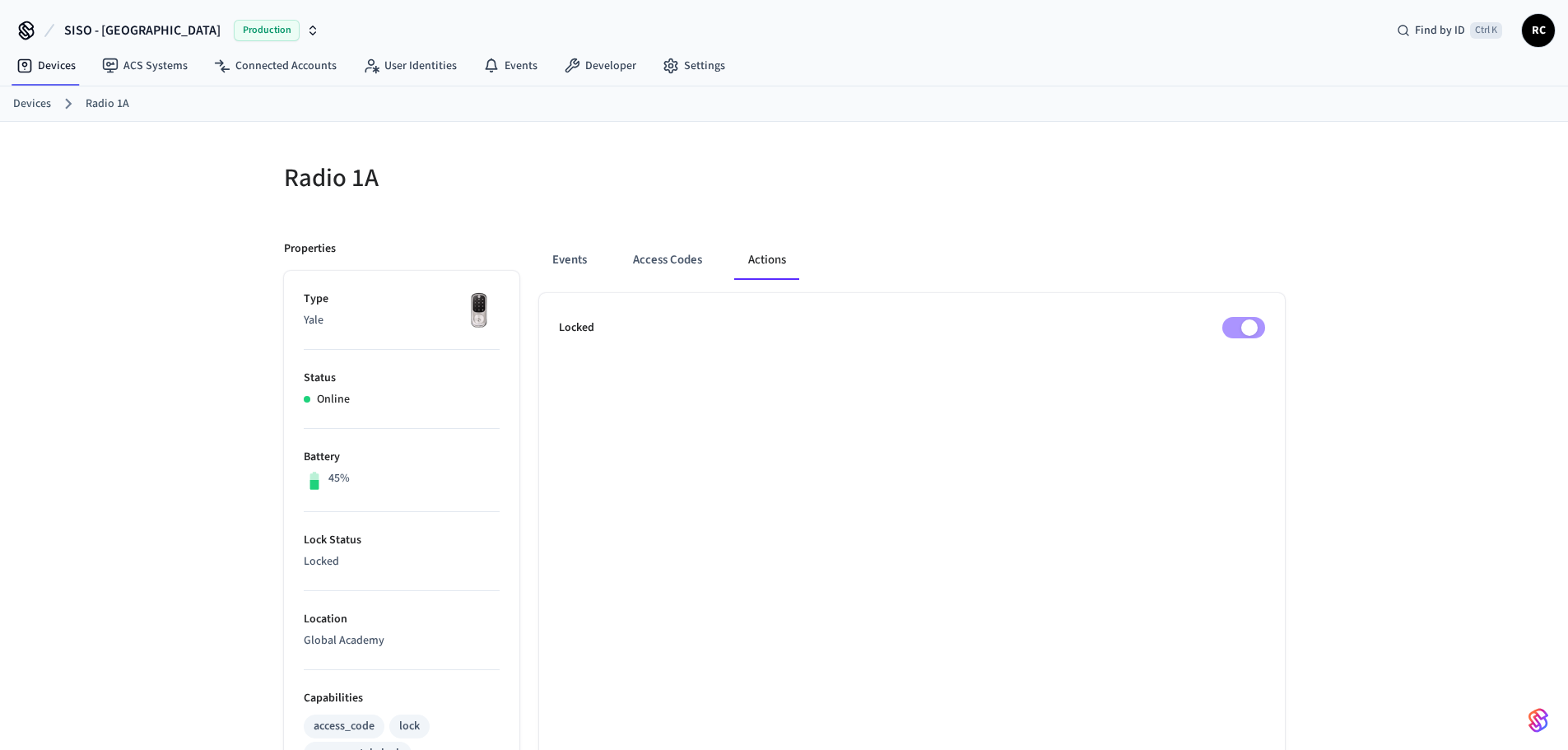
click at [1036, 415] on ul "Locked" at bounding box center [912, 758] width 746 height 929
click at [285, 68] on link "Connected Accounts" at bounding box center [275, 66] width 149 height 30
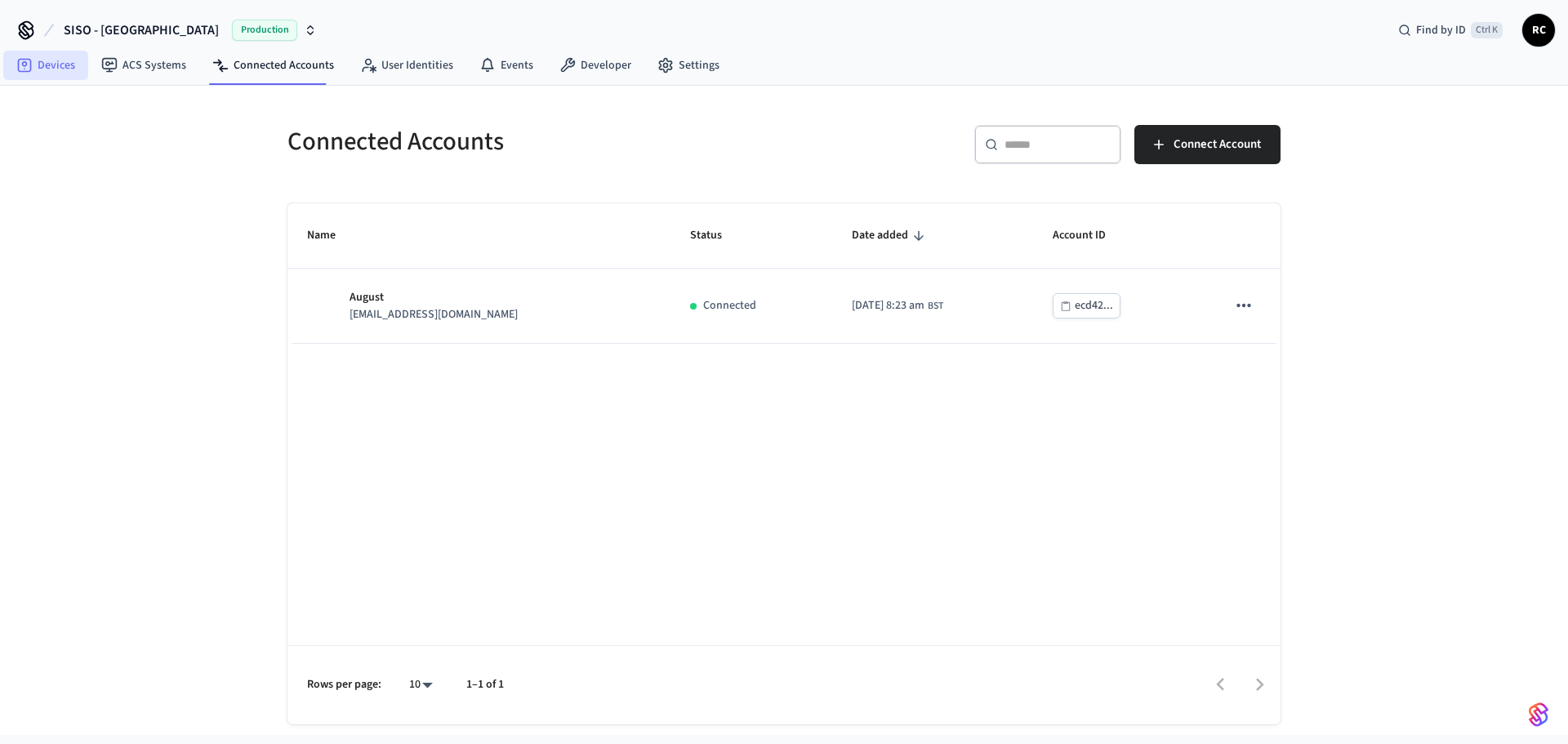
click at [23, 52] on link "Devices" at bounding box center [46, 66] width 85 height 30
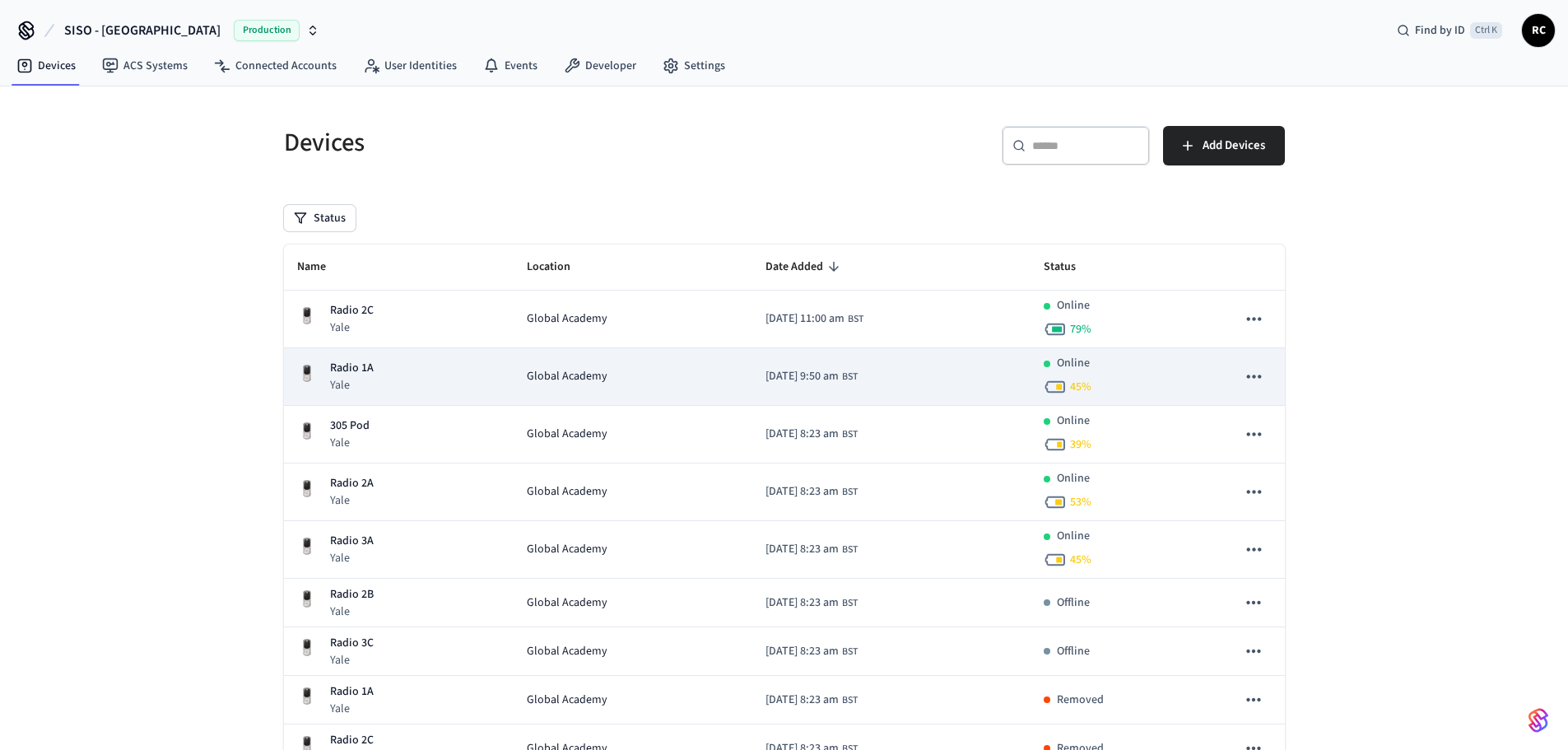
click at [1262, 379] on icon "sticky table" at bounding box center [1253, 377] width 21 height 21
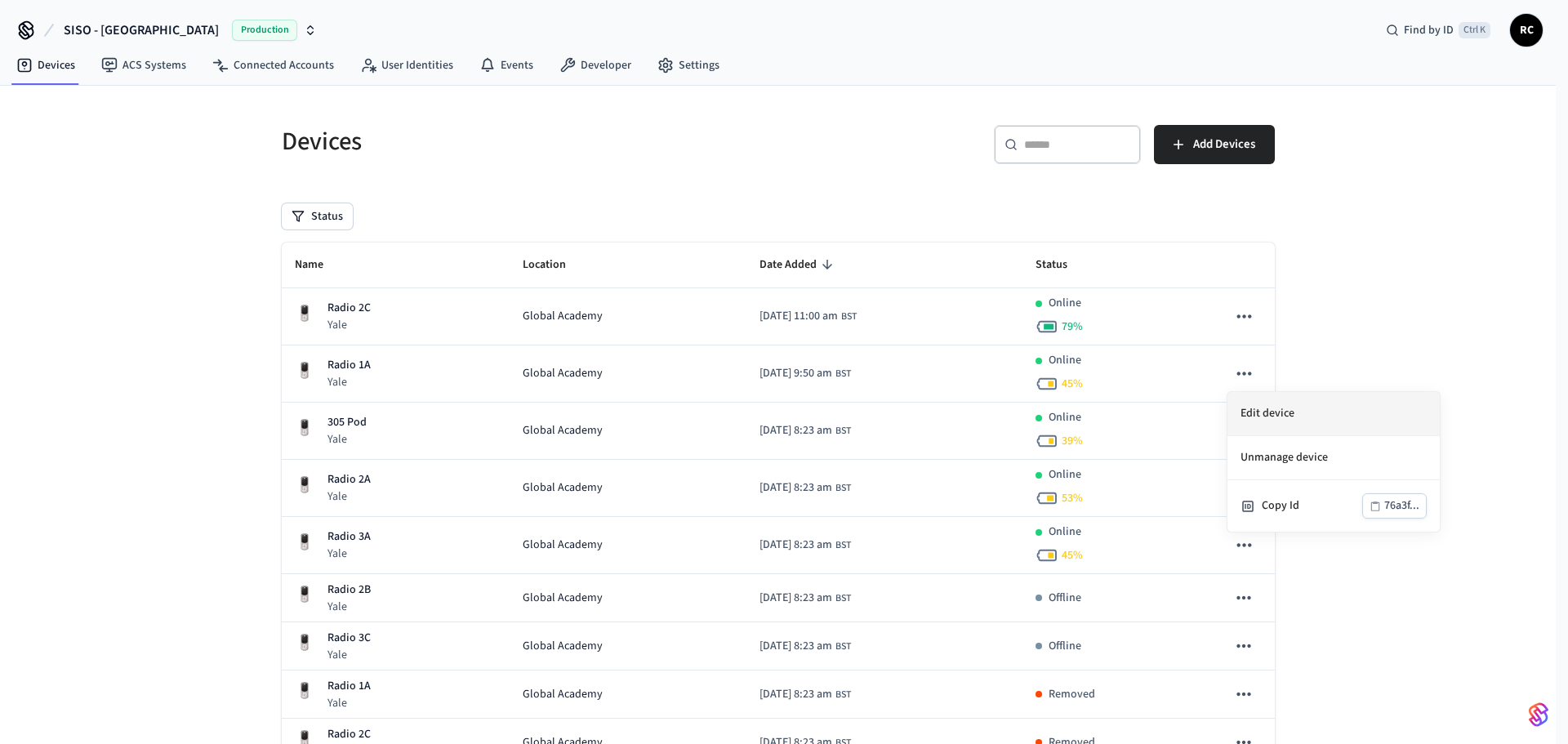
click at [1269, 419] on li "Edit device" at bounding box center [1334, 414] width 212 height 44
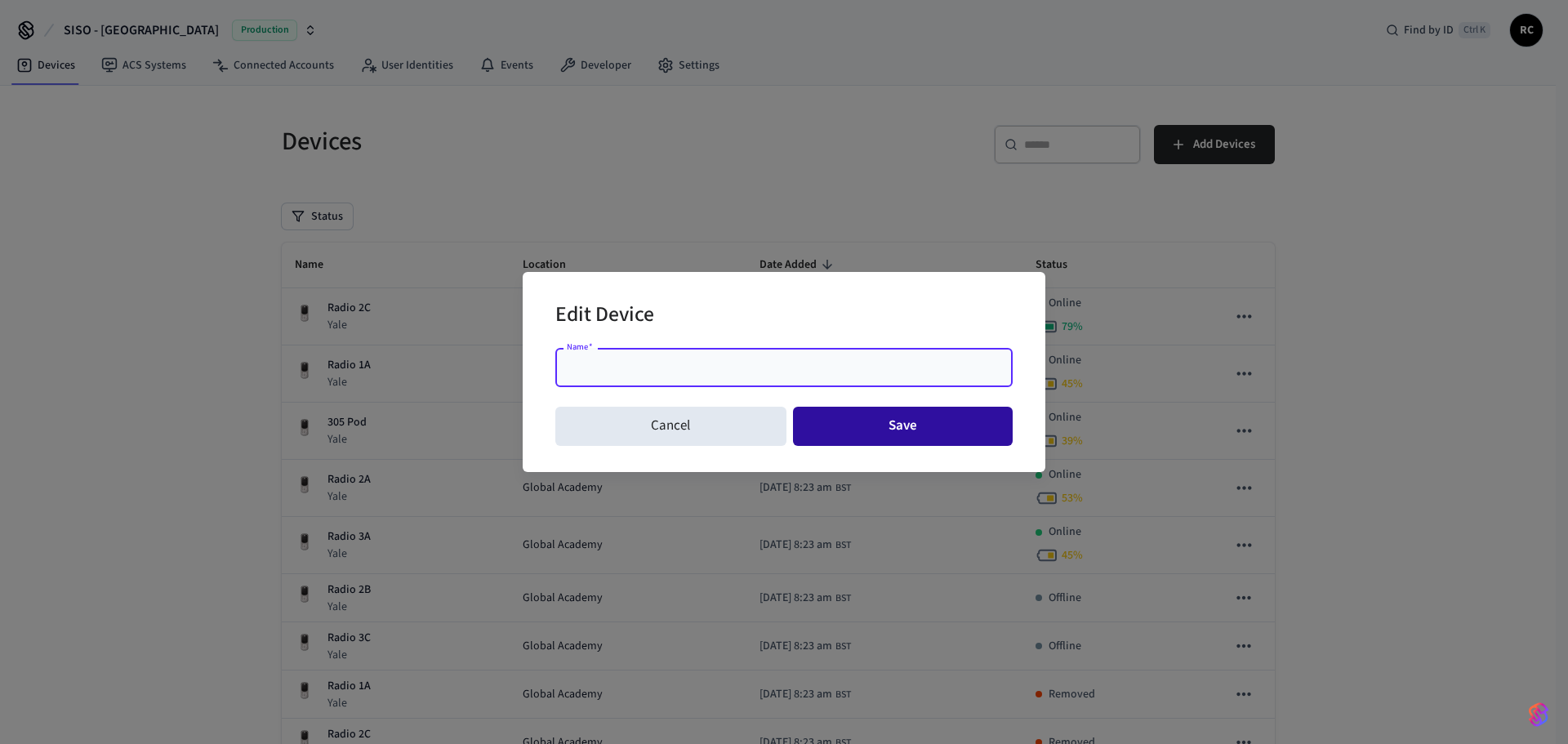
click at [880, 427] on button "Save" at bounding box center [902, 426] width 220 height 39
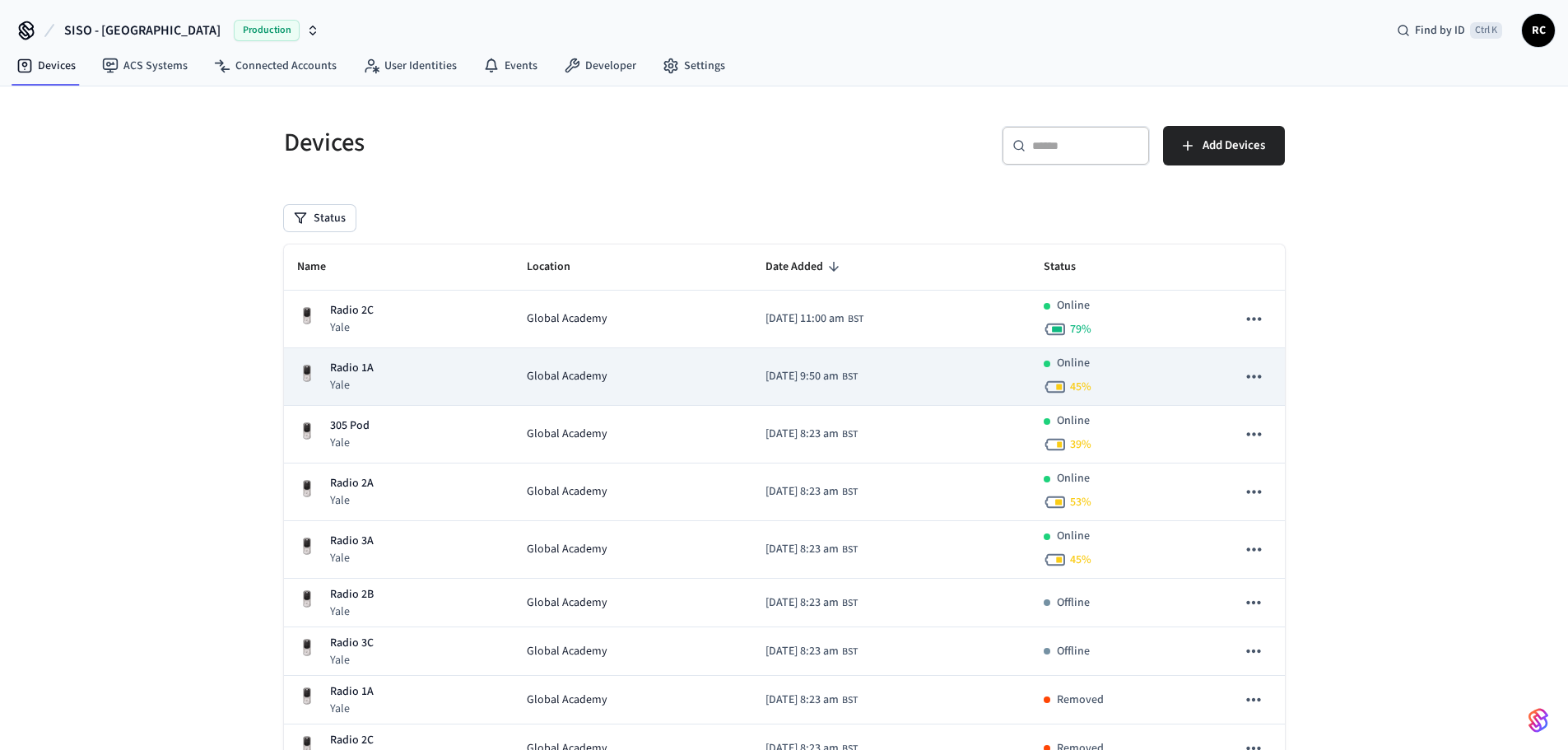
click at [687, 354] on td "Global Academy" at bounding box center [633, 377] width 240 height 57
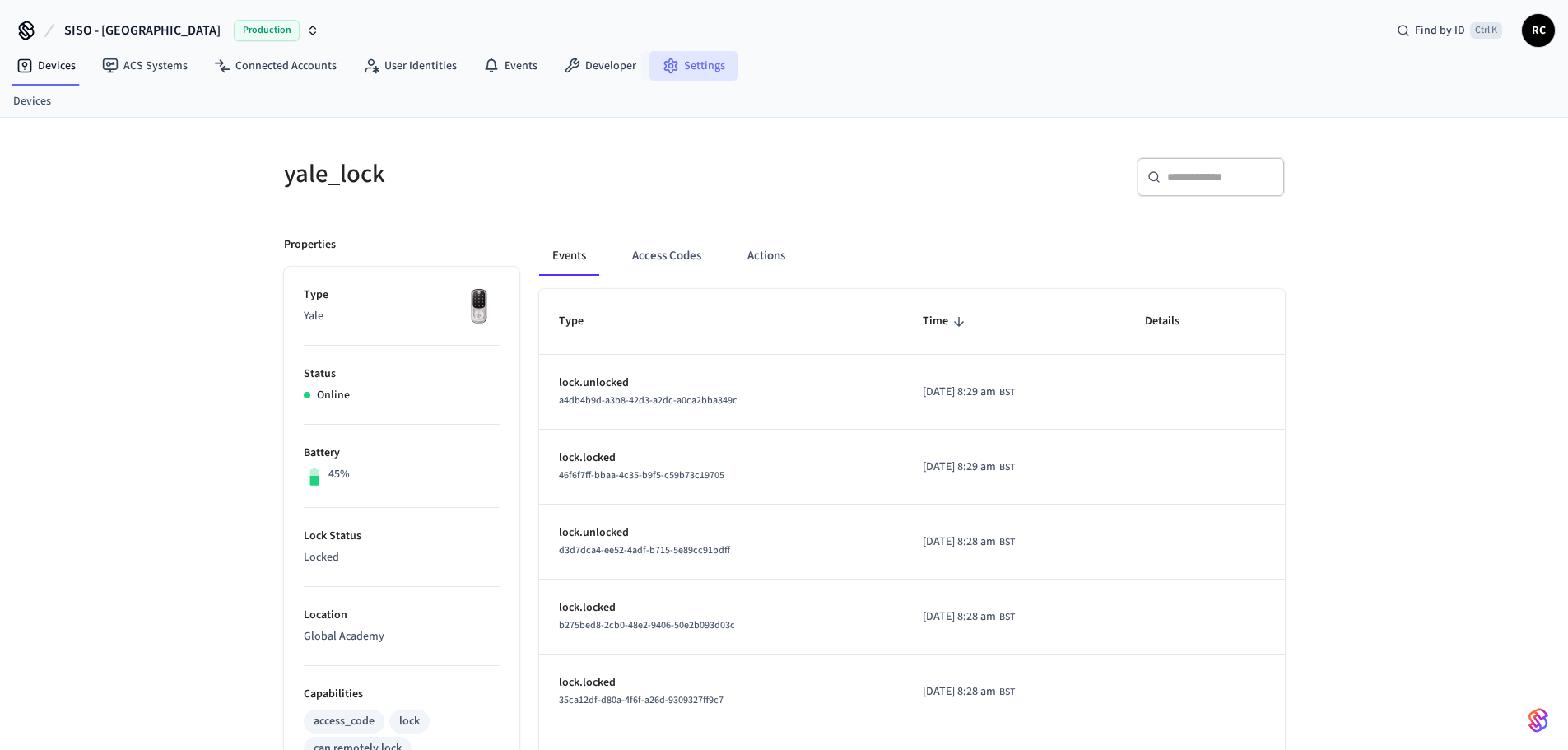
click at [676, 57] on link "Settings" at bounding box center [694, 66] width 89 height 30
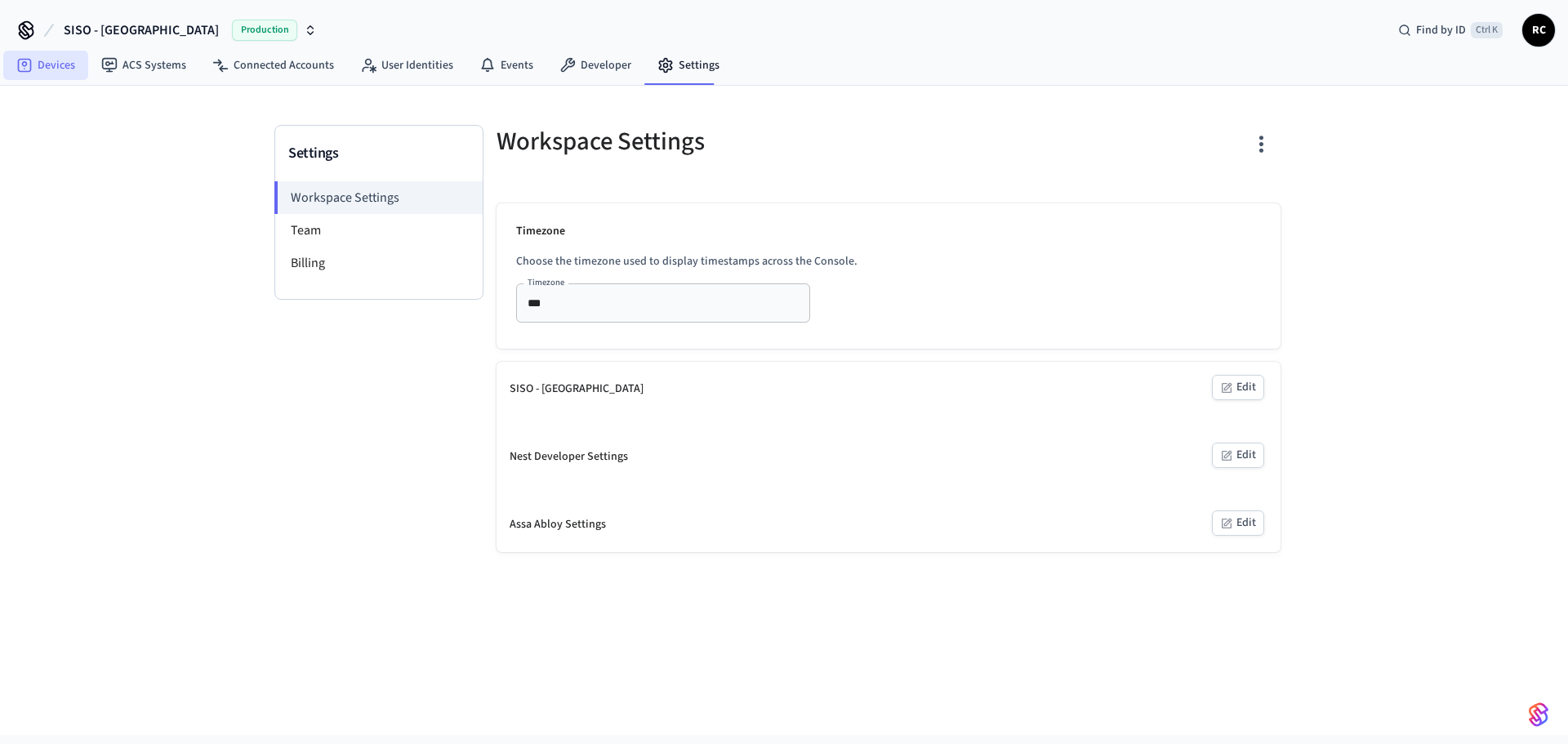
click at [44, 65] on link "Devices" at bounding box center [46, 66] width 85 height 30
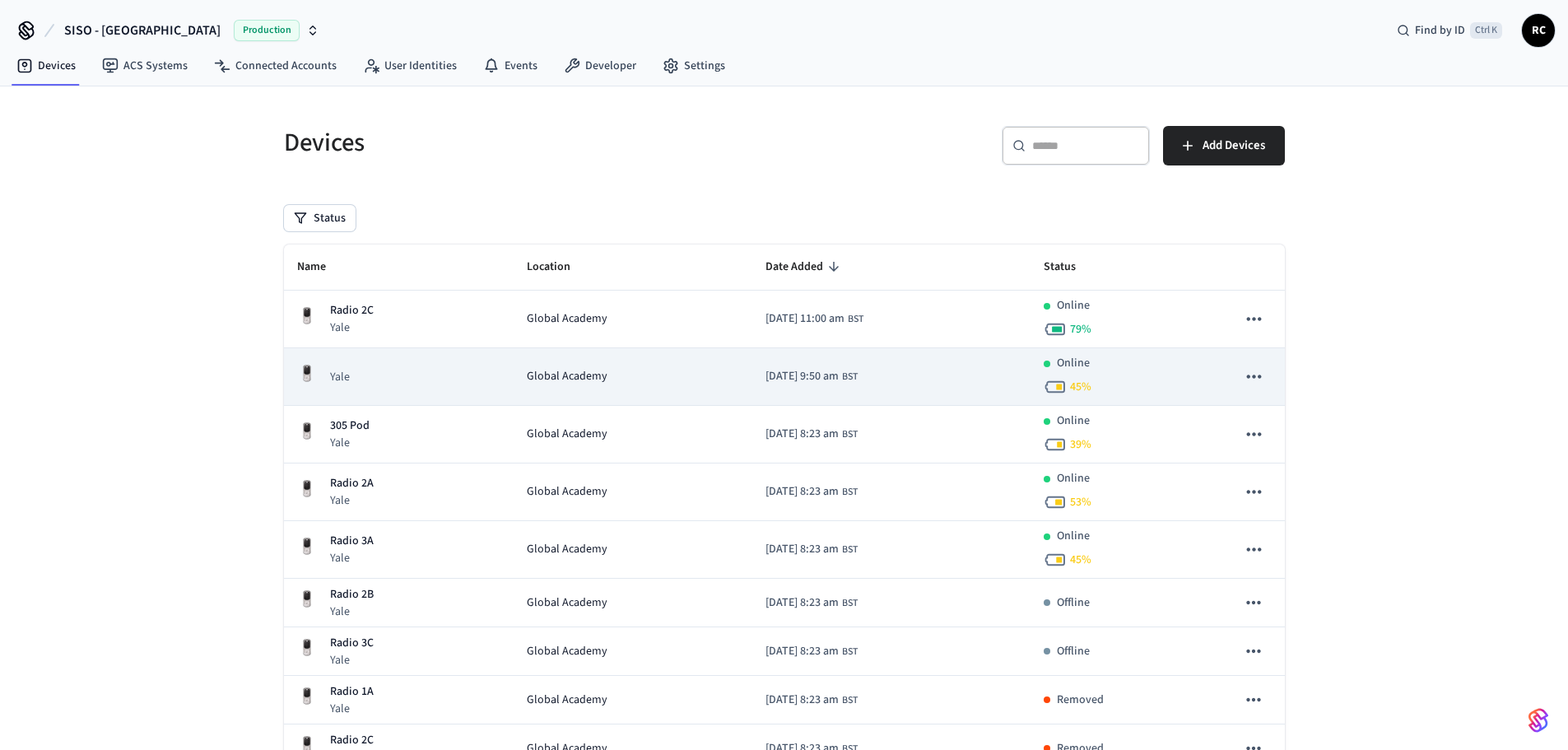
click at [902, 379] on td "2025/05/16 at 9:50 am BST" at bounding box center [891, 377] width 278 height 57
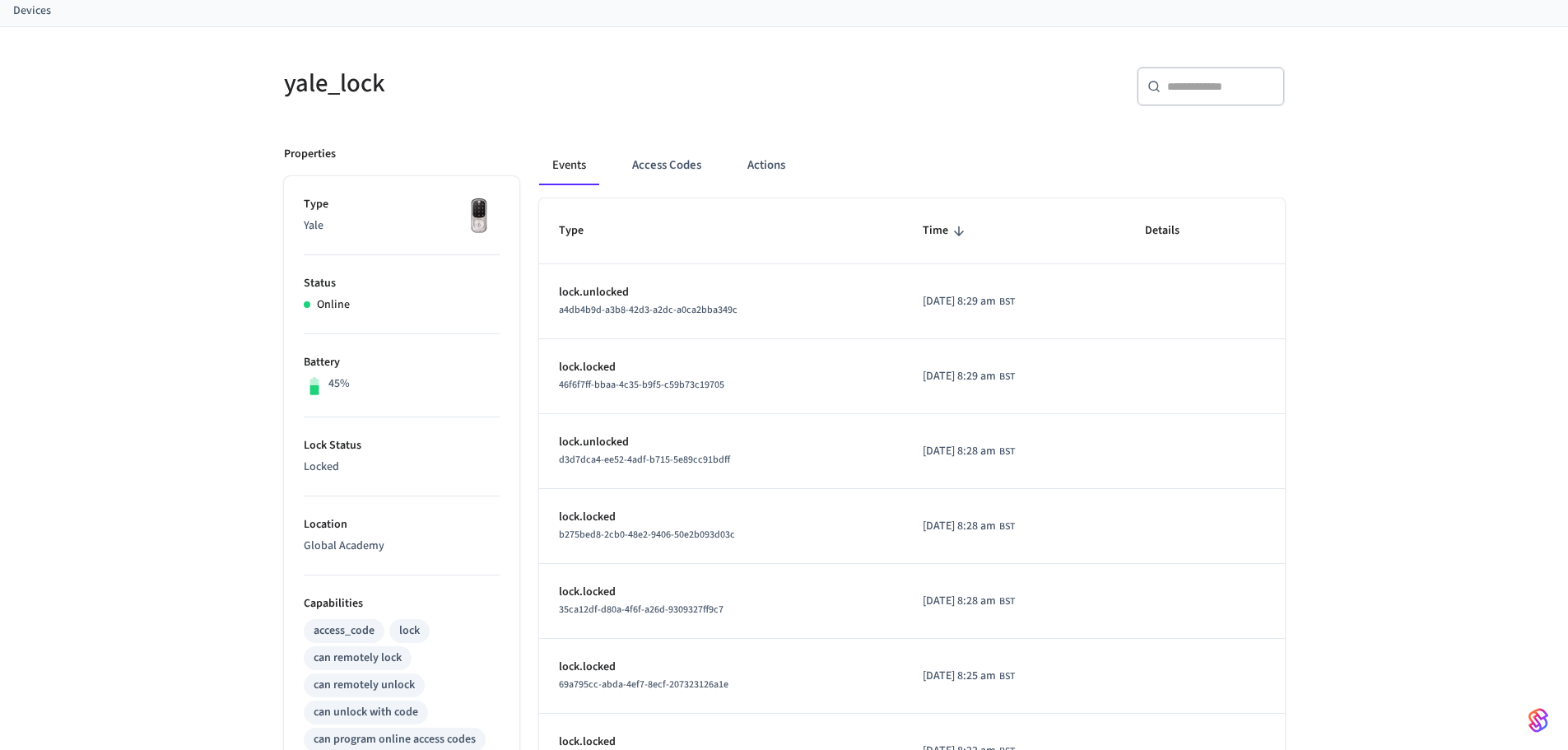
scroll to position [85, 0]
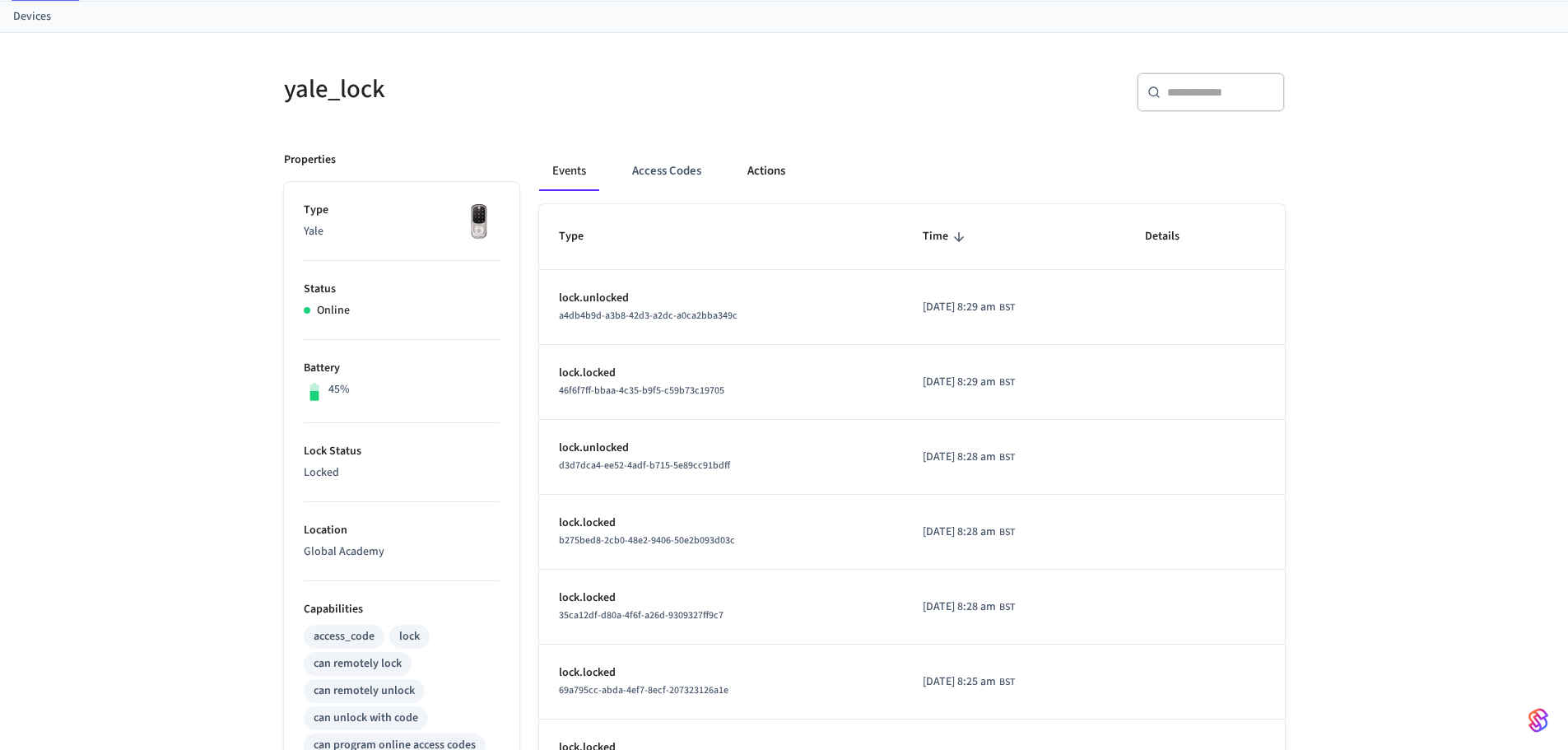
click at [768, 174] on button "Actions" at bounding box center [766, 171] width 65 height 40
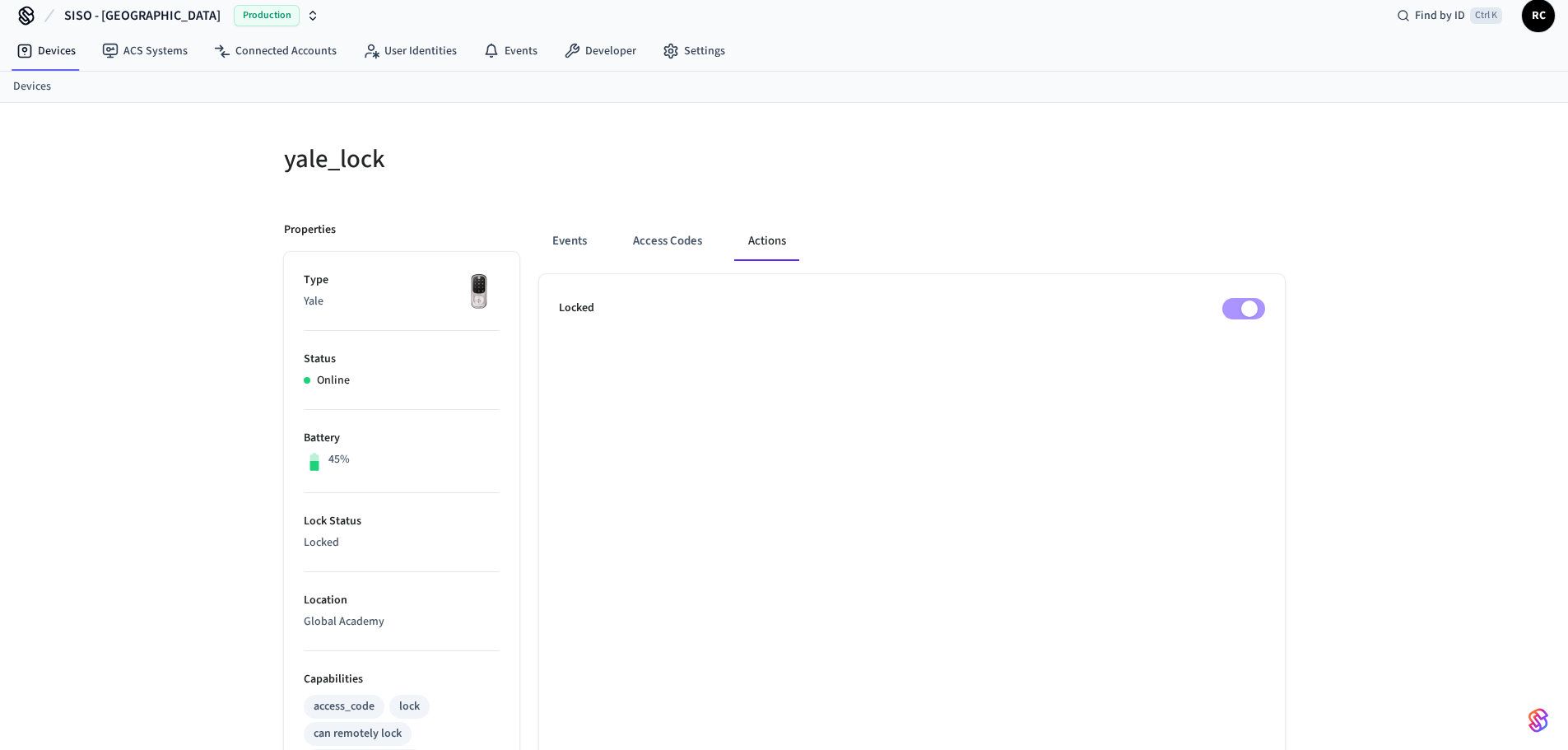
scroll to position [14, 0]
click at [656, 249] on button "Access Codes" at bounding box center [667, 241] width 95 height 40
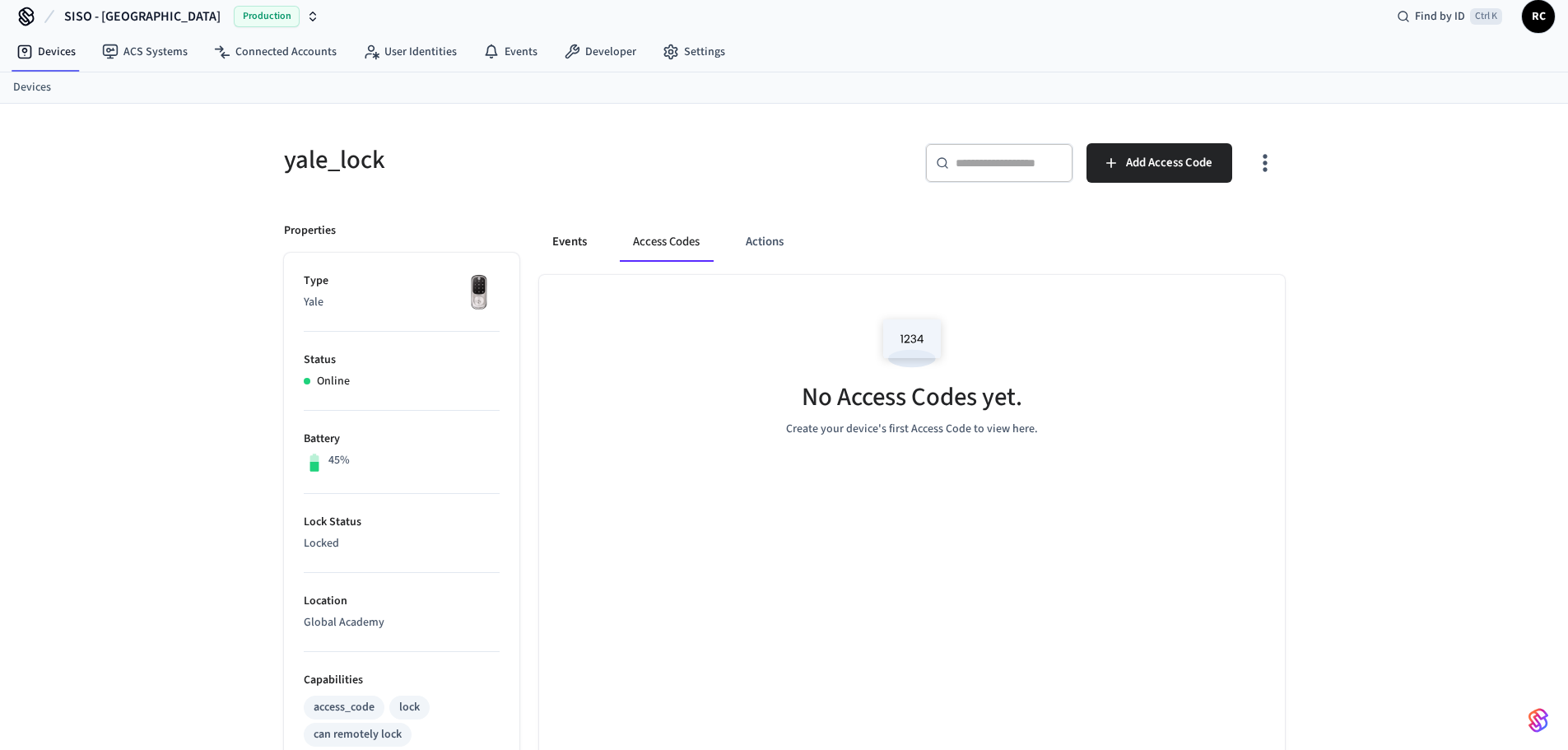
click at [544, 238] on button "Events" at bounding box center [569, 241] width 61 height 40
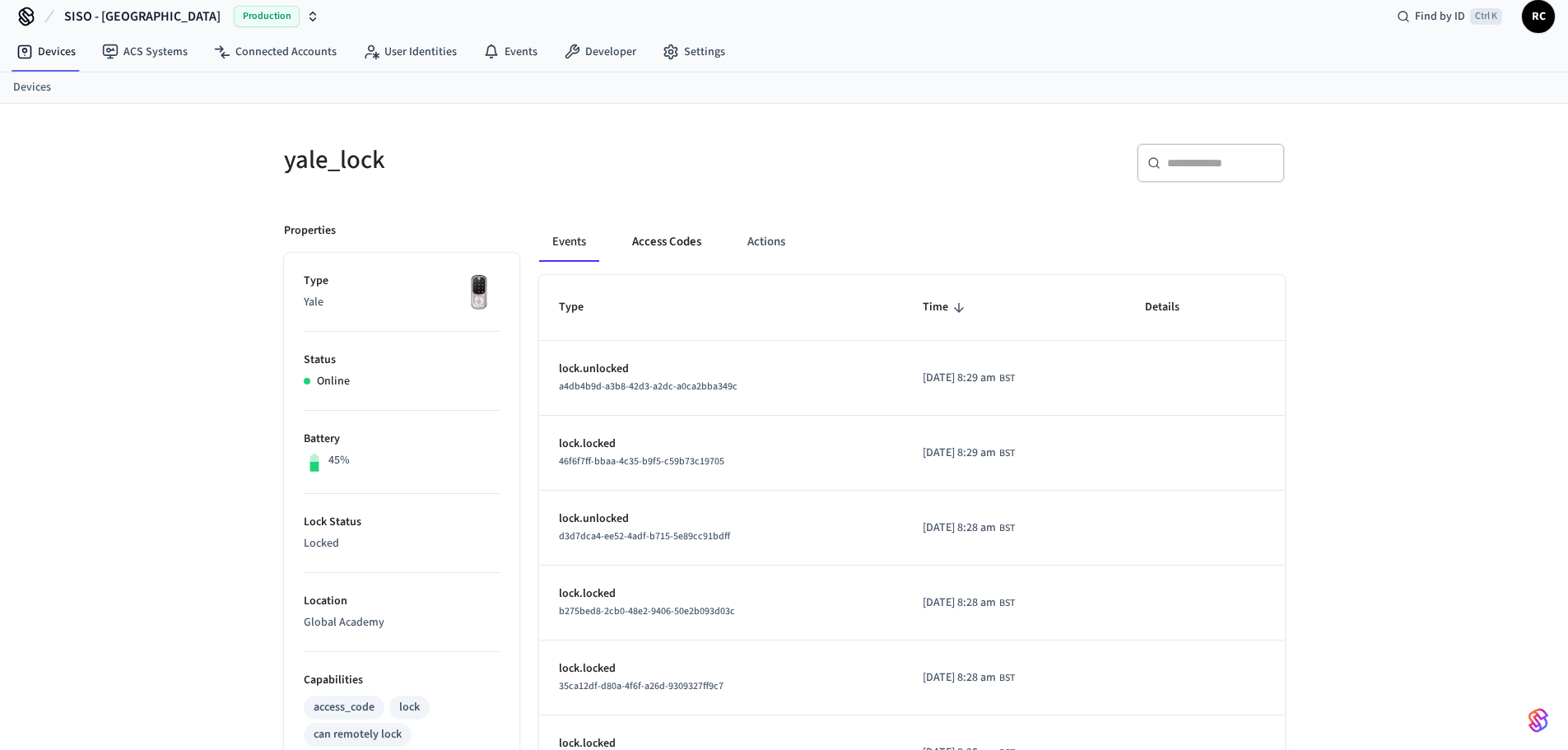
click at [653, 239] on button "Access Codes" at bounding box center [666, 241] width 95 height 40
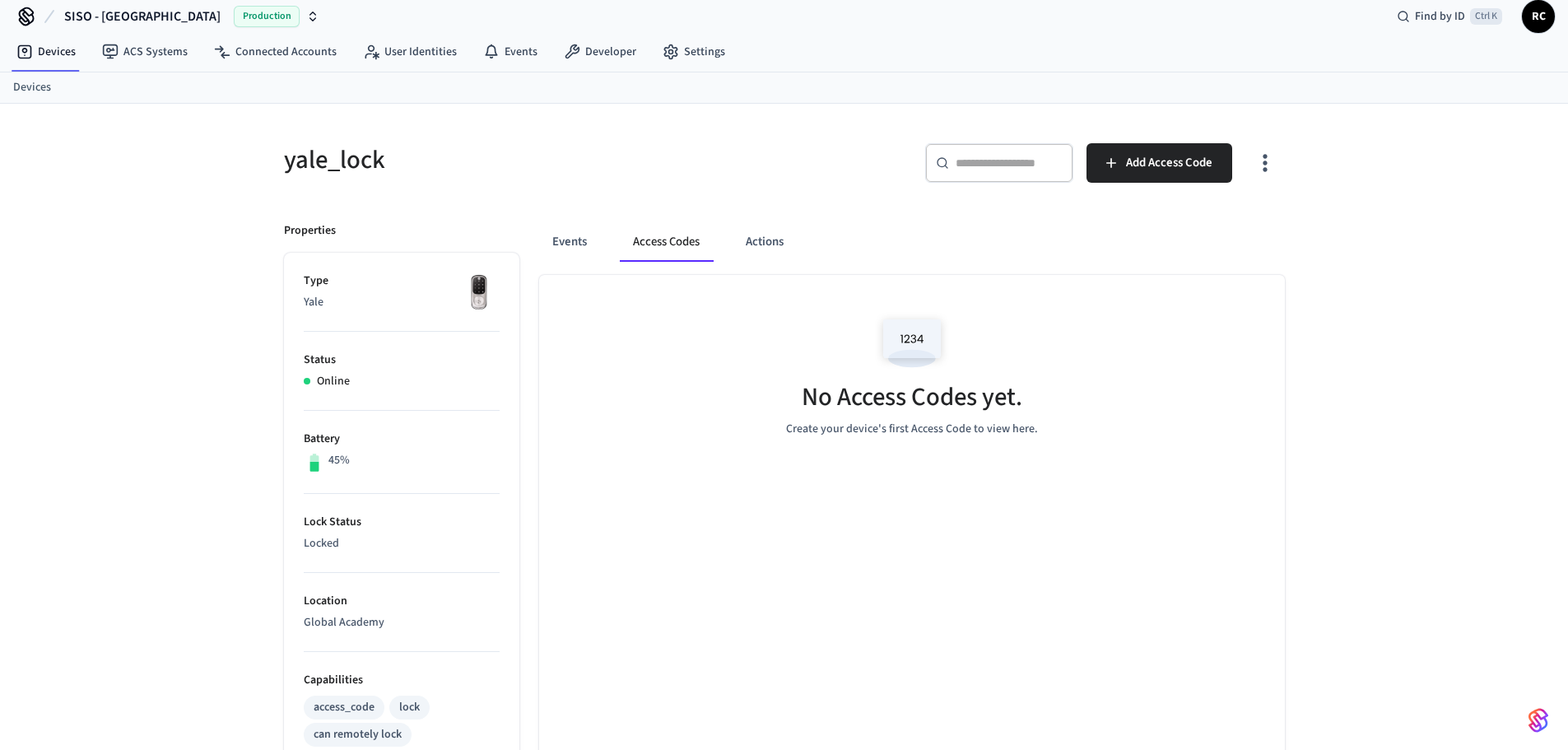
click at [1264, 165] on icon "button" at bounding box center [1265, 163] width 26 height 26
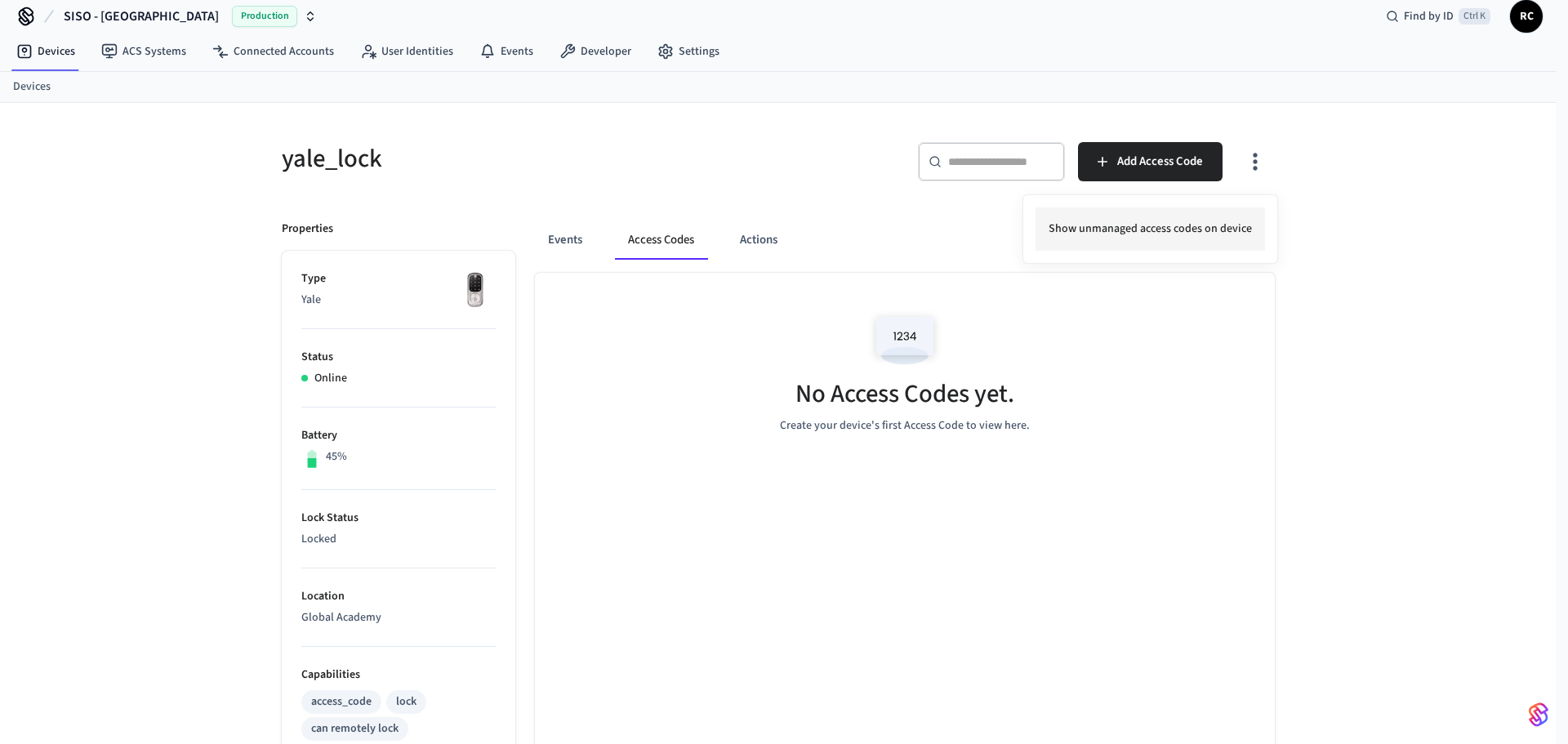
click at [1093, 240] on li "Show unmanaged access codes on device" at bounding box center [1151, 229] width 230 height 43
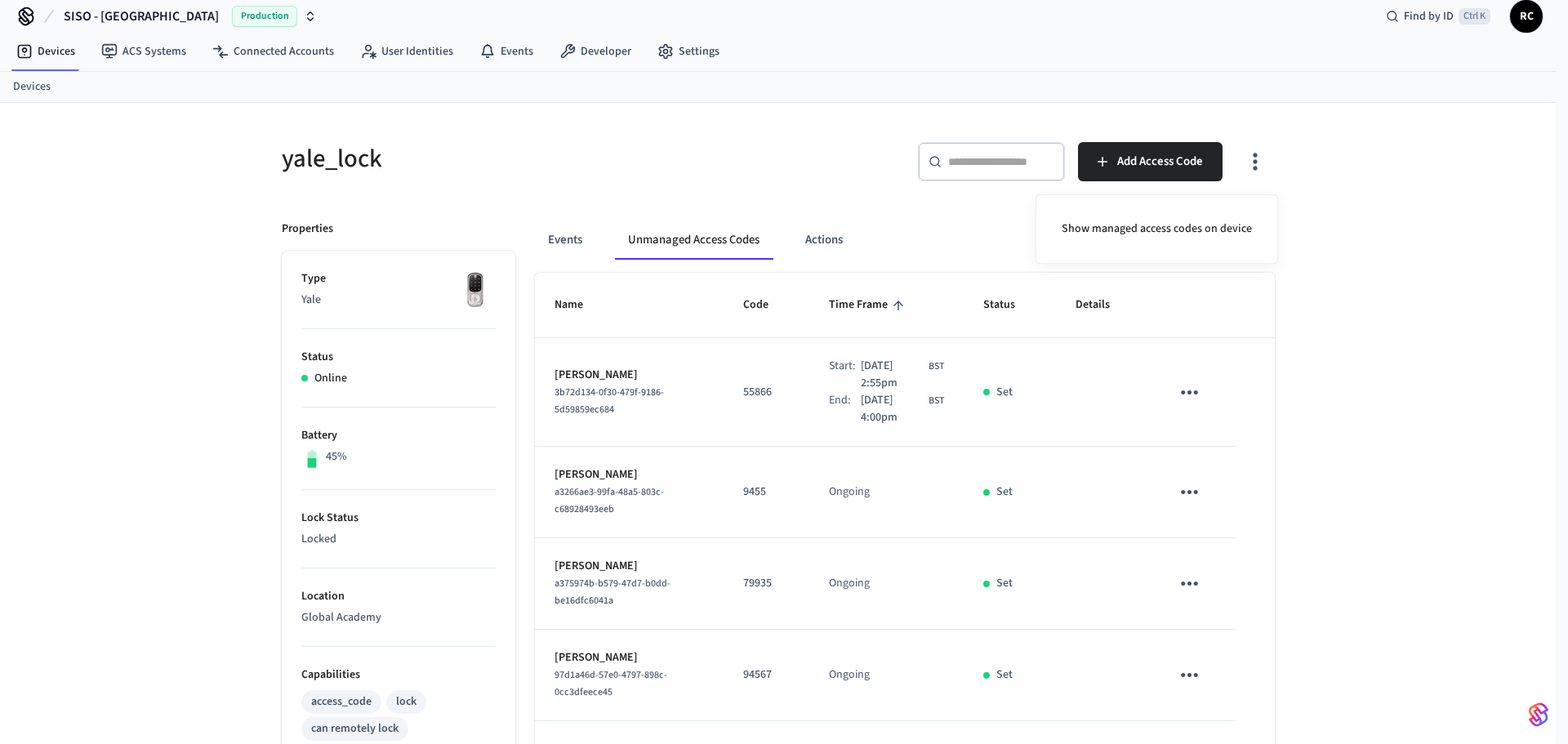
click at [573, 244] on div at bounding box center [784, 372] width 1568 height 744
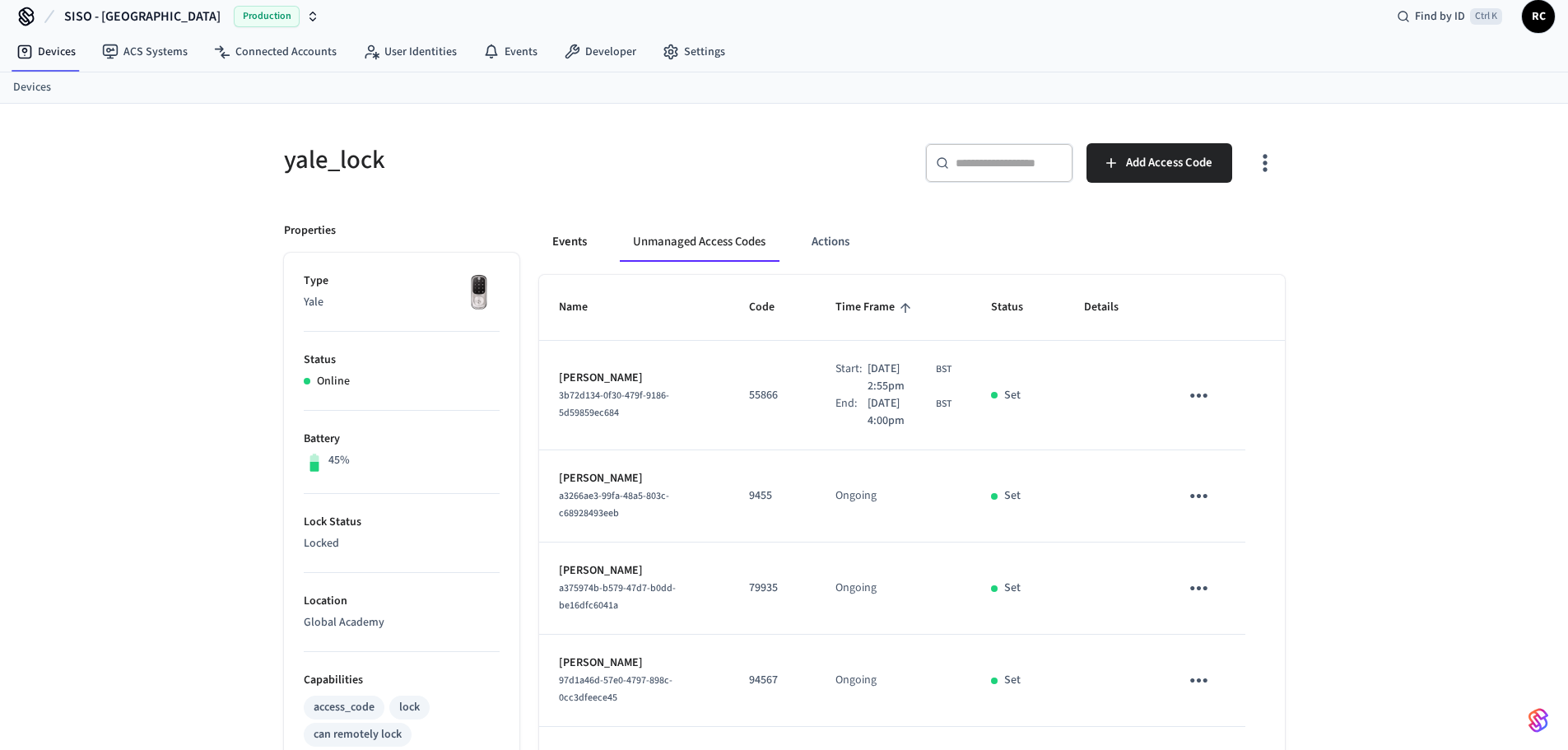
click at [551, 234] on button "Events" at bounding box center [569, 241] width 61 height 40
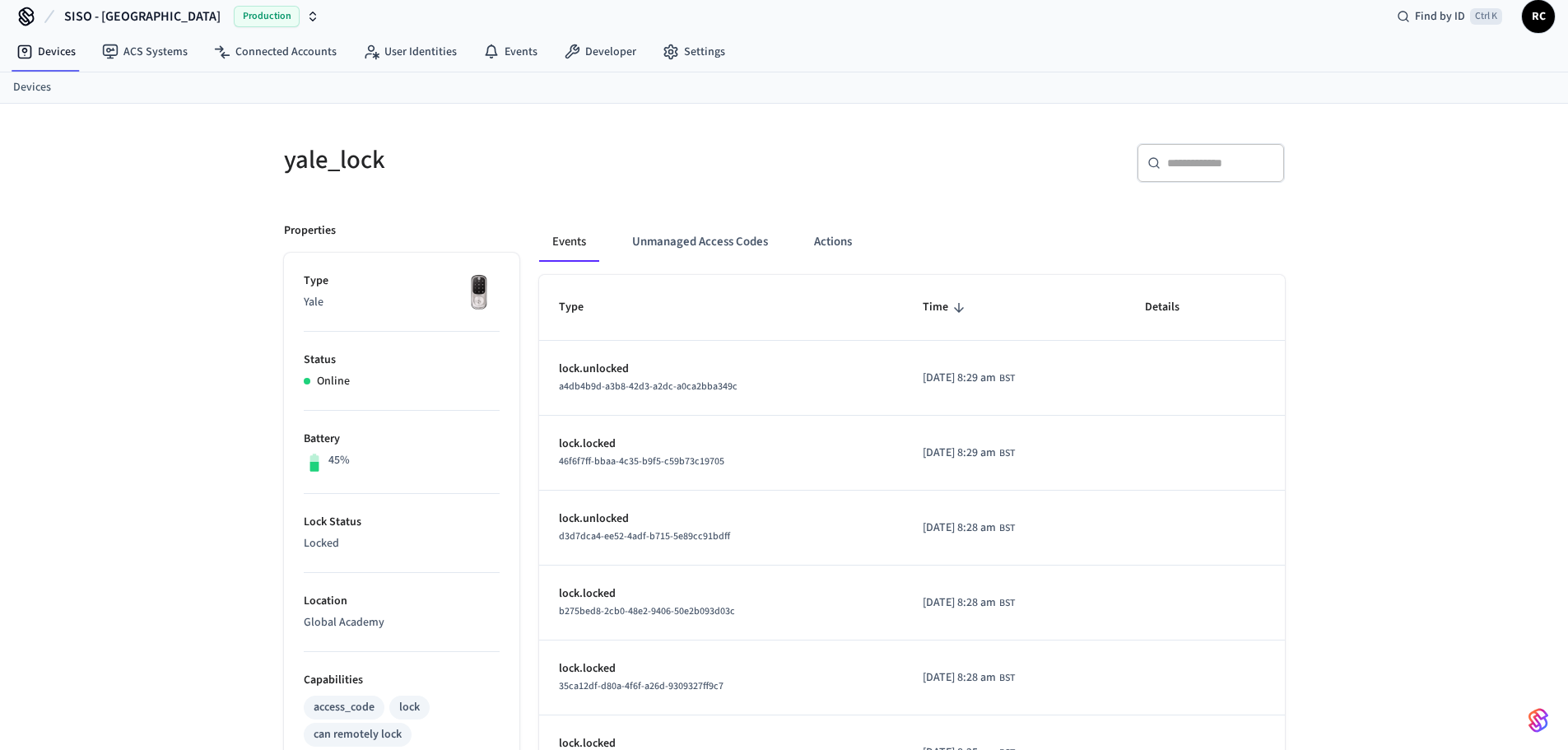
scroll to position [0, 0]
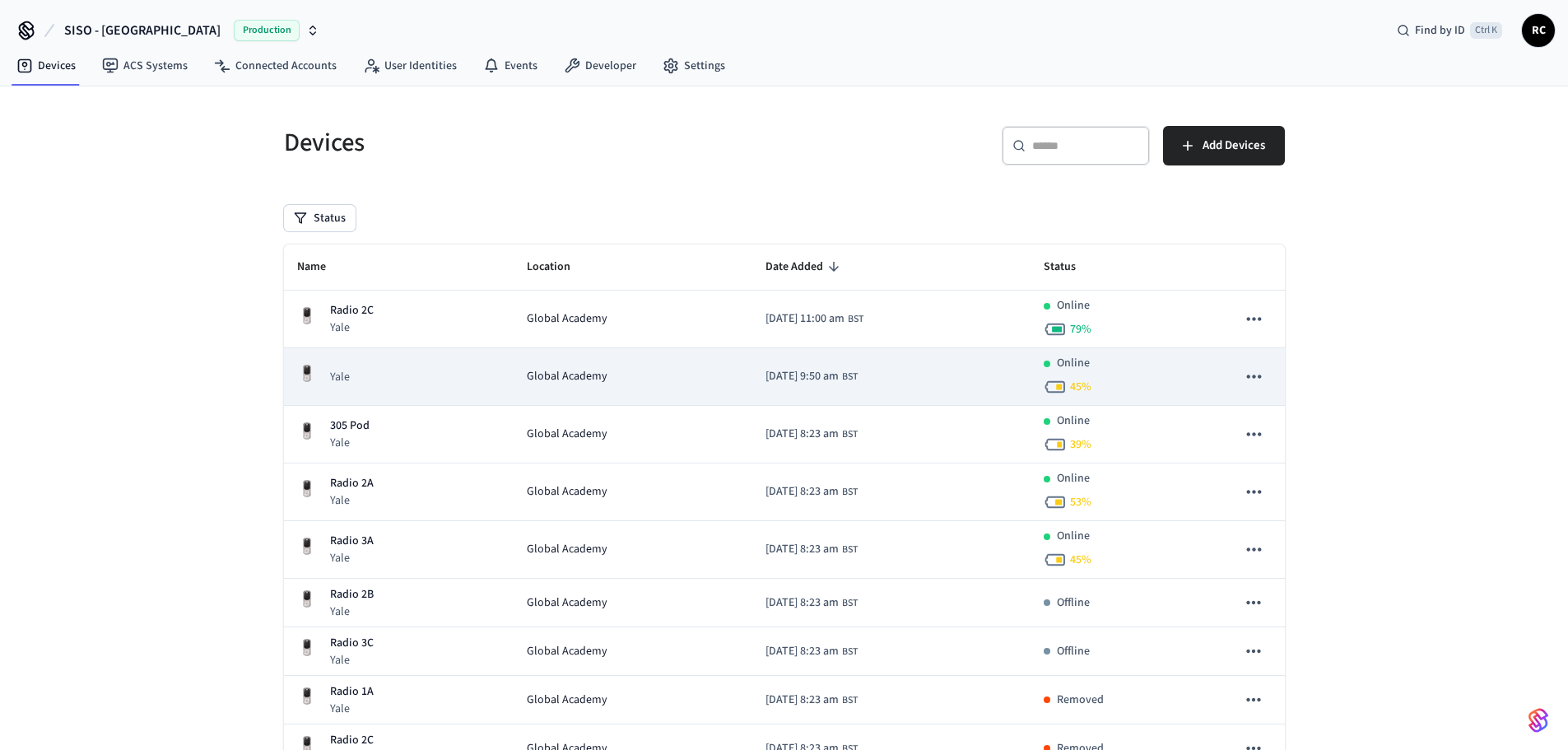
click at [1235, 379] on td "sticky table" at bounding box center [1253, 377] width 61 height 57
click at [1248, 372] on icon "sticky table" at bounding box center [1253, 377] width 21 height 21
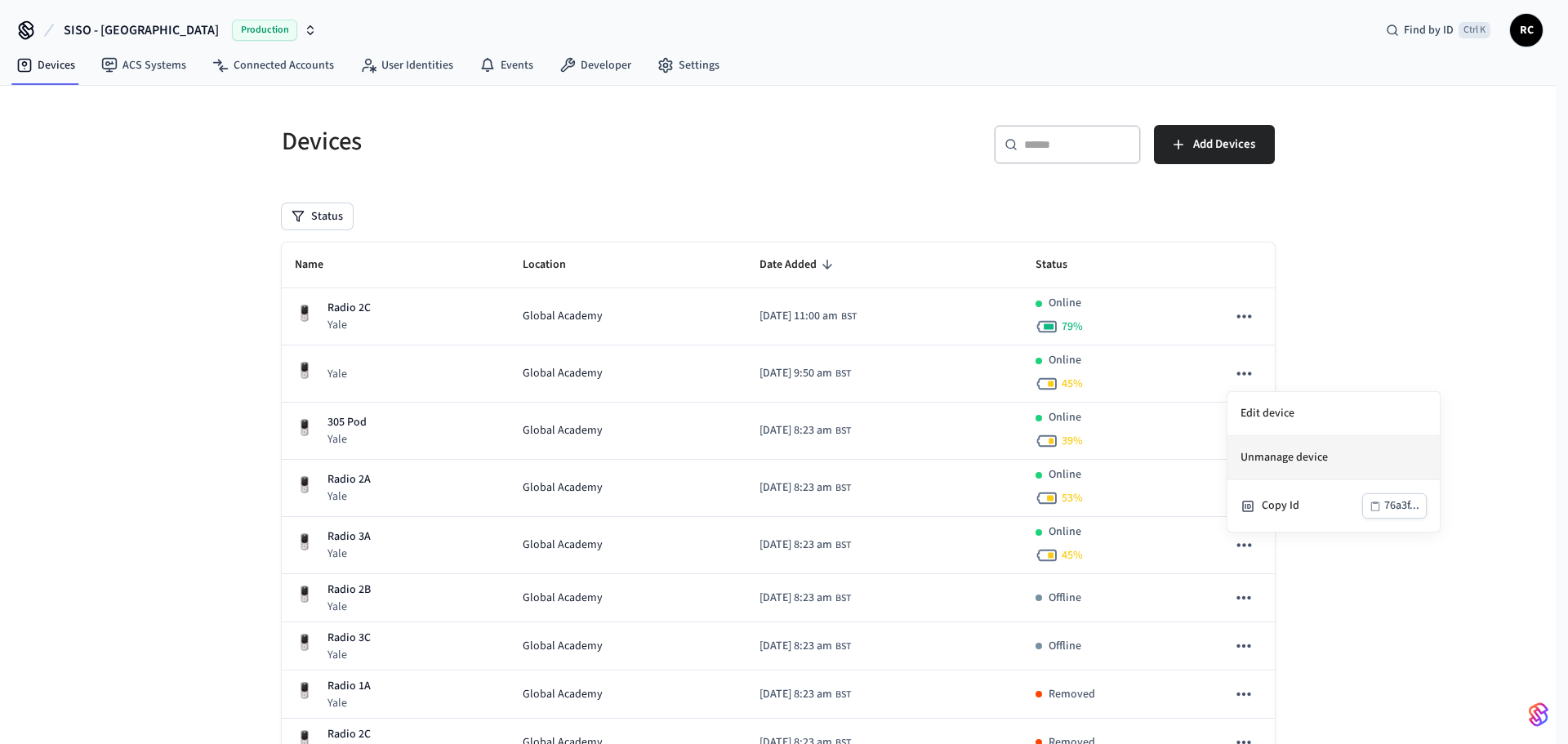
click at [1263, 452] on li "Unmanage device" at bounding box center [1334, 458] width 212 height 44
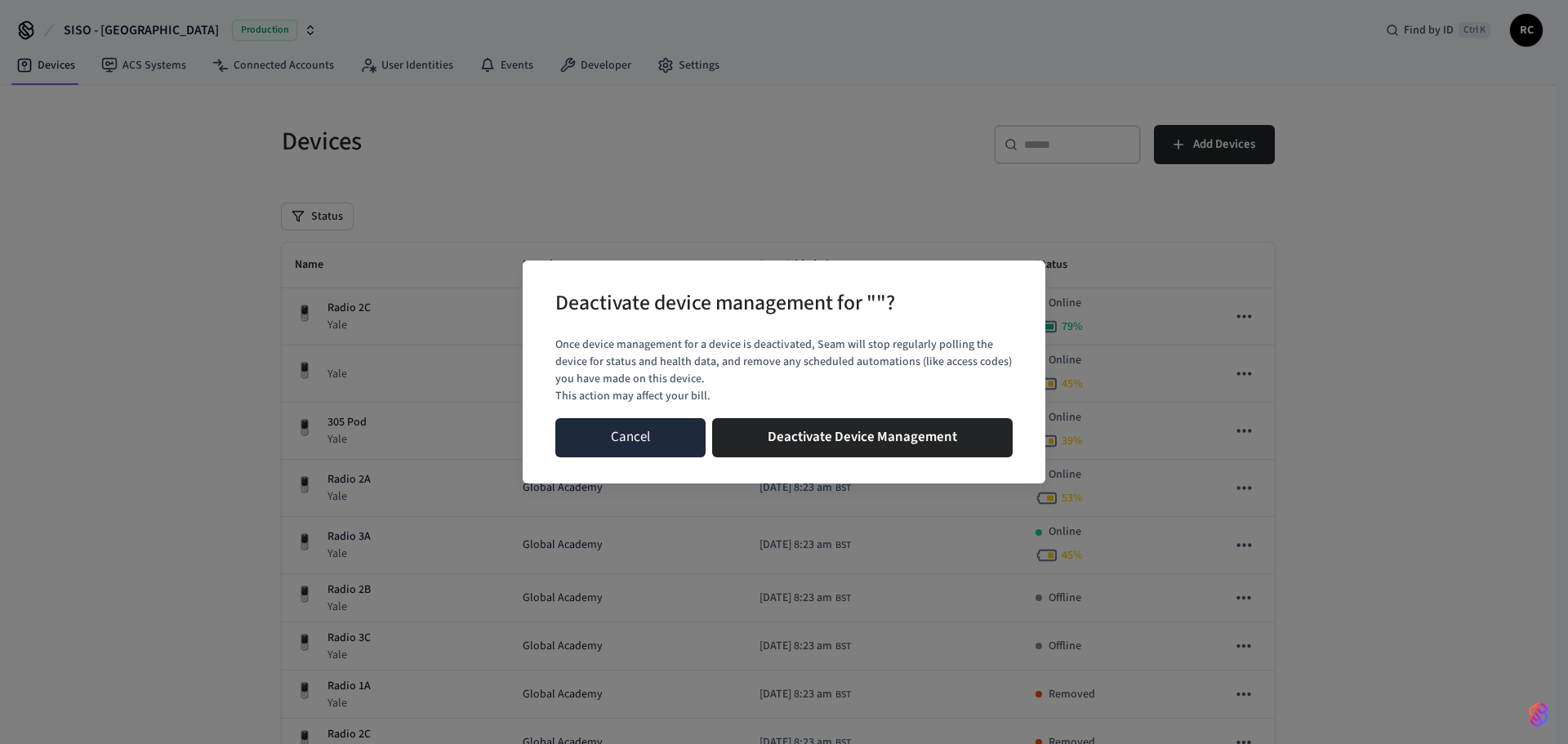
click at [629, 440] on button "Cancel" at bounding box center [630, 438] width 150 height 39
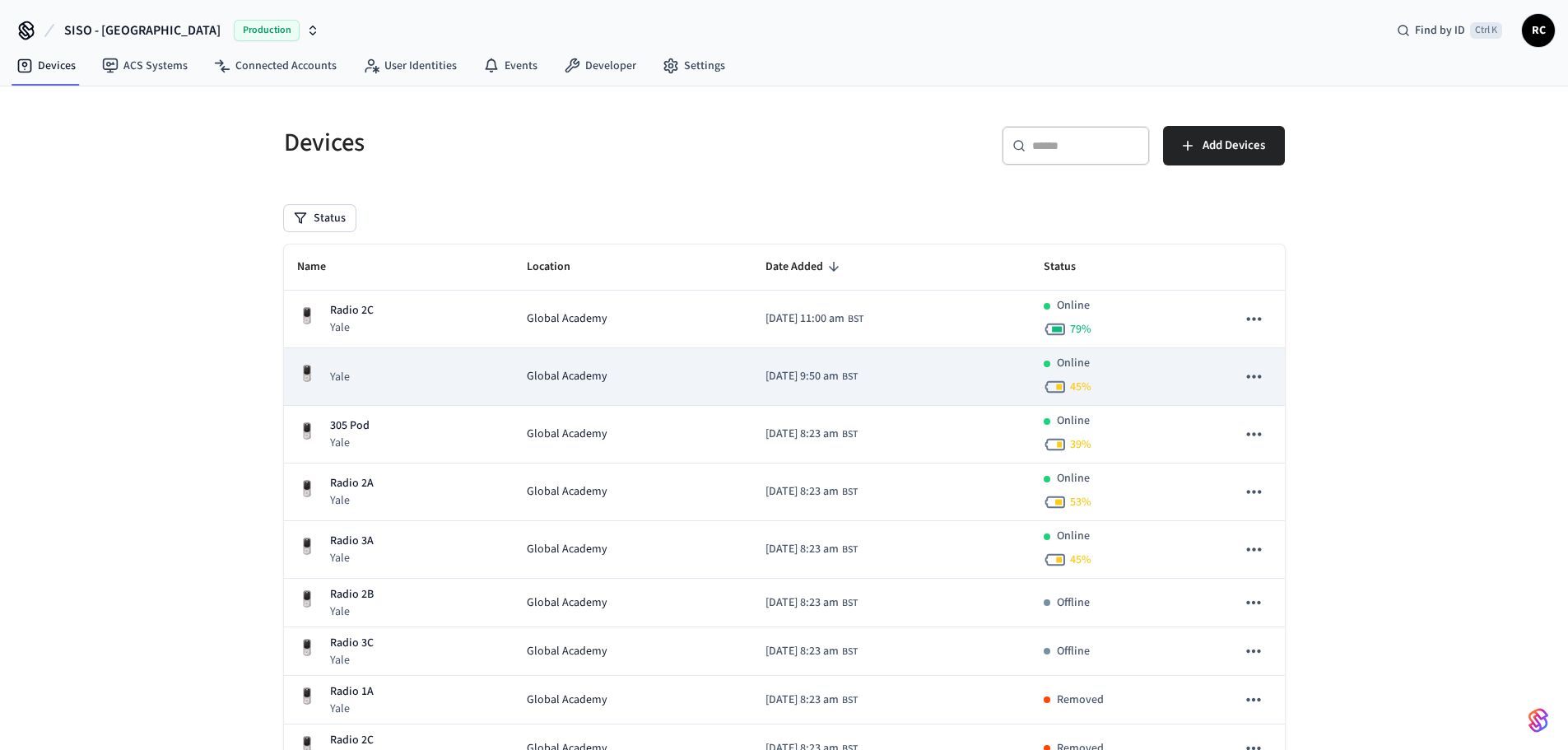
scroll to position [241, 0]
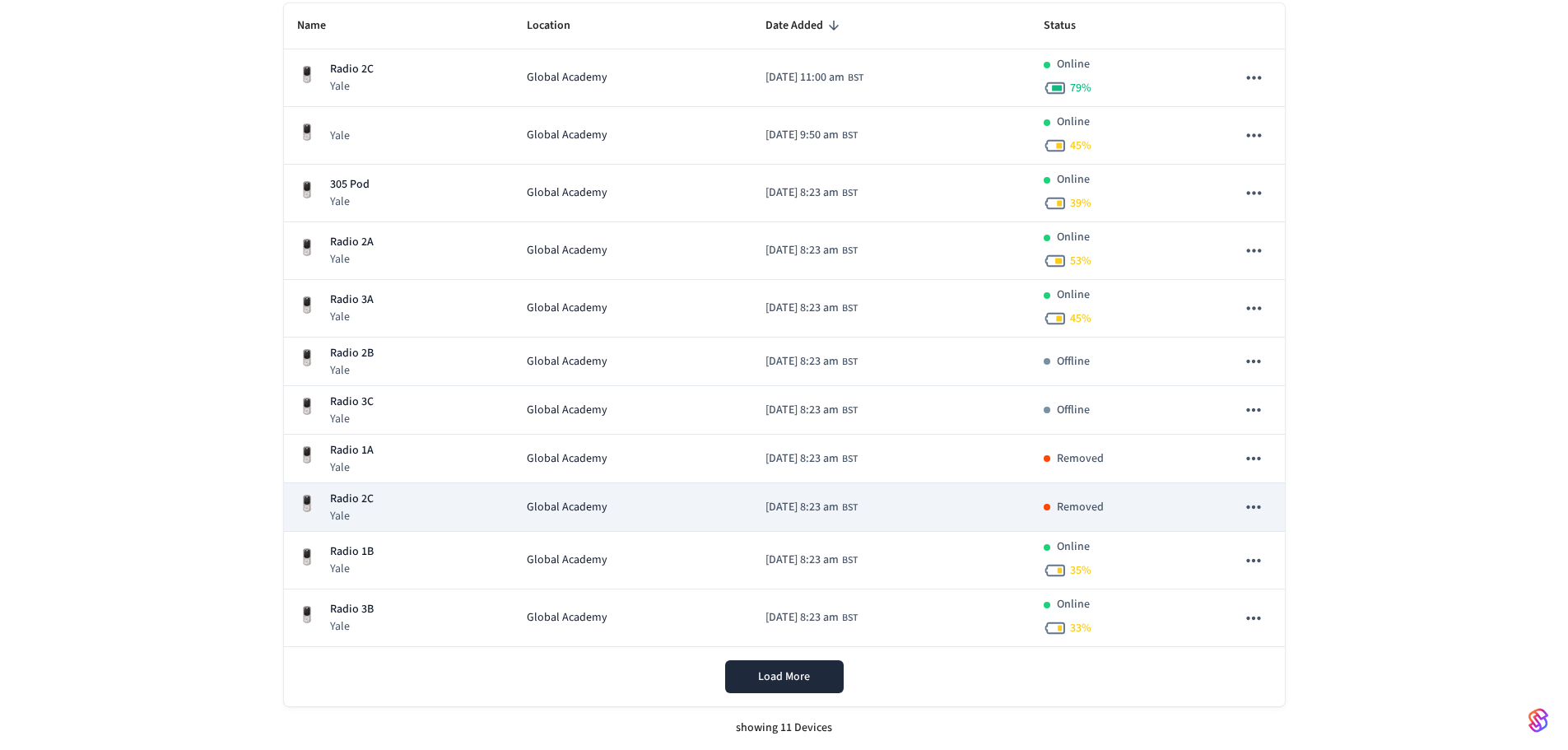
click at [1259, 504] on icon "sticky table" at bounding box center [1253, 508] width 21 height 21
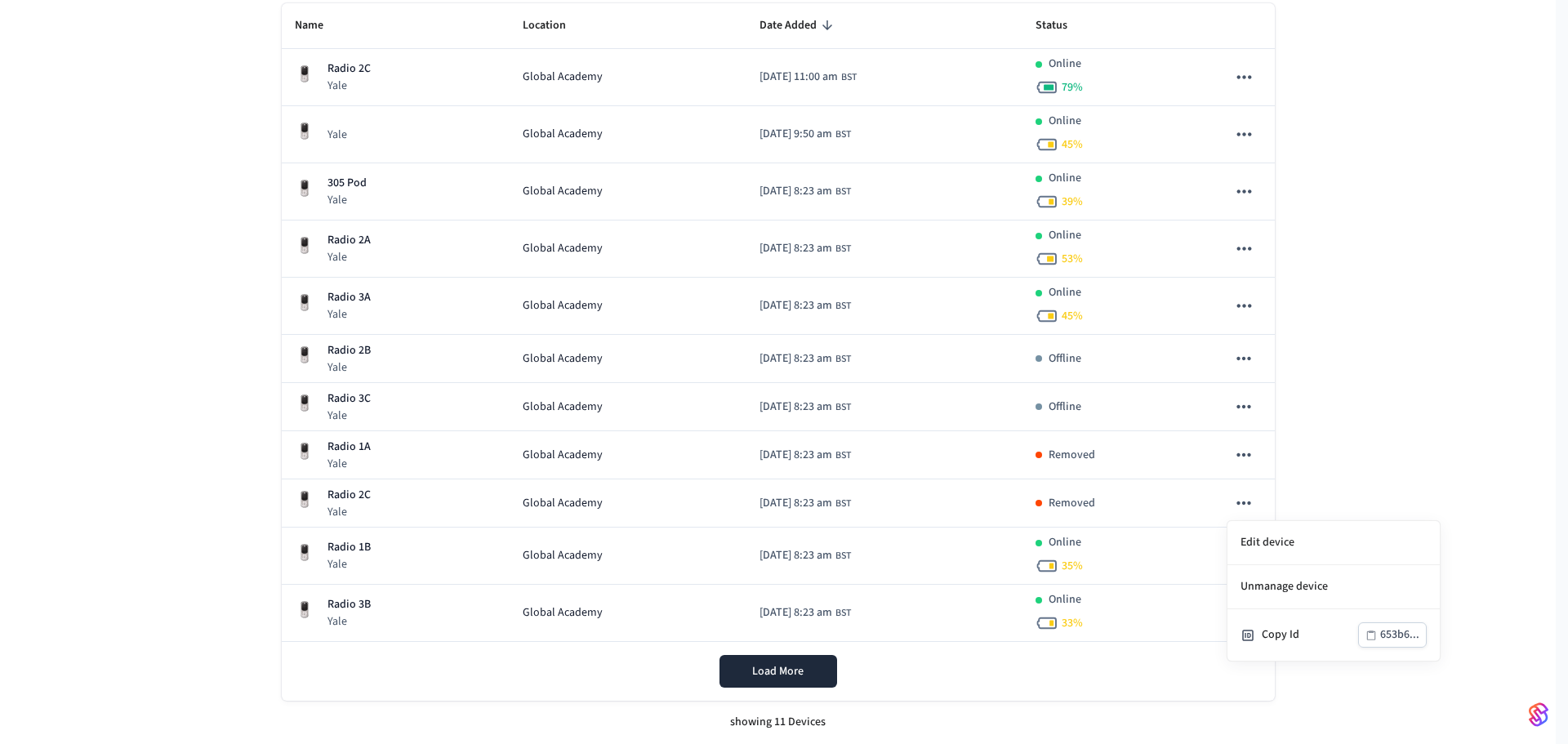
click at [142, 548] on div at bounding box center [784, 372] width 1568 height 744
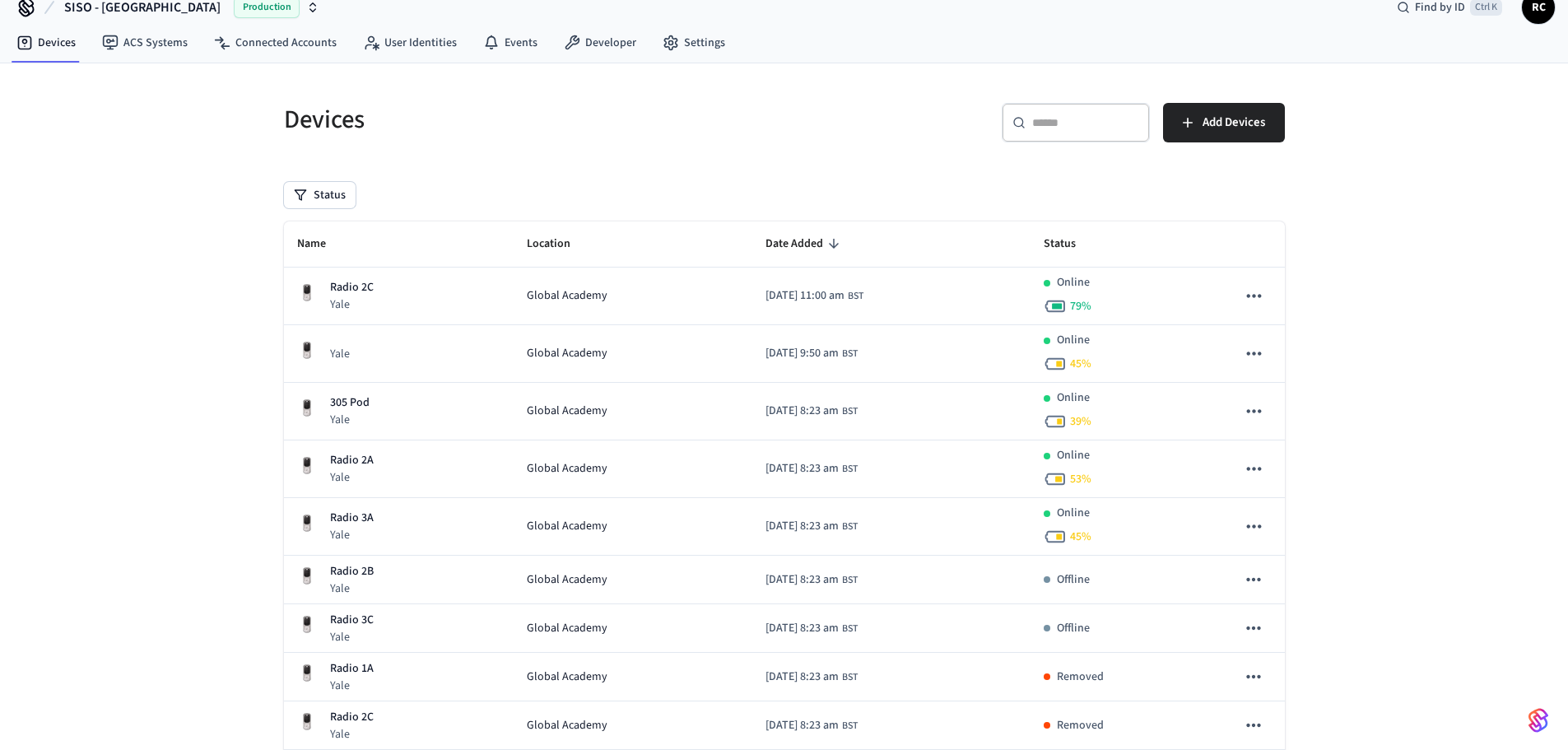
scroll to position [20, 0]
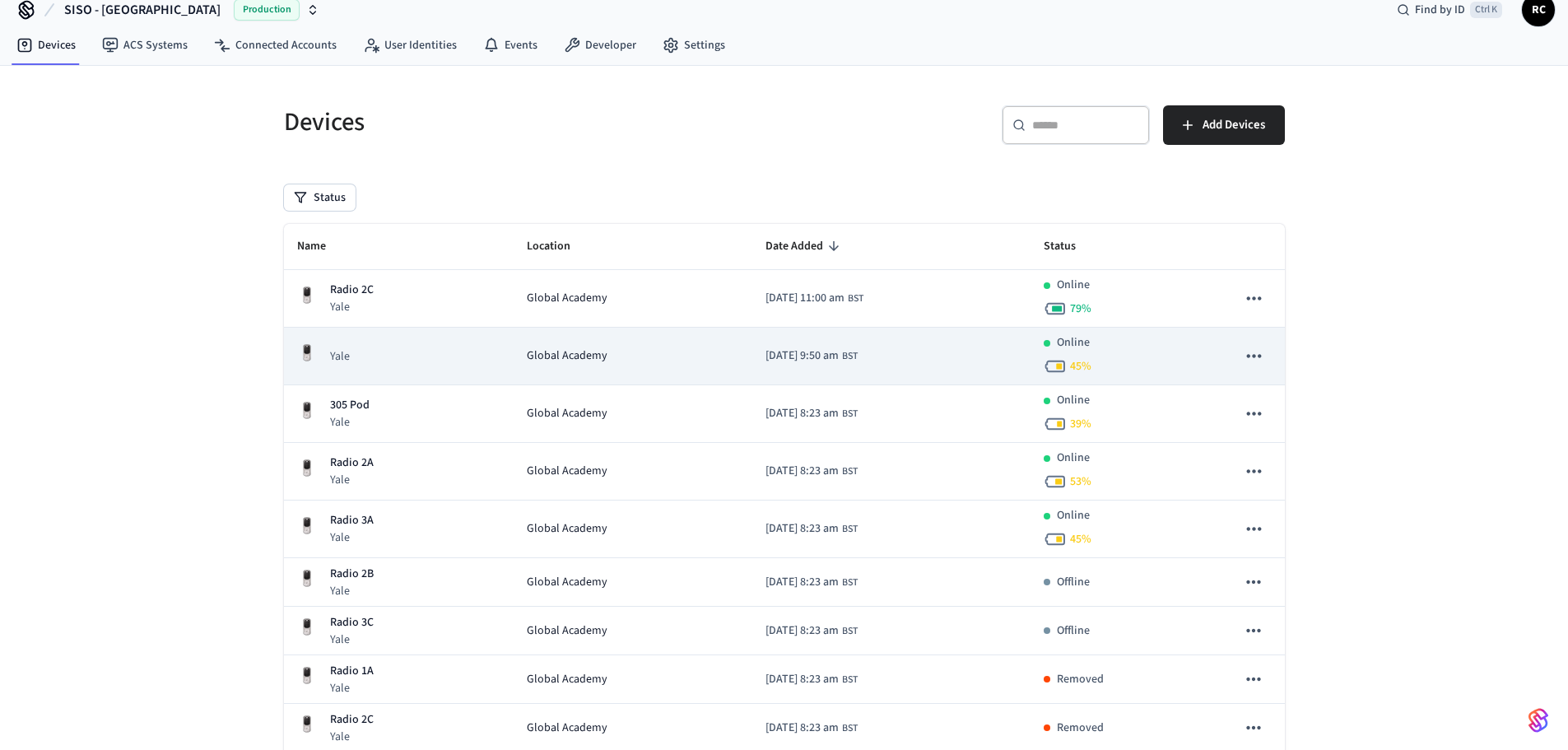
click at [638, 352] on div "Global Academy" at bounding box center [633, 356] width 213 height 18
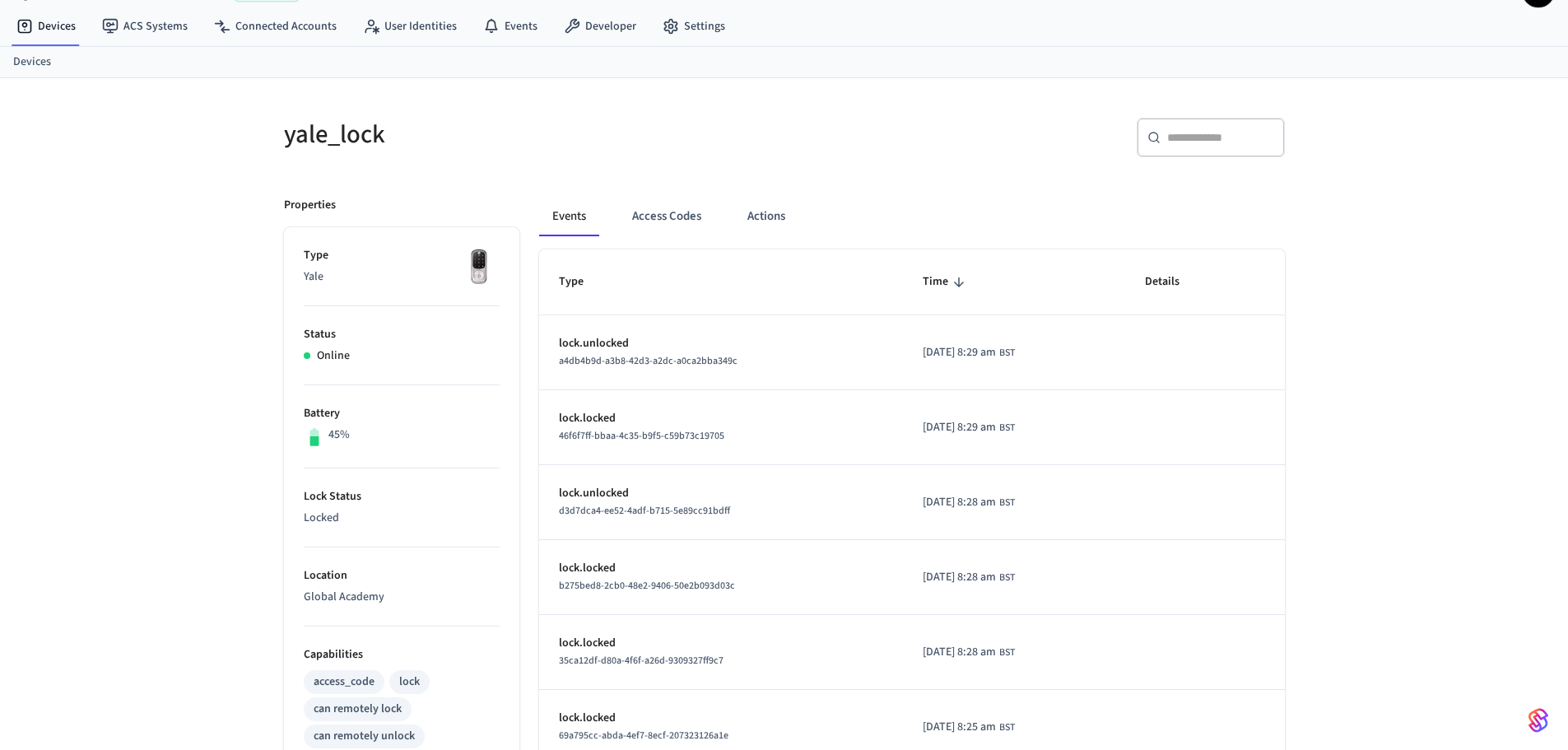
scroll to position [39, 0]
click at [34, 39] on link "Devices" at bounding box center [46, 27] width 86 height 30
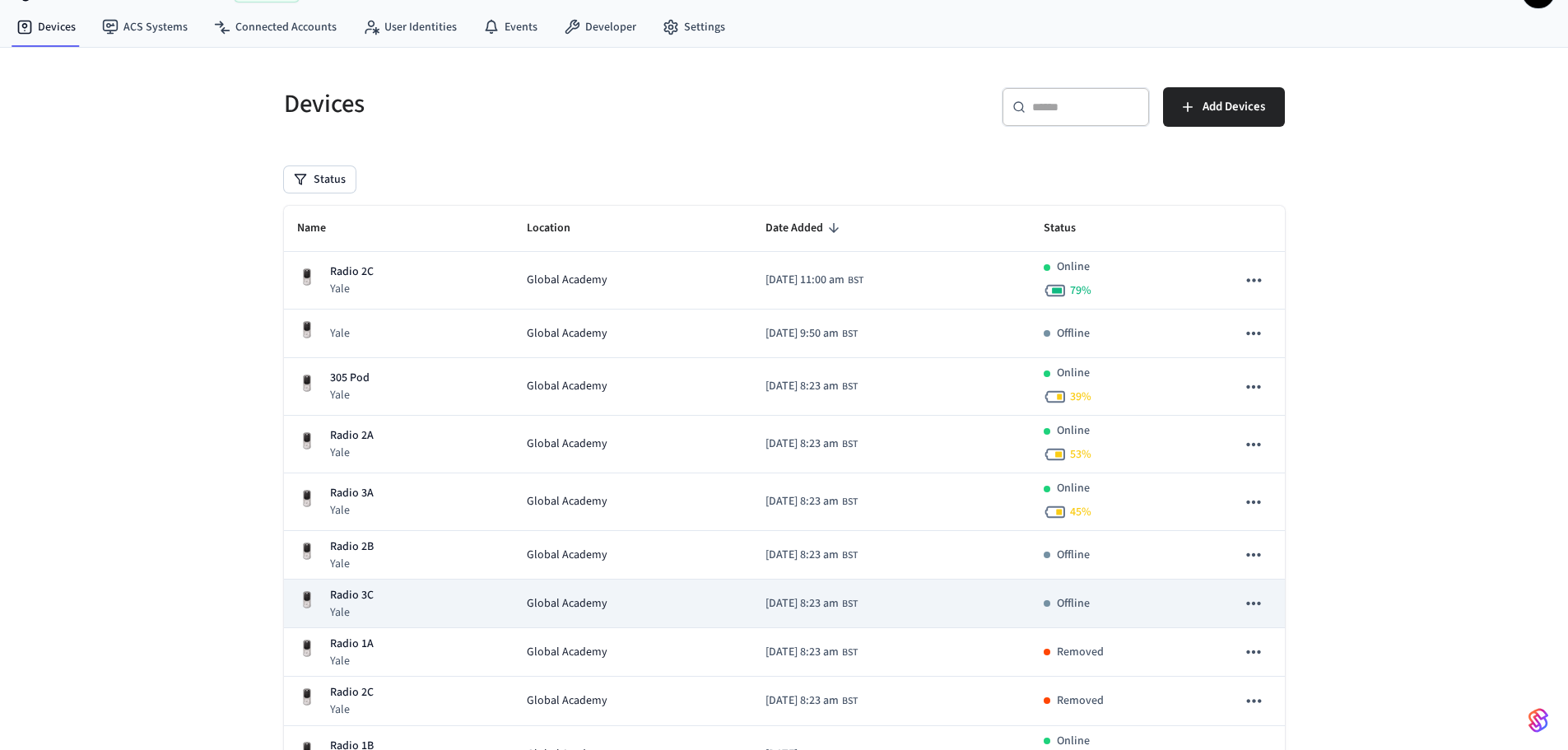
scroll to position [38, 0]
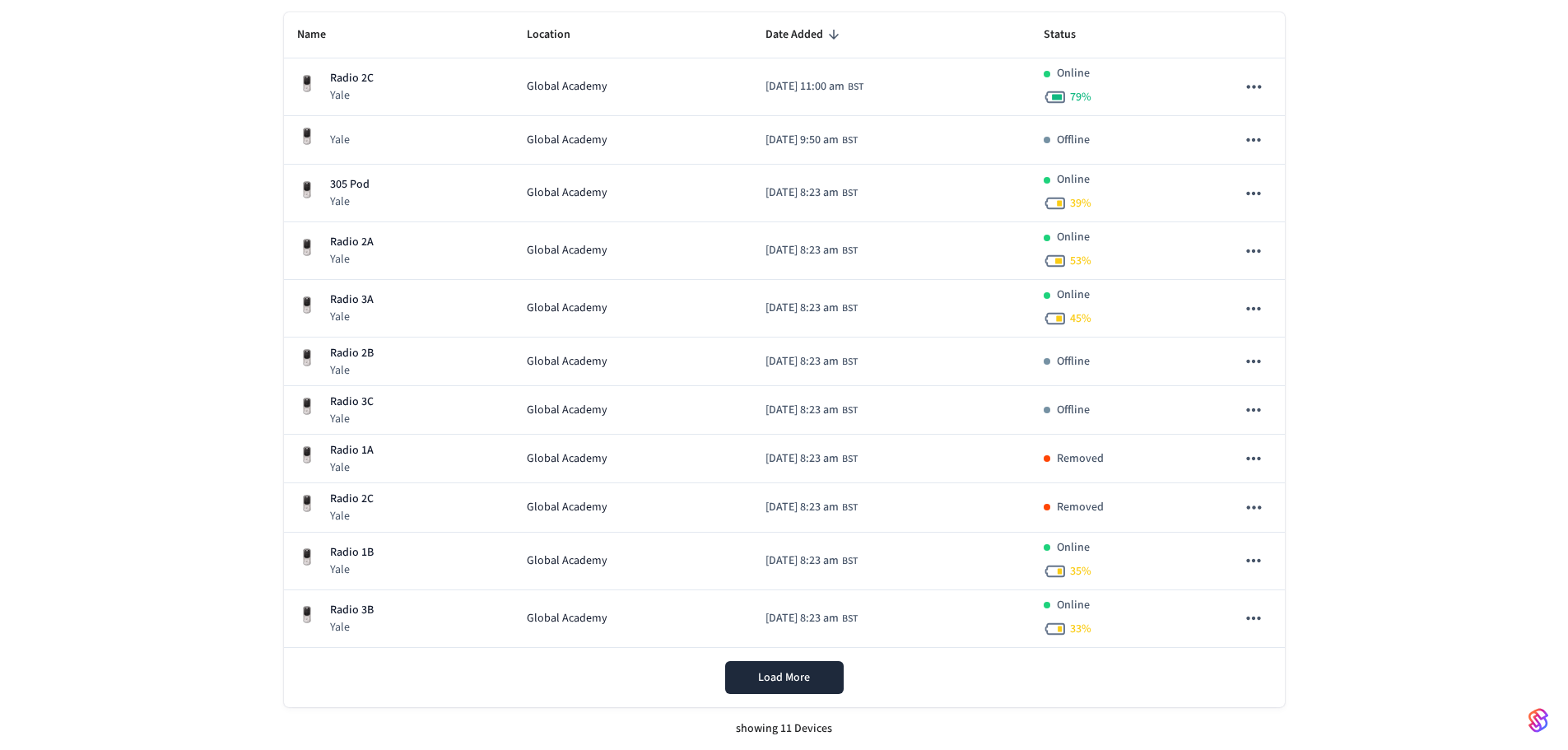
scroll to position [233, 0]
click at [798, 691] on button "Load More" at bounding box center [785, 677] width 118 height 33
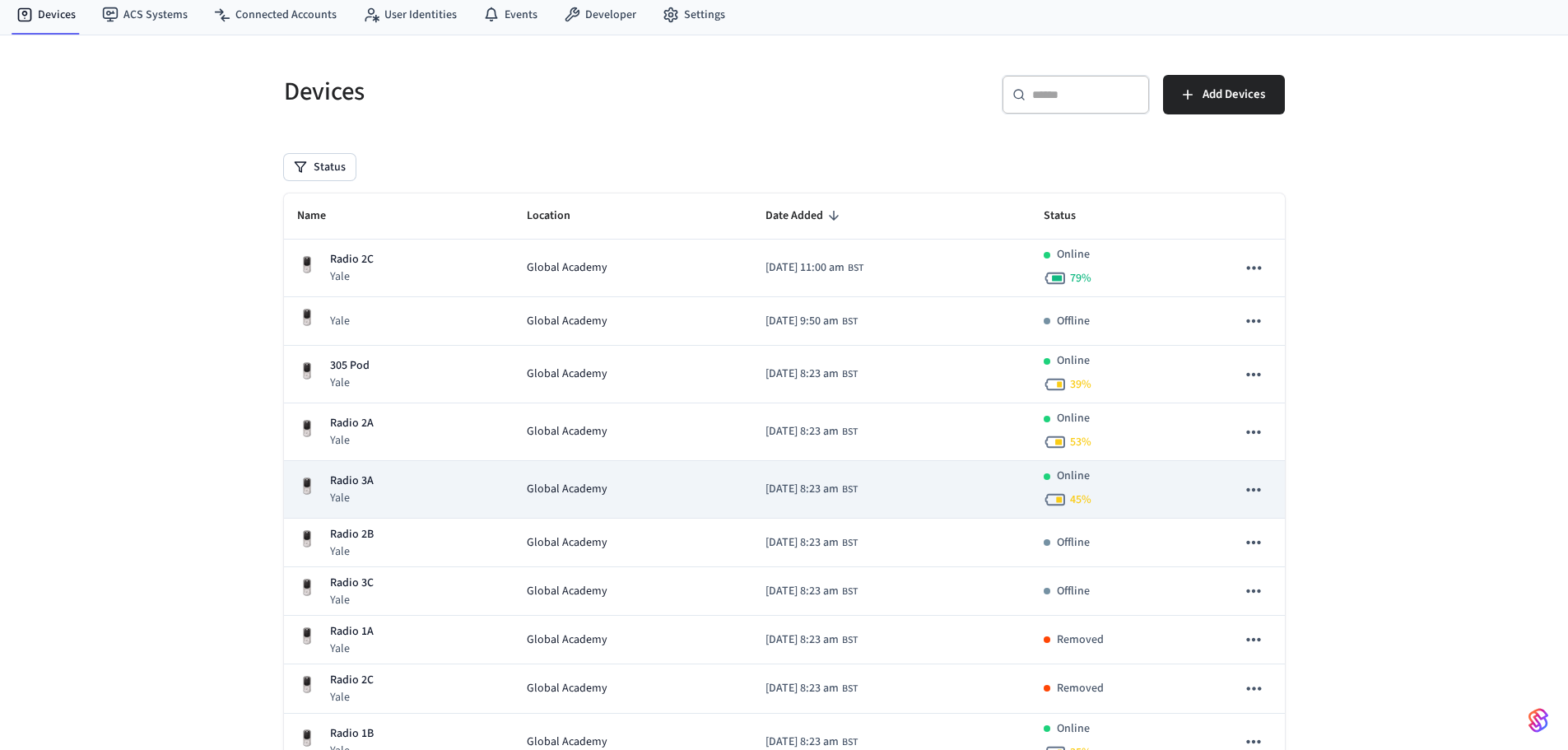
scroll to position [43, 0]
